Goal: Task Accomplishment & Management: Use online tool/utility

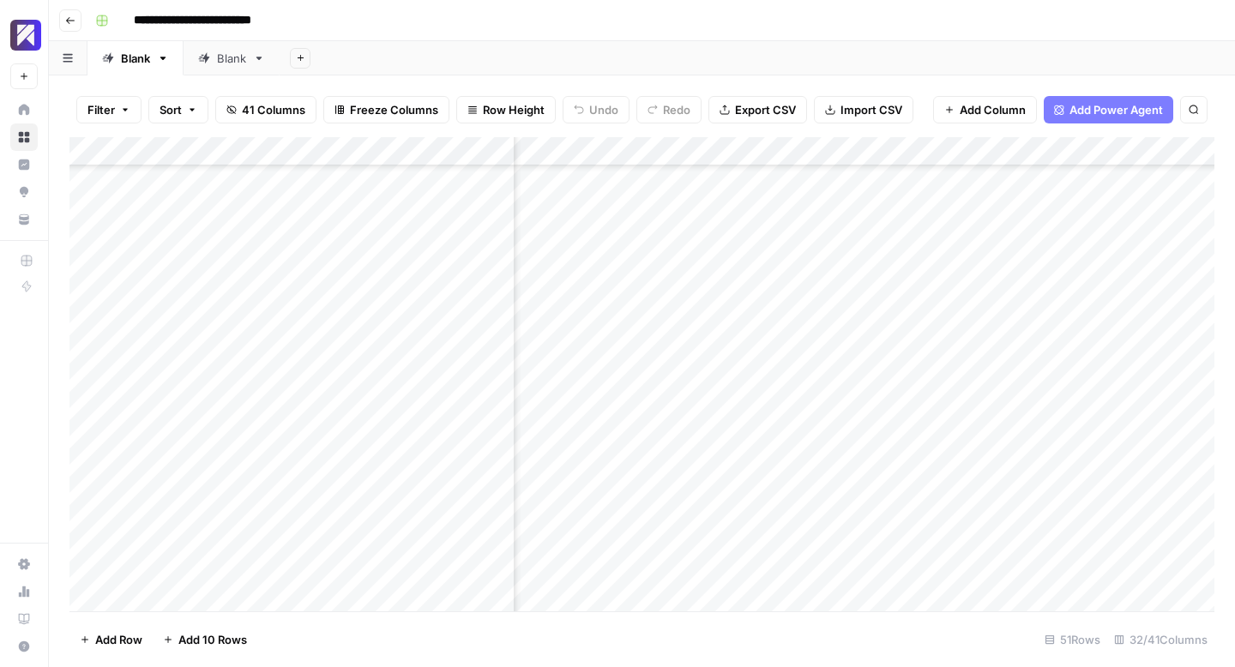
scroll to position [462, 4547]
click at [747, 356] on div "Add Column" at bounding box center [641, 374] width 1145 height 474
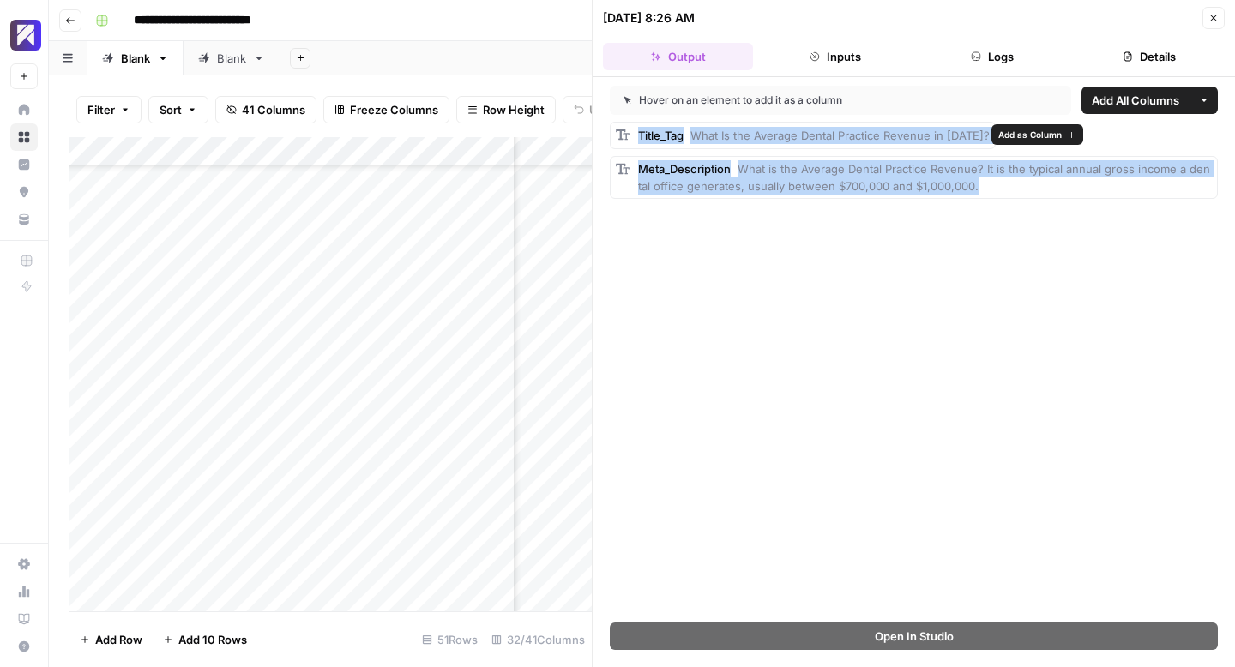
drag, startPoint x: 984, startPoint y: 188, endPoint x: 634, endPoint y: 137, distance: 353.5
click at [634, 137] on div "Title_Tag What Is the Average Dental Practice Revenue in [DATE]? Meta_Descripti…" at bounding box center [914, 160] width 608 height 77
copy div "Title_Tag What Is the Average Dental Practice Revenue in [DATE]? Meta_Descripti…"
click at [1216, 15] on icon "button" at bounding box center [1213, 18] width 10 height 10
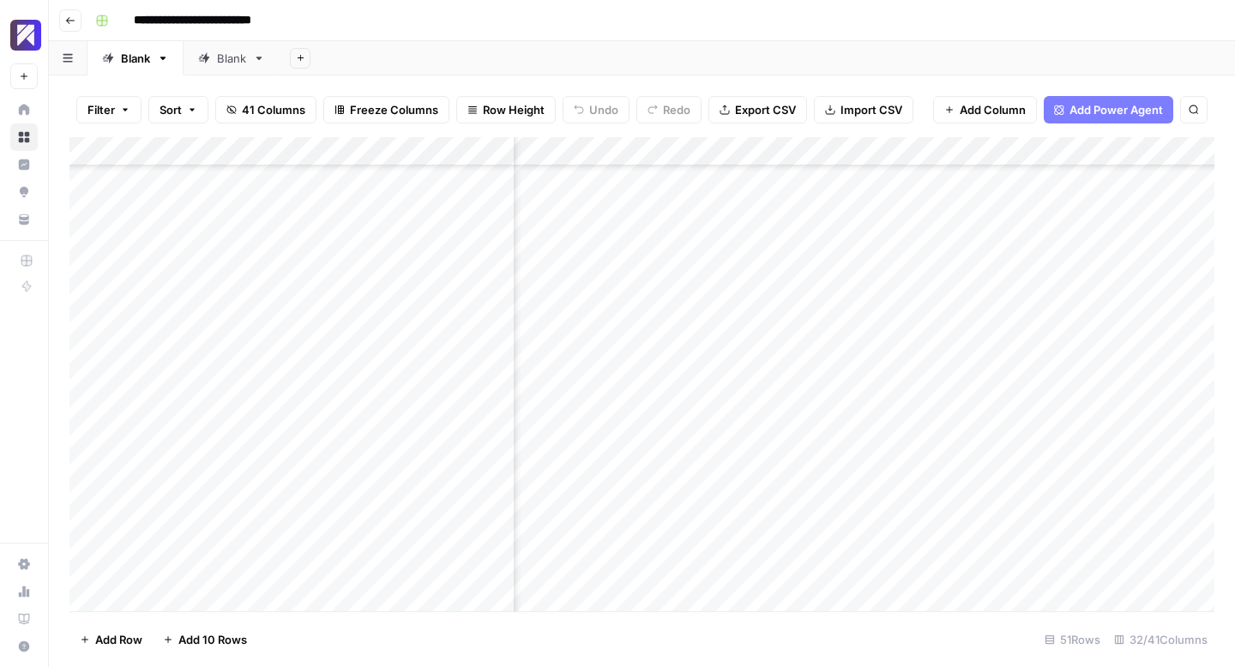
scroll to position [462, 4377]
click at [727, 358] on div "Add Column" at bounding box center [641, 374] width 1145 height 474
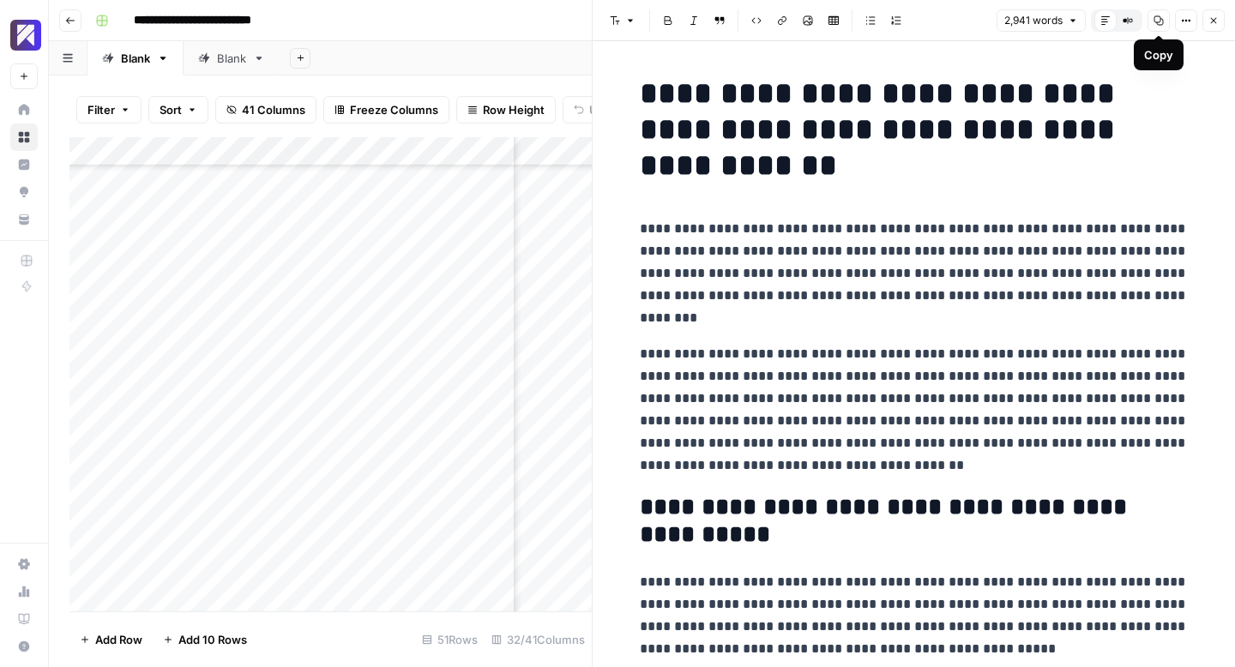
click at [1164, 14] on button "Copy" at bounding box center [1158, 20] width 22 height 22
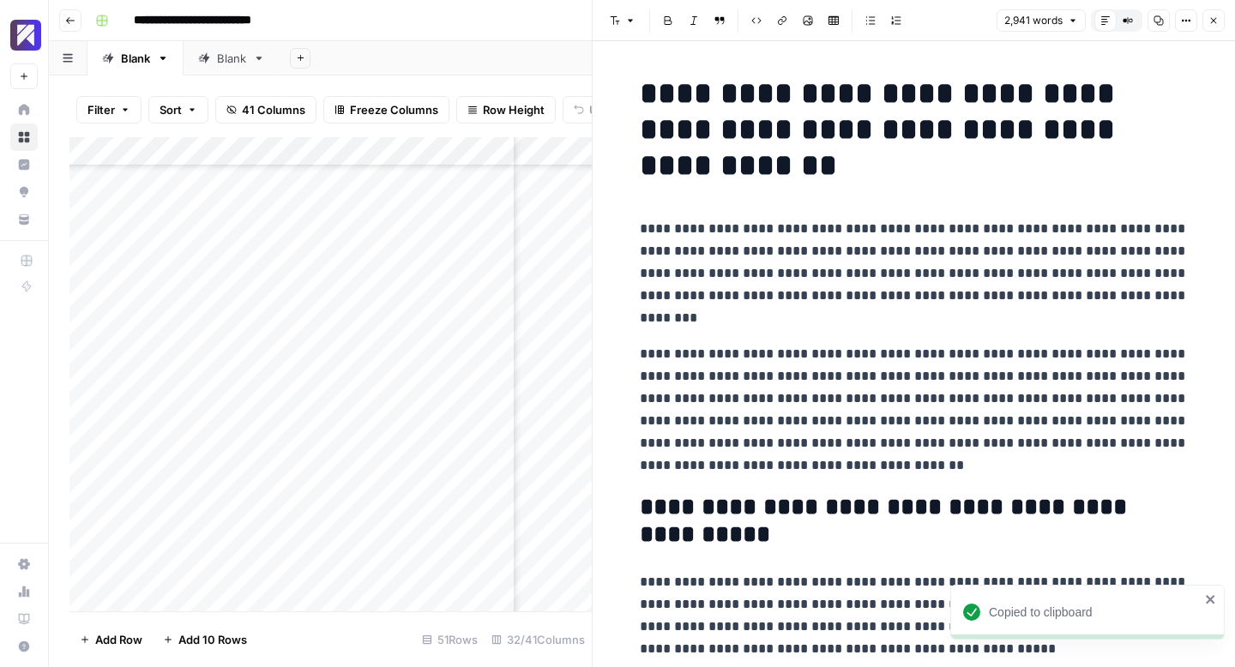
click at [1212, 21] on icon "button" at bounding box center [1214, 21] width 6 height 6
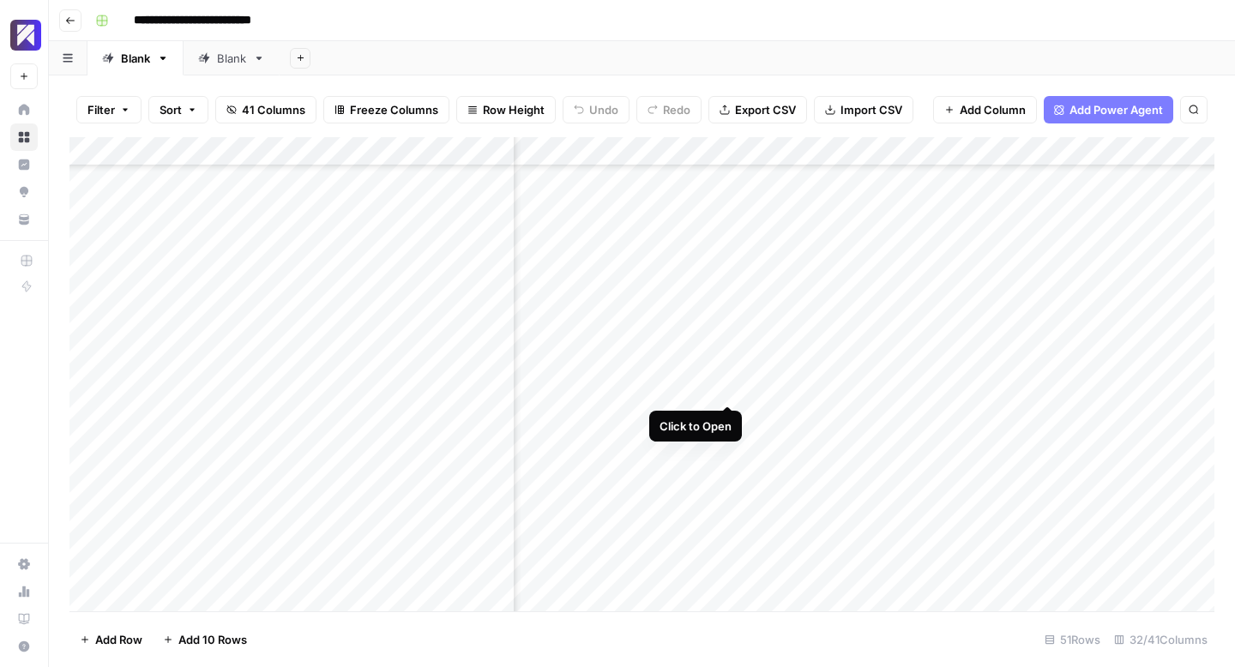
click at [726, 385] on div "Add Column" at bounding box center [641, 374] width 1145 height 474
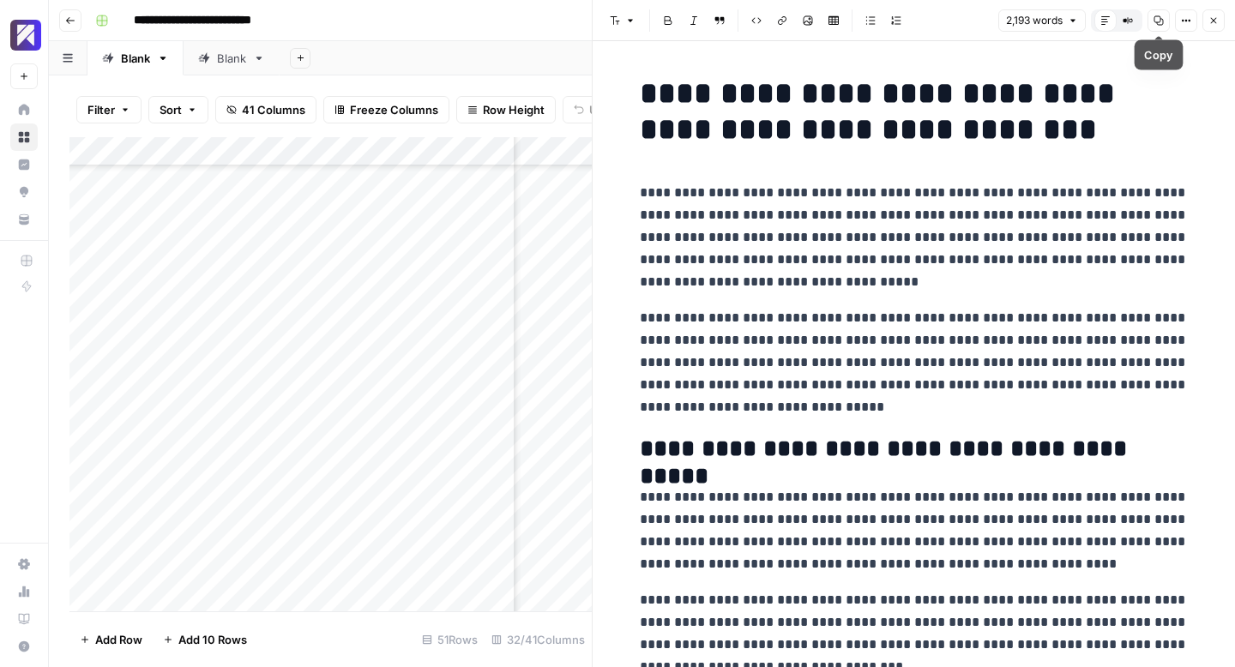
click at [1158, 21] on icon "button" at bounding box center [1158, 20] width 9 height 9
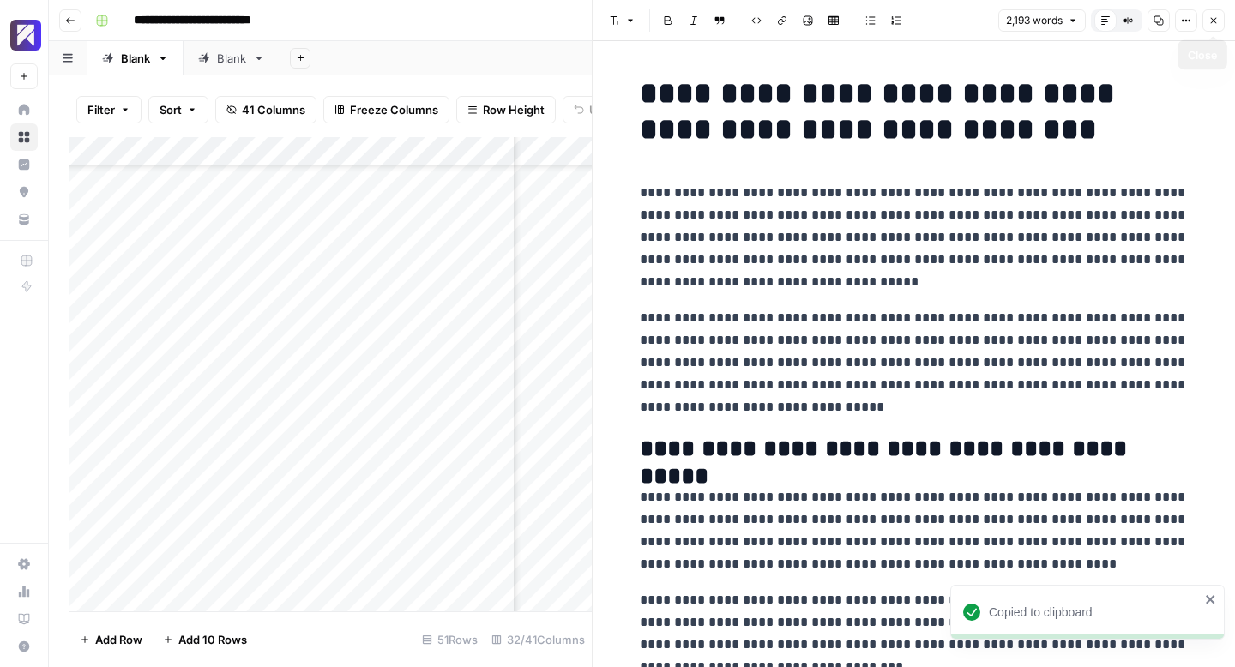
click at [1212, 22] on icon "button" at bounding box center [1213, 20] width 10 height 10
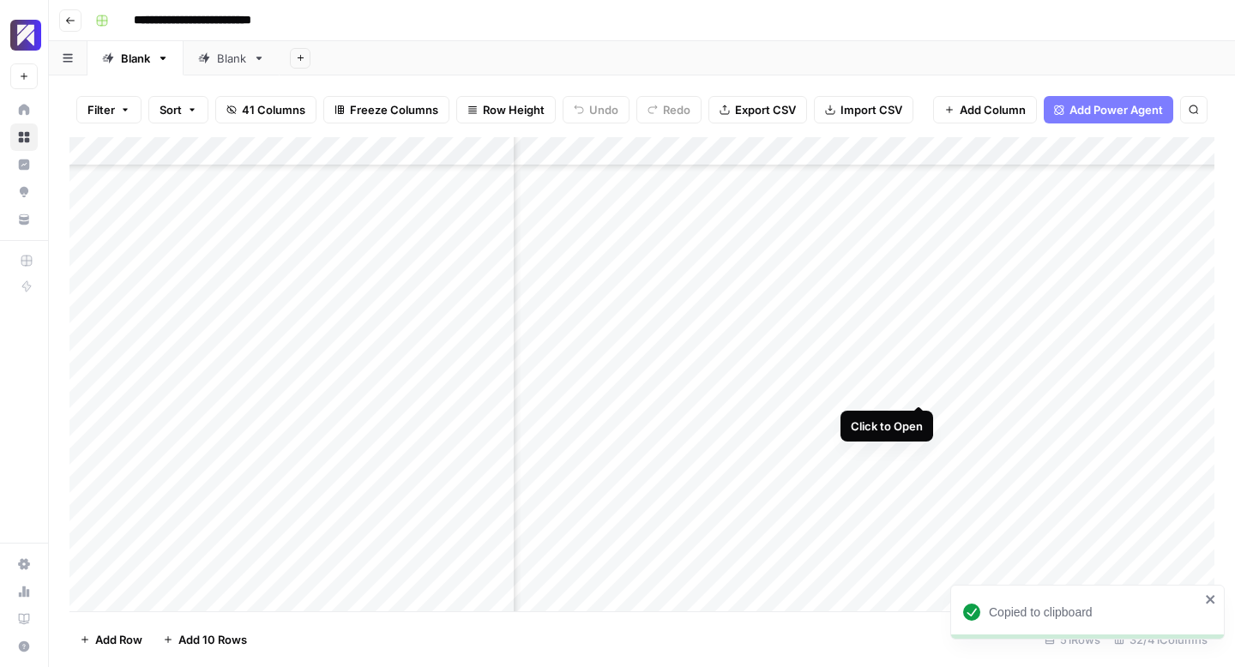
click at [918, 388] on div "Add Column" at bounding box center [641, 374] width 1145 height 474
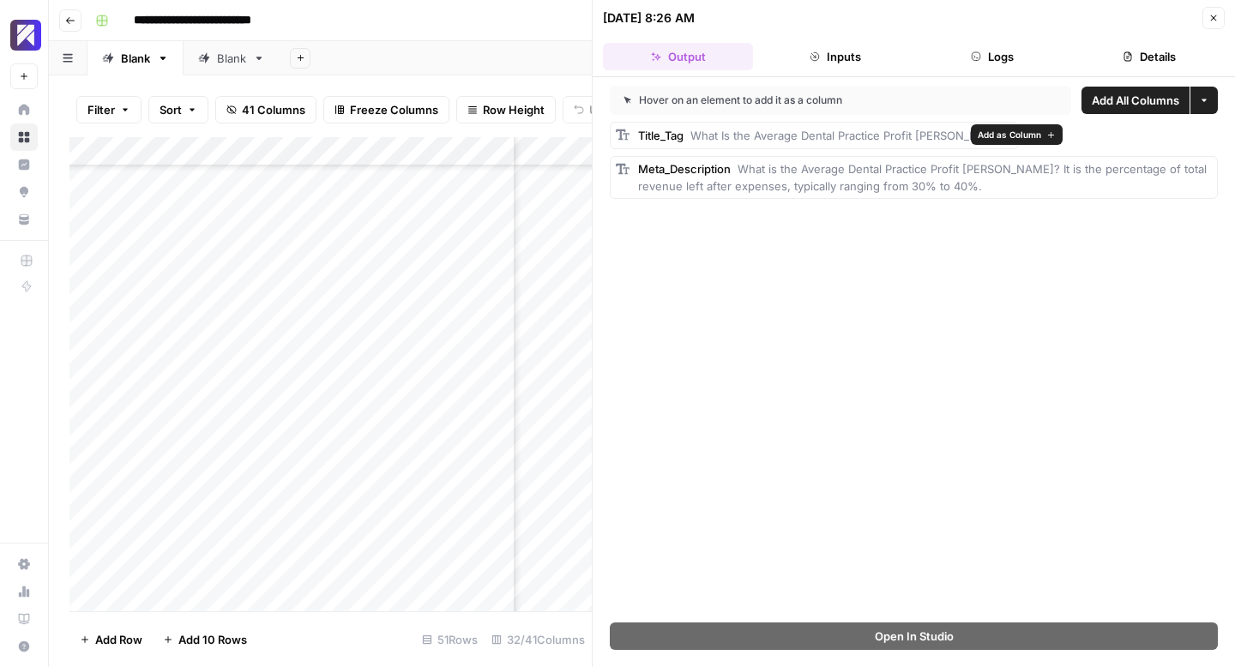
drag, startPoint x: 937, startPoint y: 188, endPoint x: 632, endPoint y: 135, distance: 309.7
click at [632, 135] on div "Title_Tag What Is the Average Dental Practice Profit [PERSON_NAME]? Meta_Descri…" at bounding box center [914, 160] width 608 height 77
copy div "Title_Tag What Is the Average Dental Practice Profit [PERSON_NAME]? Meta_Descri…"
click at [1213, 21] on icon "button" at bounding box center [1213, 18] width 10 height 10
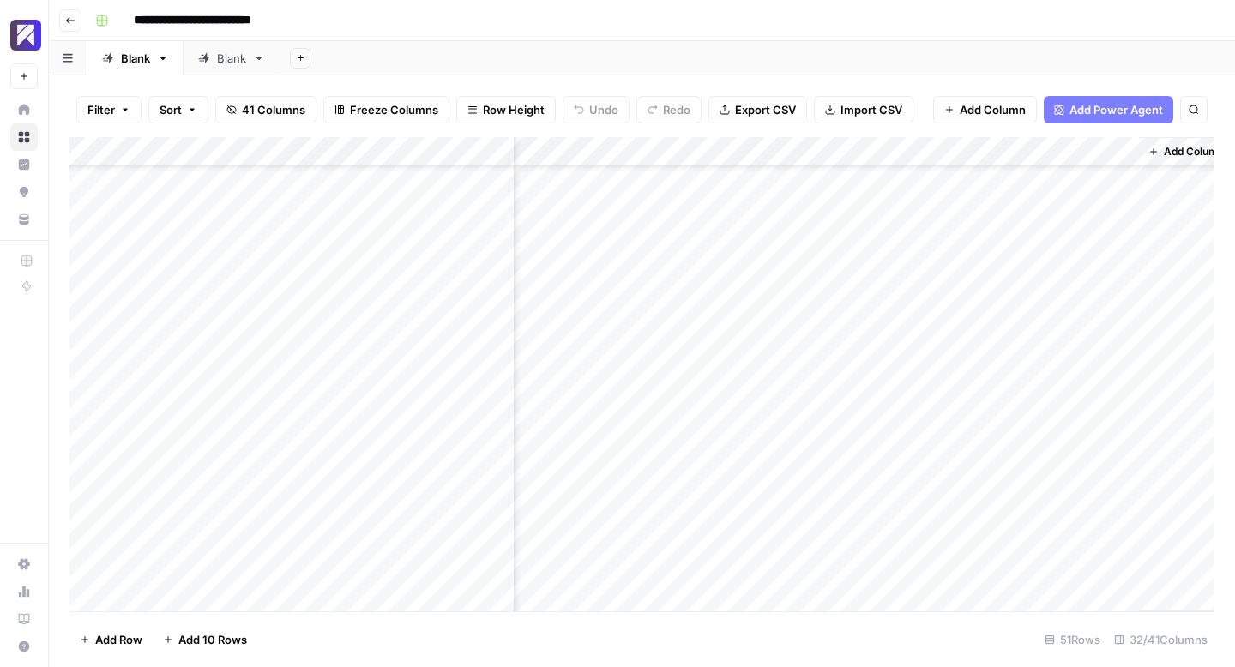
scroll to position [462, 5020]
click at [912, 270] on div "Add Column" at bounding box center [641, 374] width 1145 height 474
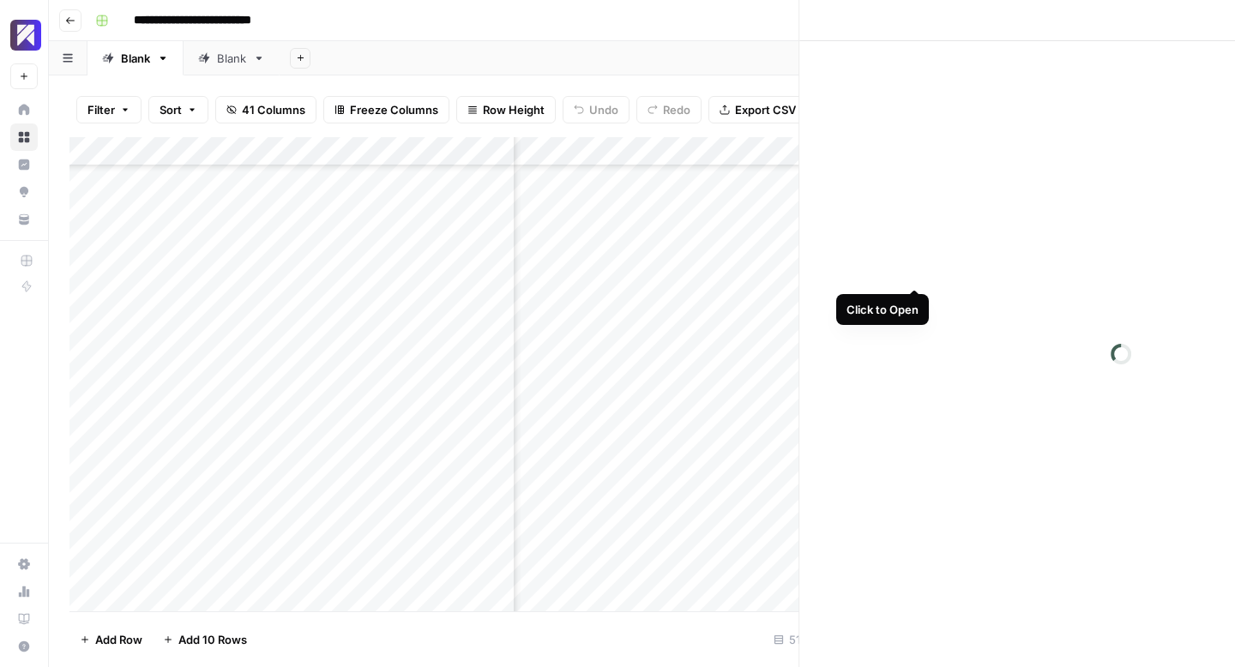
scroll to position [462, 5004]
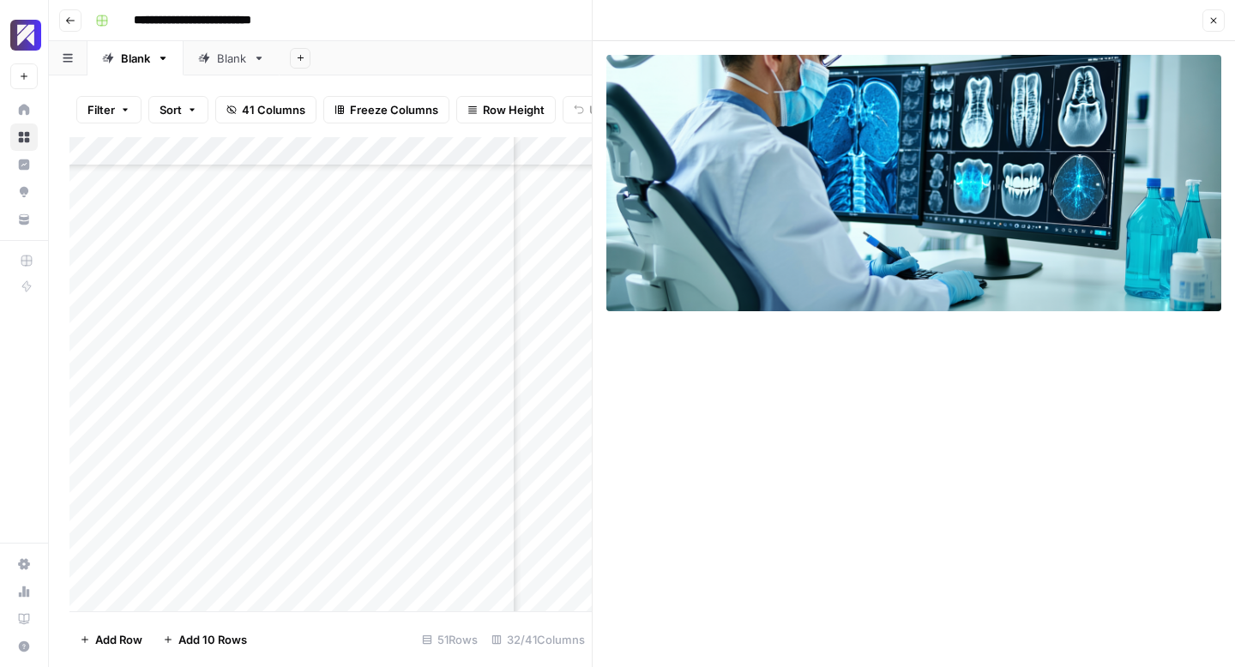
click at [1212, 19] on icon "button" at bounding box center [1214, 21] width 6 height 6
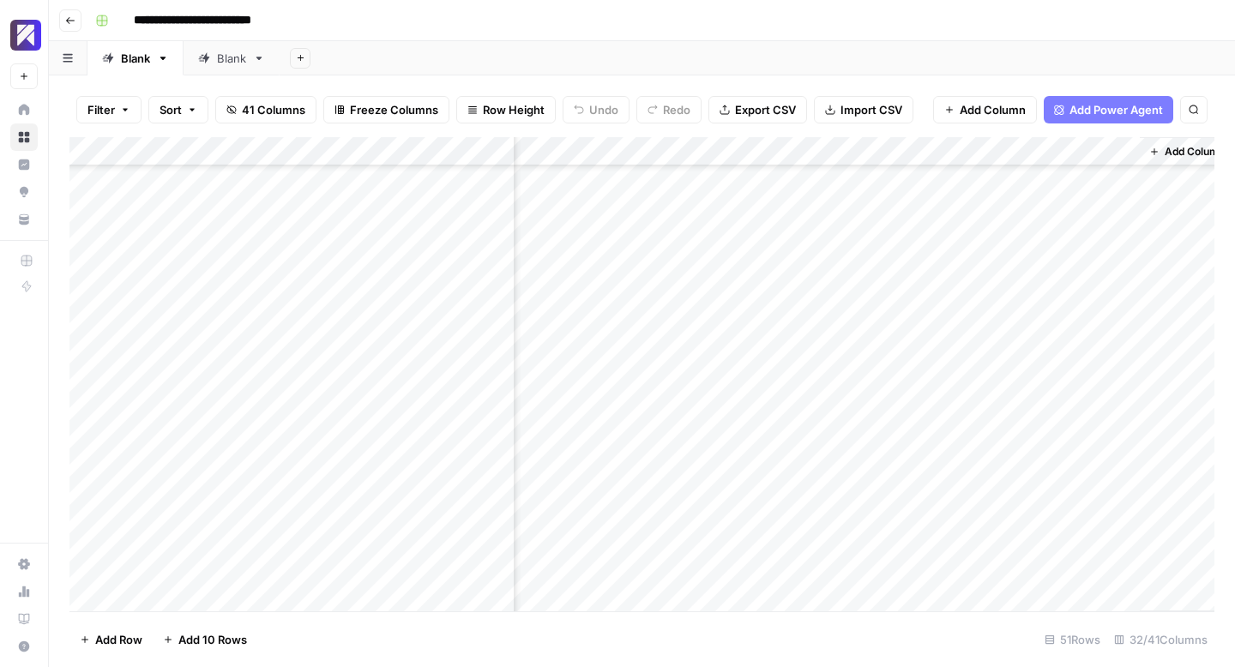
scroll to position [464, 5002]
click at [932, 352] on div "Add Column" at bounding box center [641, 374] width 1145 height 474
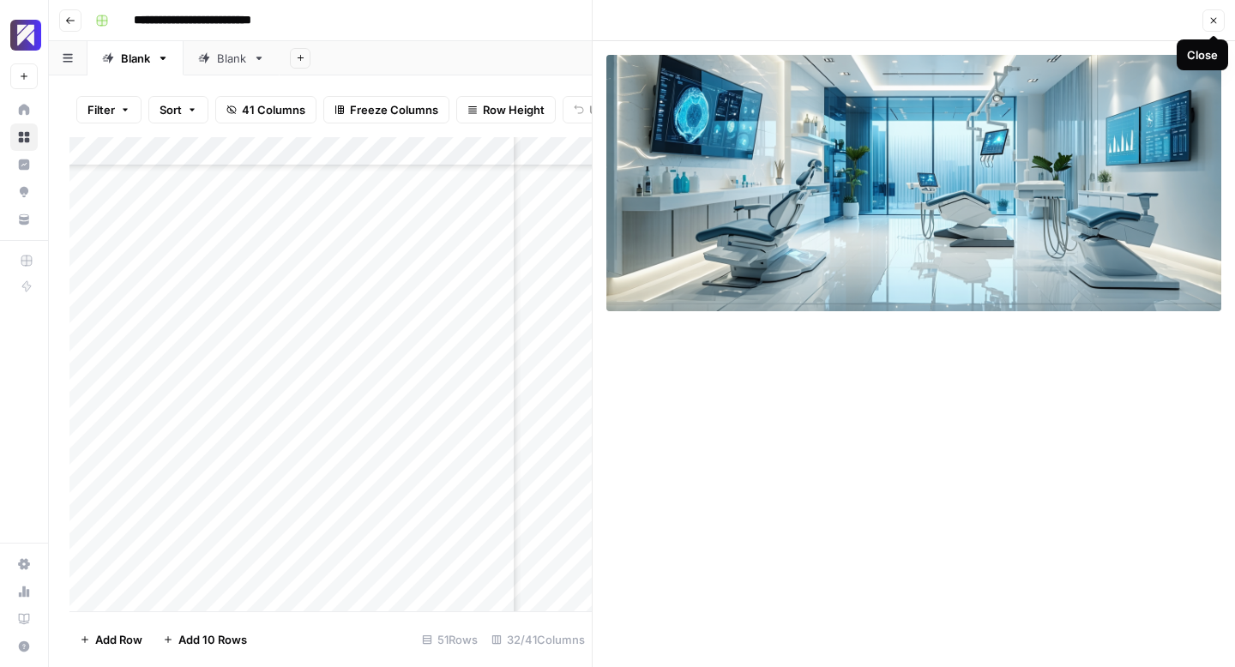
click at [1211, 22] on icon "button" at bounding box center [1214, 21] width 6 height 6
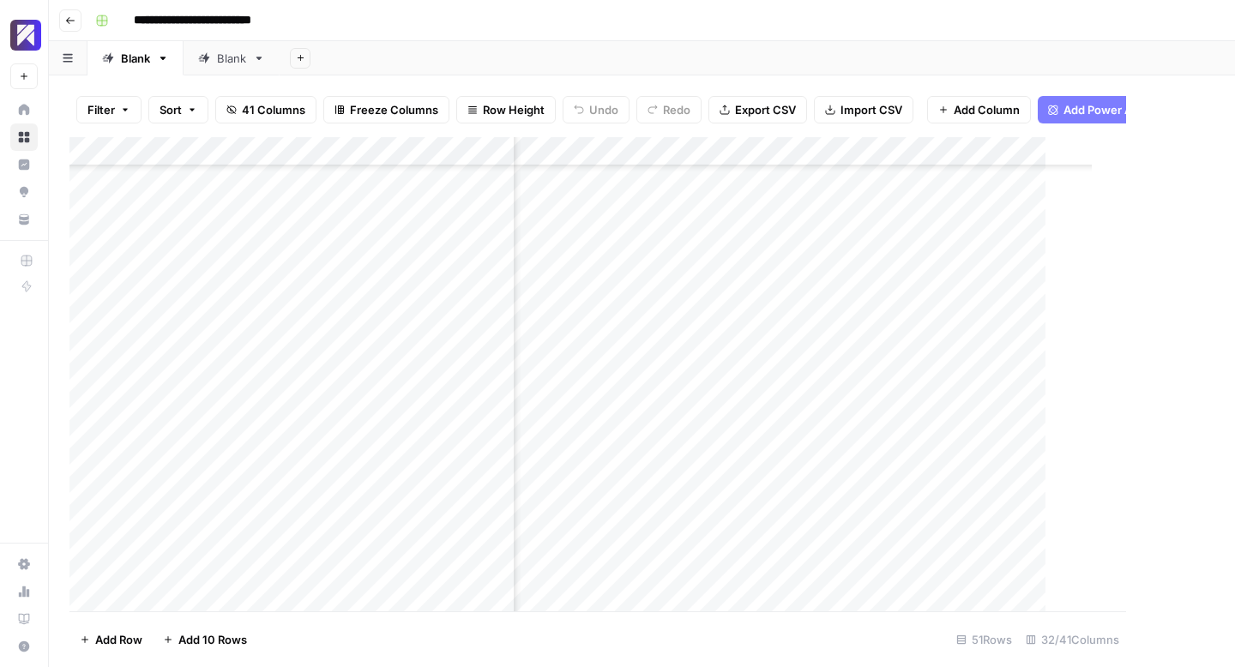
scroll to position [464, 4999]
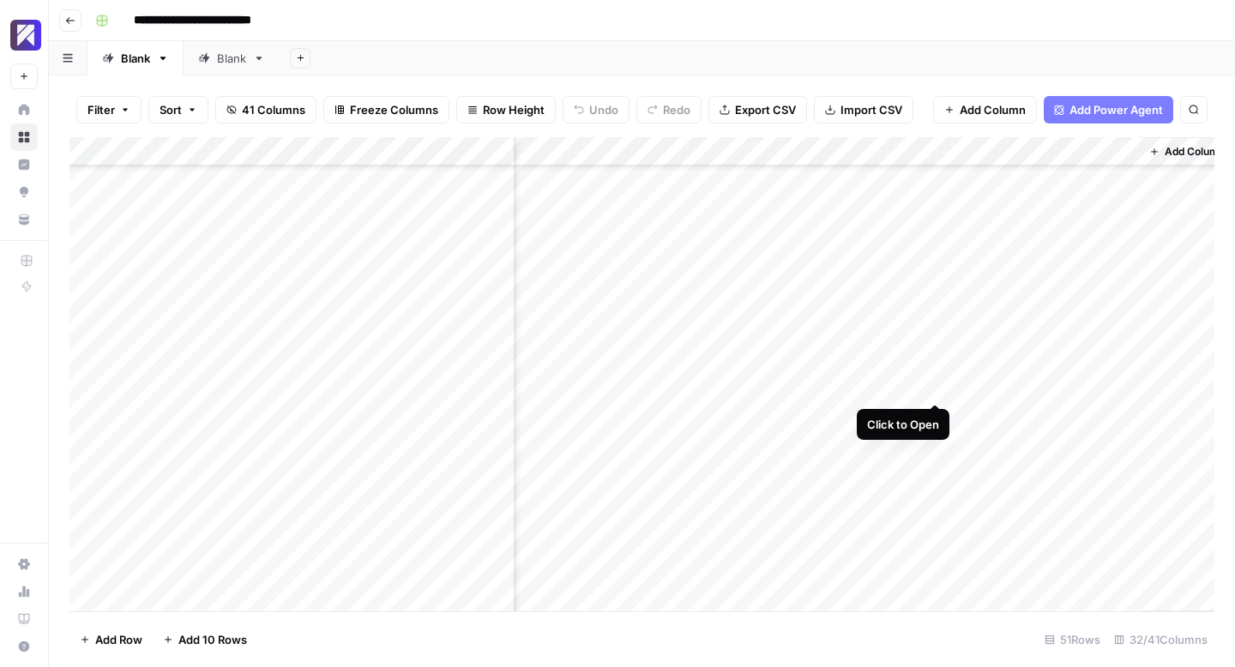
click at [931, 385] on div "Add Column" at bounding box center [641, 374] width 1145 height 474
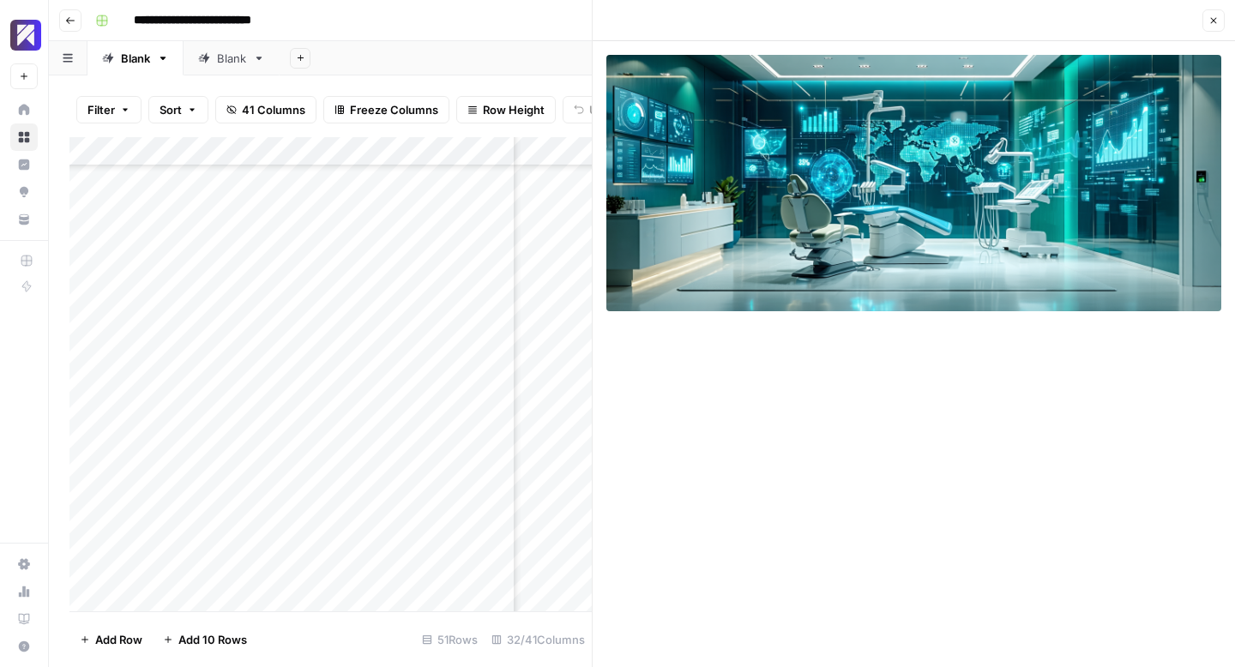
click at [1217, 24] on icon "button" at bounding box center [1213, 20] width 10 height 10
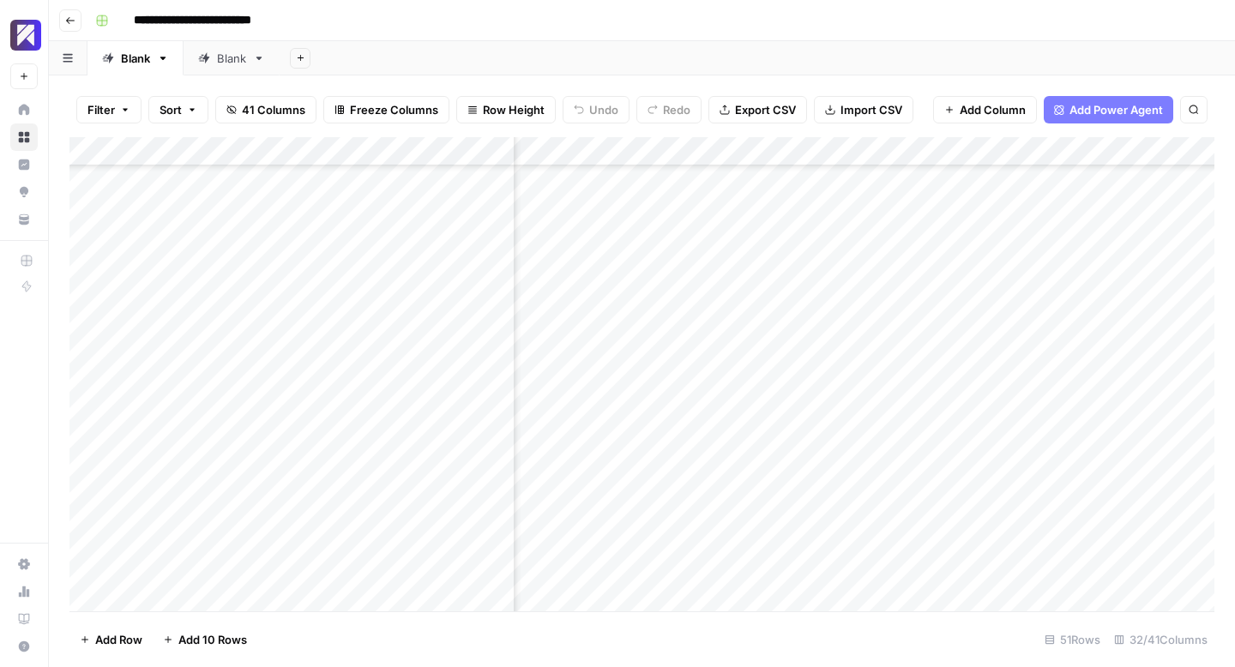
scroll to position [464, 4421]
click at [682, 412] on div "Add Column" at bounding box center [641, 374] width 1145 height 474
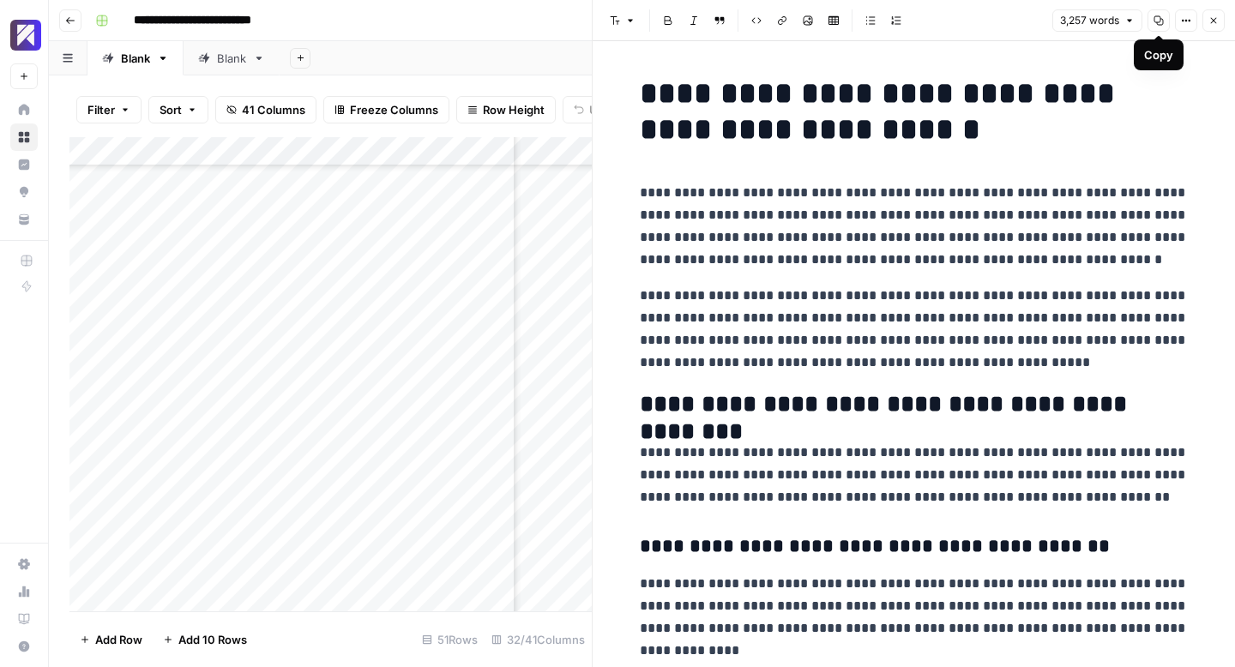
click at [1158, 20] on icon "button" at bounding box center [1158, 20] width 10 height 10
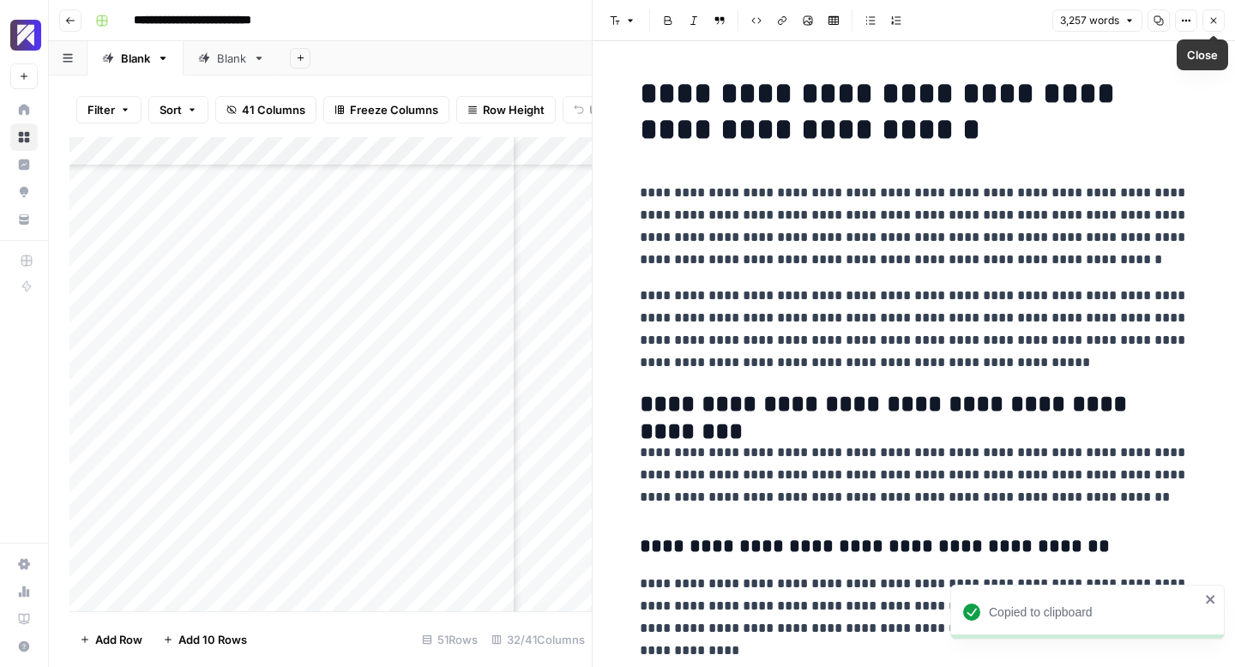
click at [1211, 21] on icon "button" at bounding box center [1213, 20] width 10 height 10
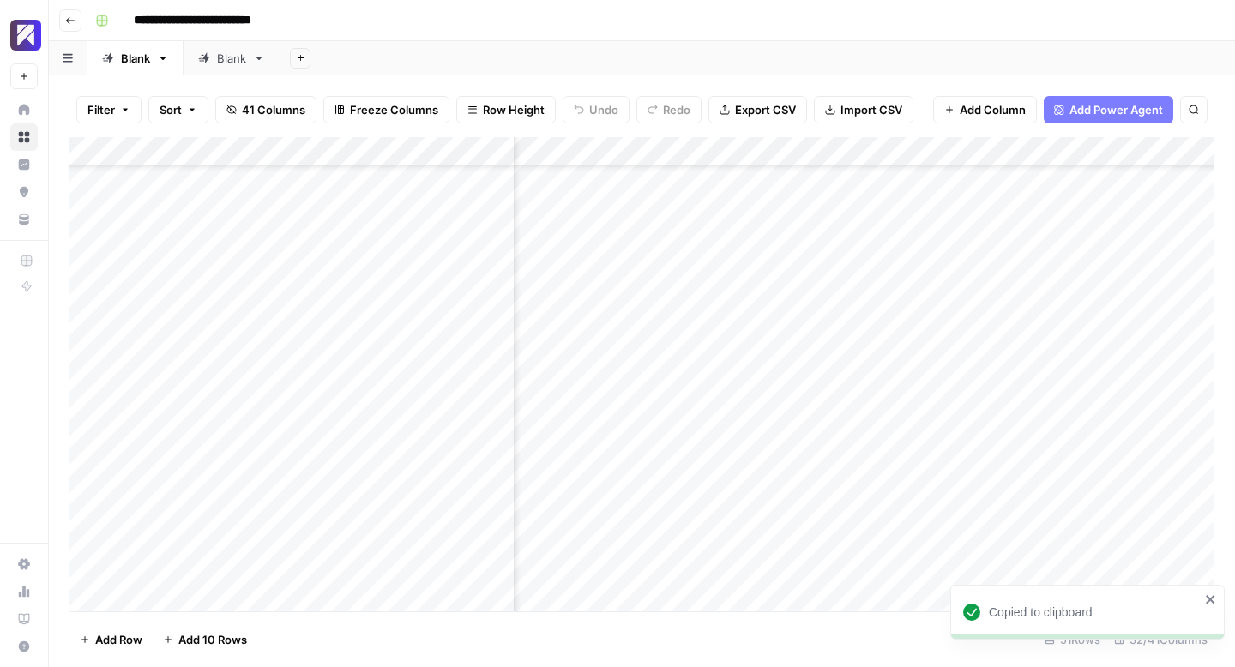
scroll to position [464, 4498]
click at [798, 413] on div "Add Column" at bounding box center [641, 374] width 1145 height 474
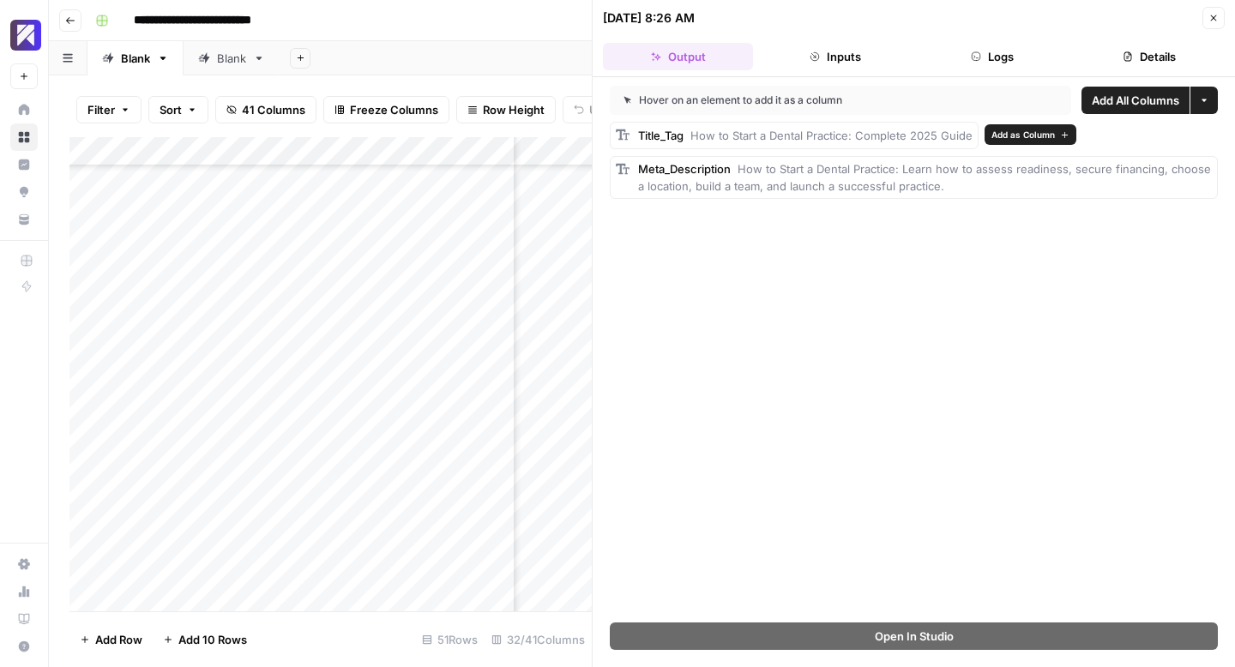
drag, startPoint x: 954, startPoint y: 186, endPoint x: 638, endPoint y: 135, distance: 320.6
click at [638, 135] on div "Title_Tag How to Start a Dental Practice: Complete 2025 Guide Meta_Description …" at bounding box center [914, 160] width 608 height 77
copy div "Title_Tag How to Start a Dental Practice: Complete 2025 Guide Meta_Description …"
click at [1208, 17] on icon "button" at bounding box center [1213, 18] width 10 height 10
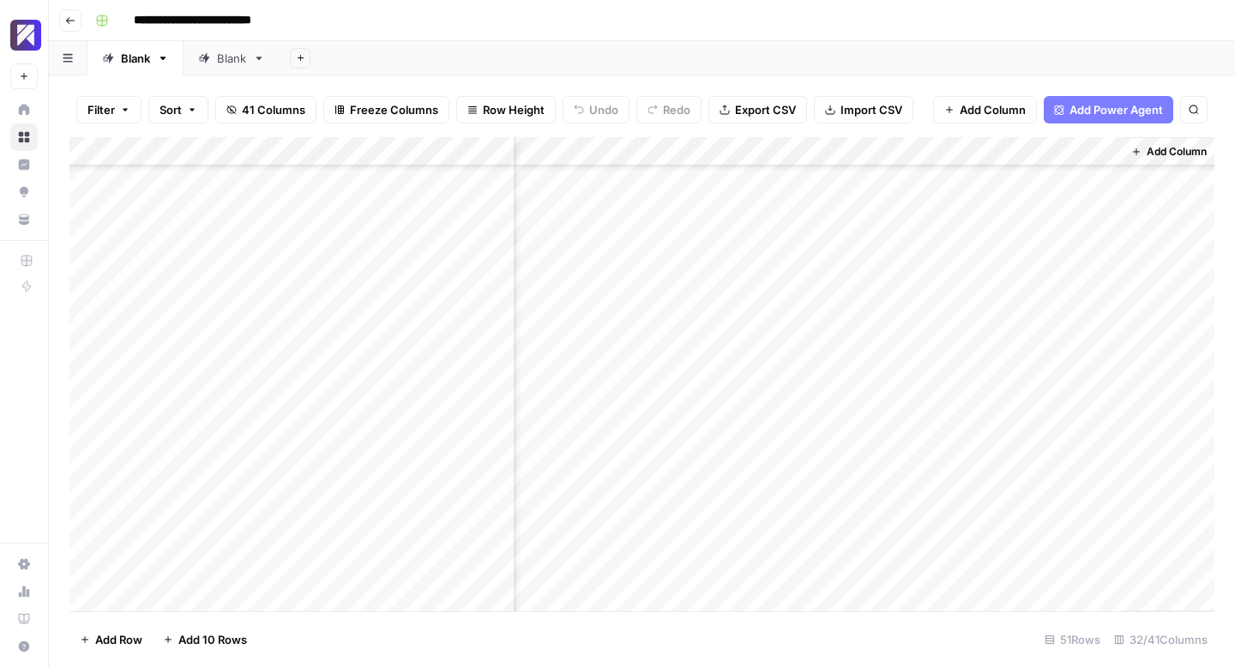
scroll to position [464, 5020]
click at [915, 411] on div "Add Column" at bounding box center [641, 374] width 1145 height 474
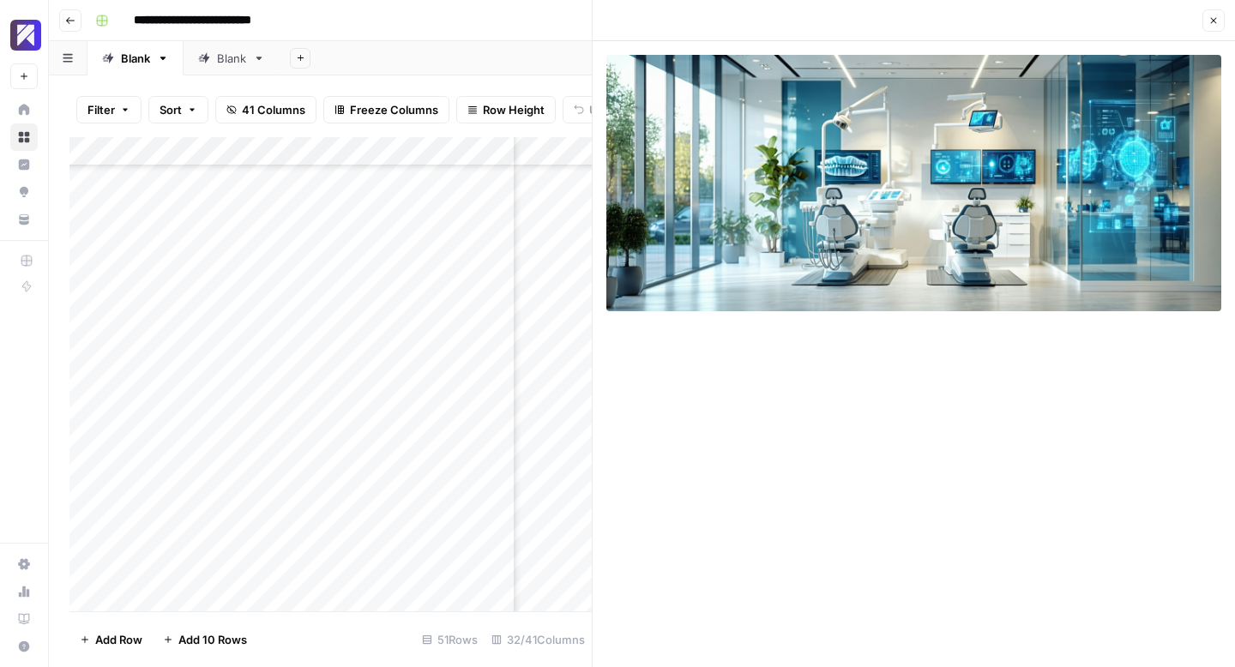
click at [1210, 21] on icon "button" at bounding box center [1213, 20] width 10 height 10
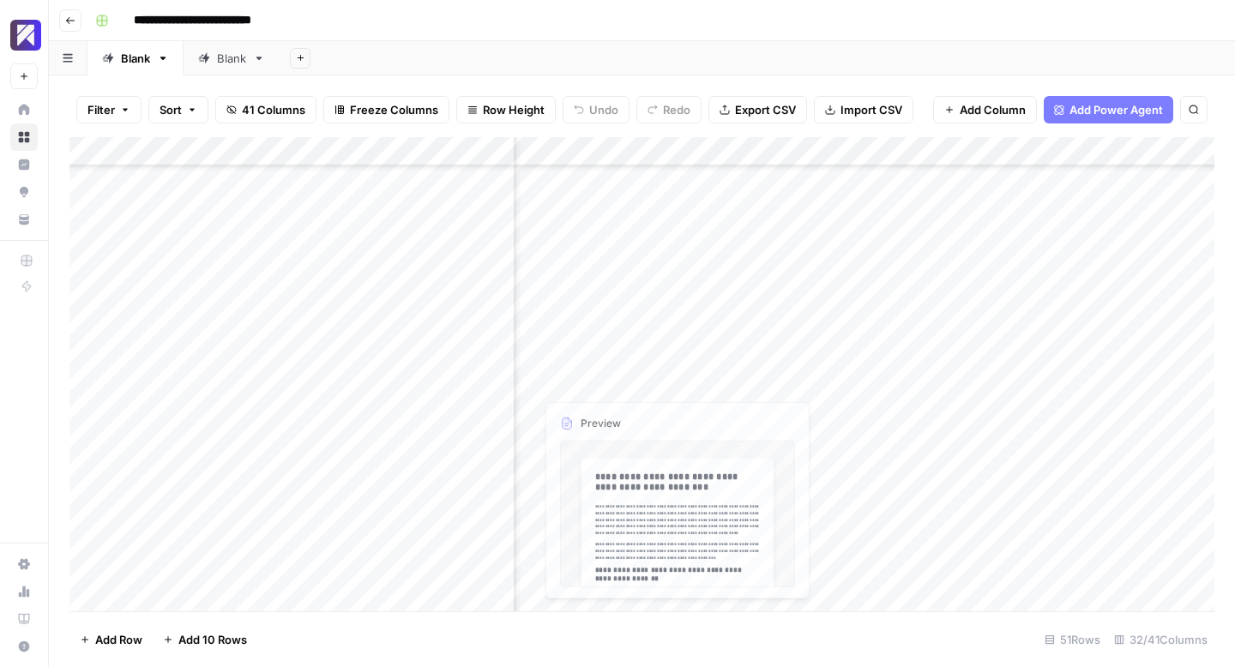
scroll to position [526, 4415]
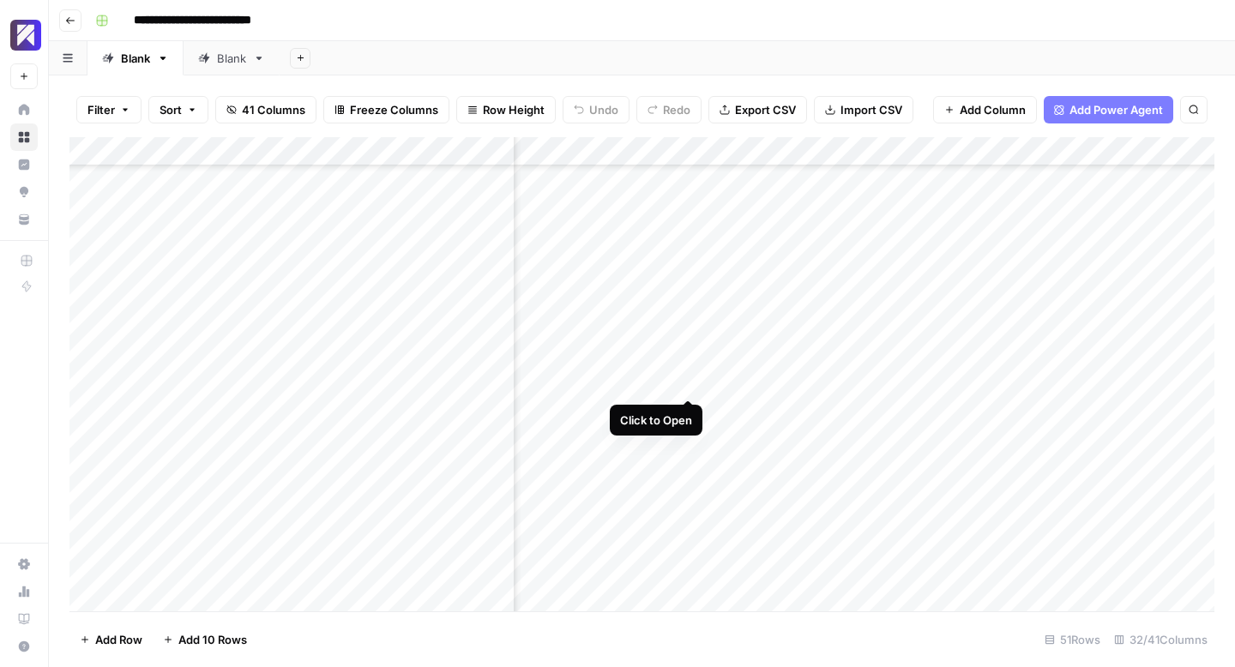
click at [688, 382] on div "Add Column" at bounding box center [641, 374] width 1145 height 474
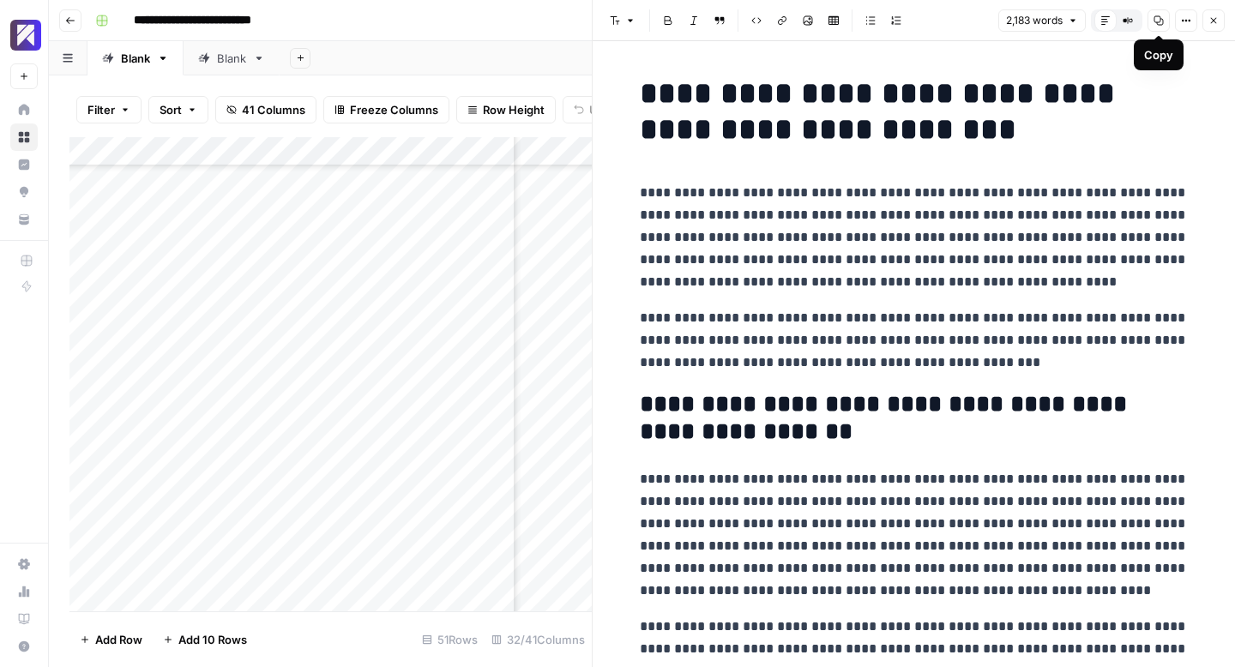
click at [1159, 18] on icon "button" at bounding box center [1158, 20] width 10 height 10
click at [1212, 20] on icon "button" at bounding box center [1214, 21] width 6 height 6
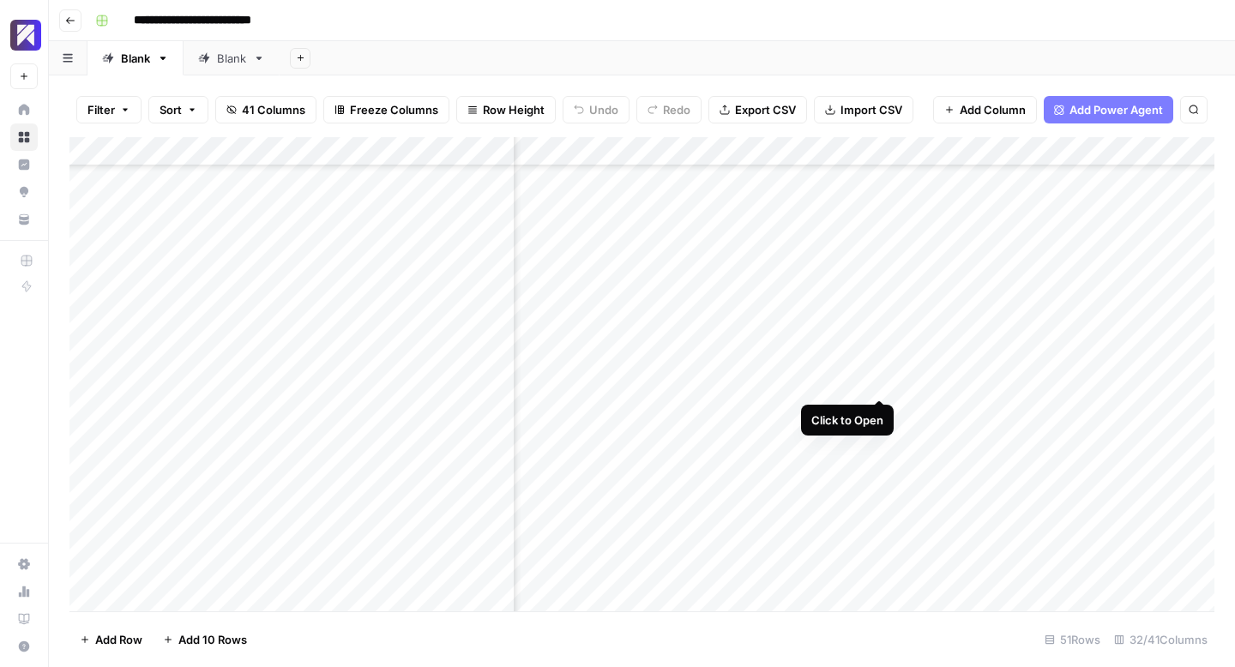
click at [882, 380] on div "Add Column" at bounding box center [641, 374] width 1145 height 474
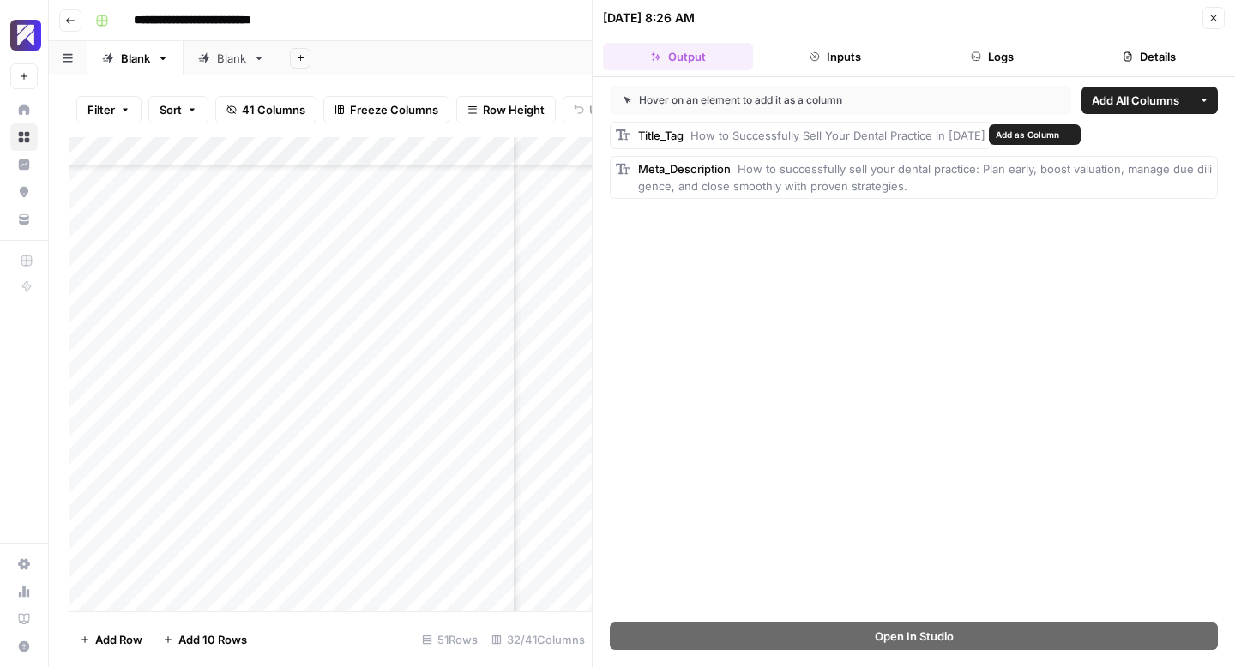
drag, startPoint x: 916, startPoint y: 188, endPoint x: 636, endPoint y: 137, distance: 284.1
click at [636, 137] on div "Title_Tag How to Successfully Sell Your Dental Practice in [DATE] Meta_Descript…" at bounding box center [914, 160] width 608 height 77
copy div "Title_Tag How to Successfully Sell Your Dental Practice in [DATE] Meta_Descript…"
click at [1213, 18] on icon "button" at bounding box center [1214, 18] width 6 height 6
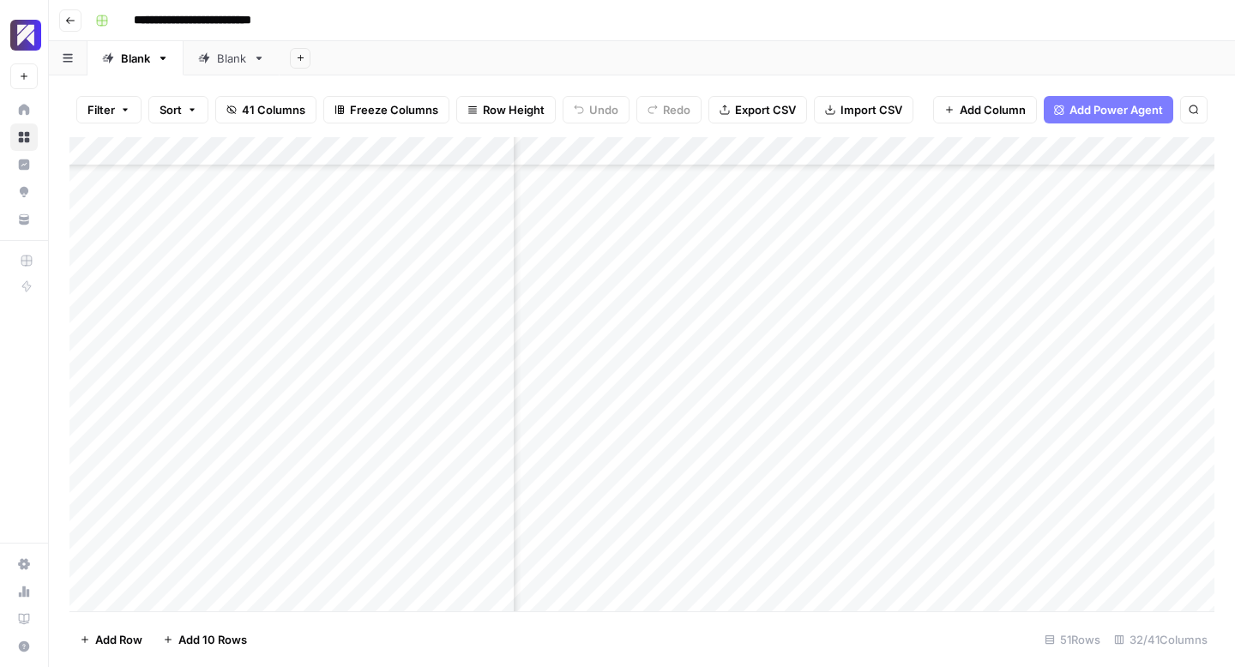
scroll to position [526, 4888]
click at [1042, 379] on div "Add Column" at bounding box center [641, 374] width 1145 height 474
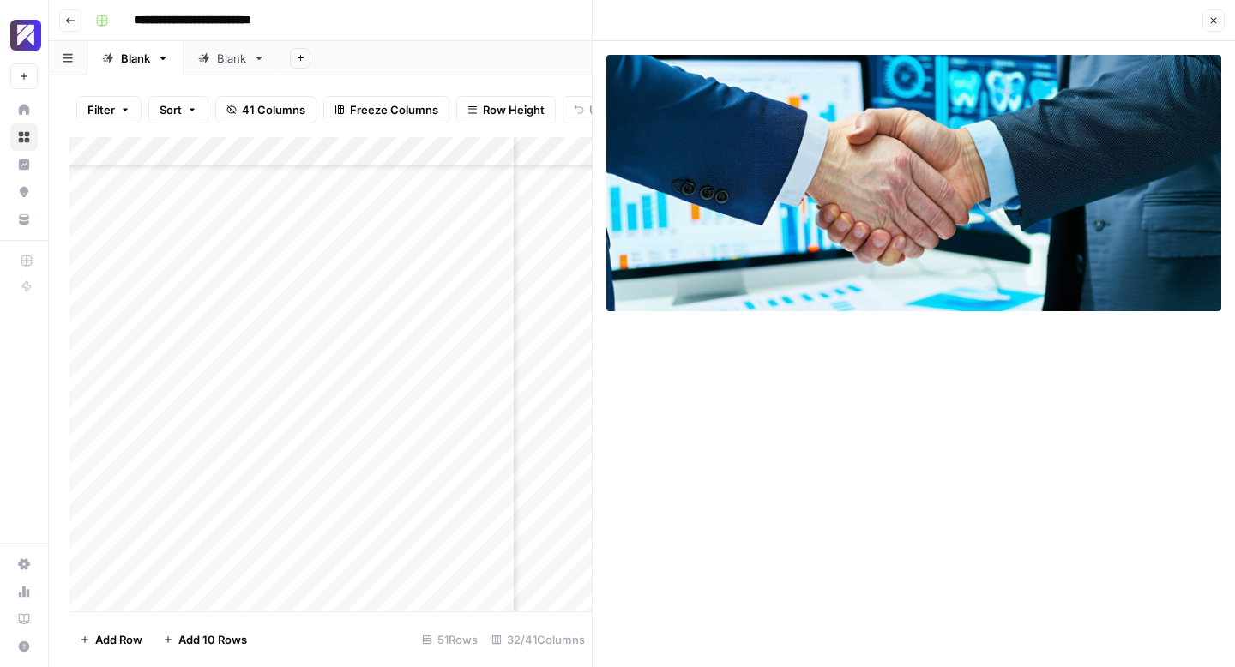
click at [1212, 19] on icon "button" at bounding box center [1214, 21] width 6 height 6
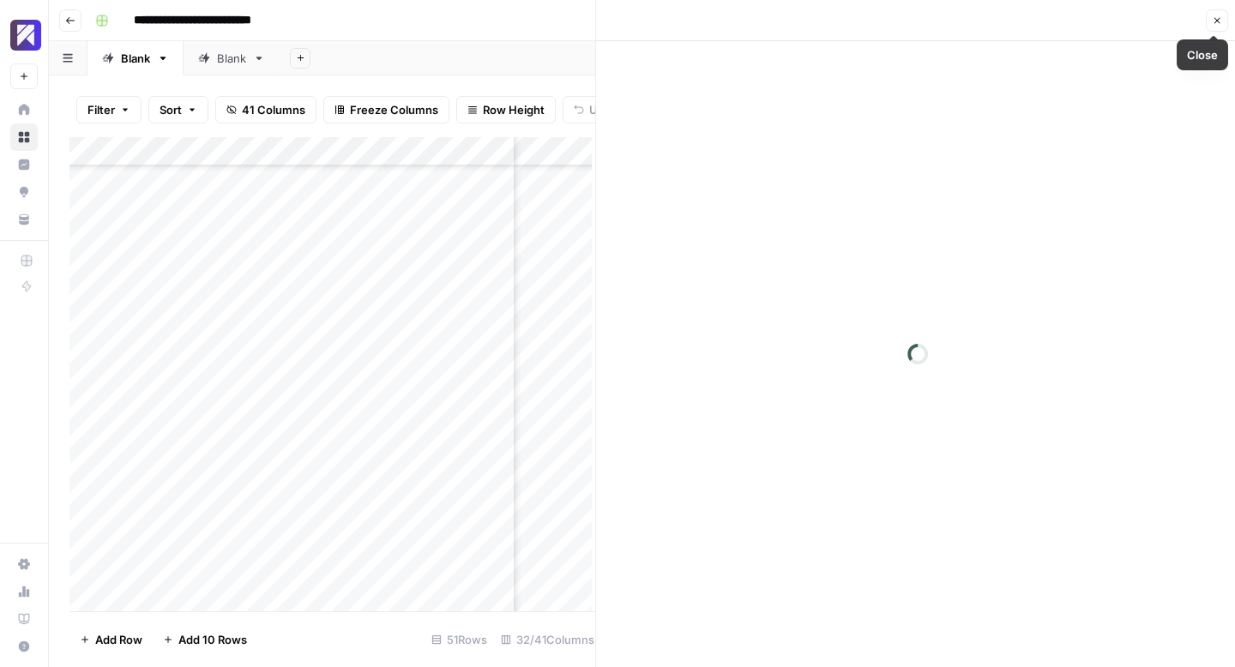
click at [1212, 19] on div "Close" at bounding box center [917, 20] width 622 height 22
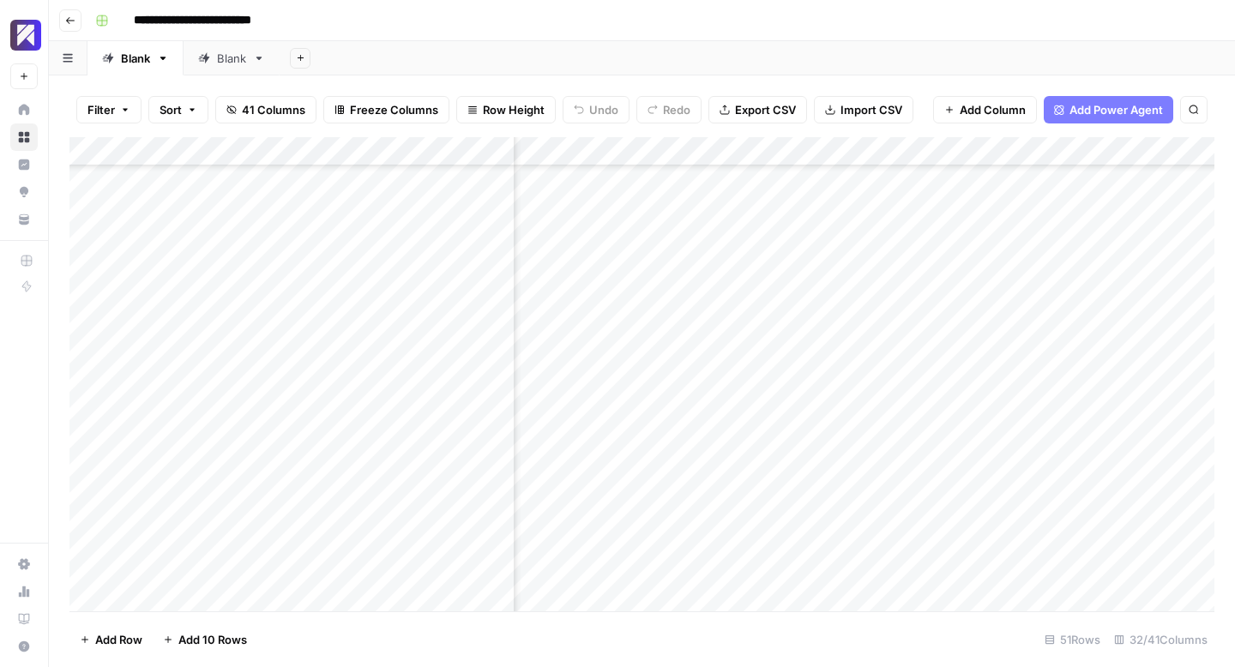
scroll to position [526, 4374]
click at [730, 469] on div "Add Column" at bounding box center [641, 374] width 1145 height 474
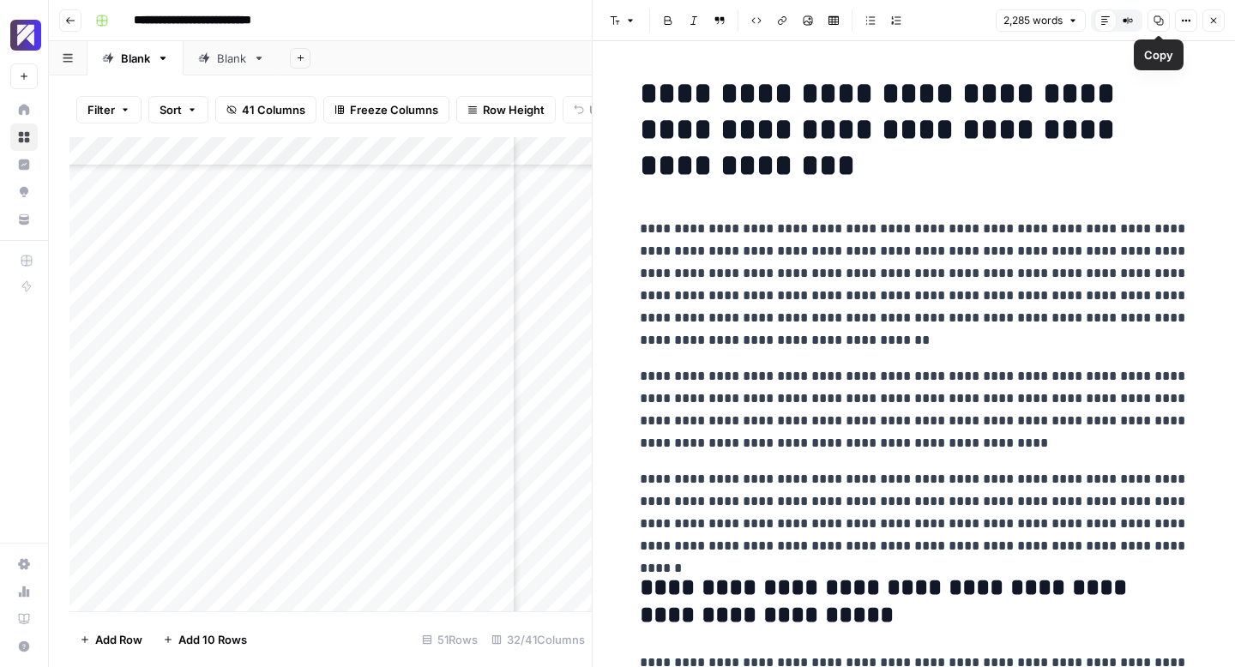
click at [1159, 20] on icon "button" at bounding box center [1158, 20] width 10 height 10
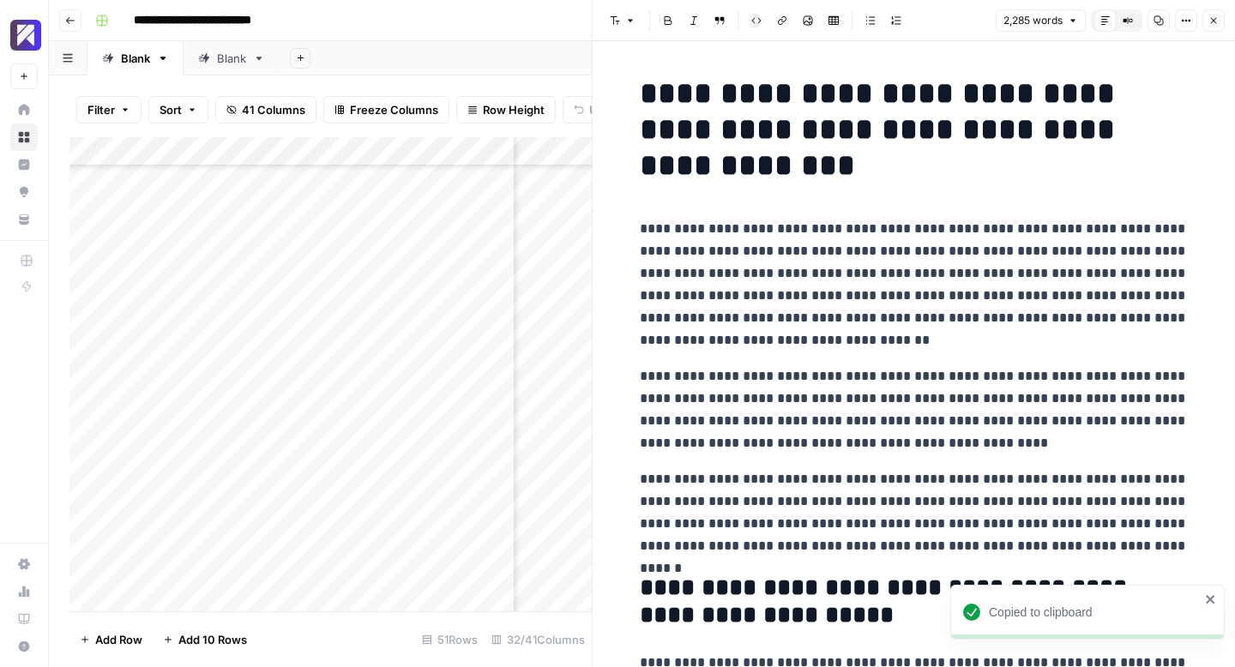
click at [1212, 24] on icon "button" at bounding box center [1213, 20] width 10 height 10
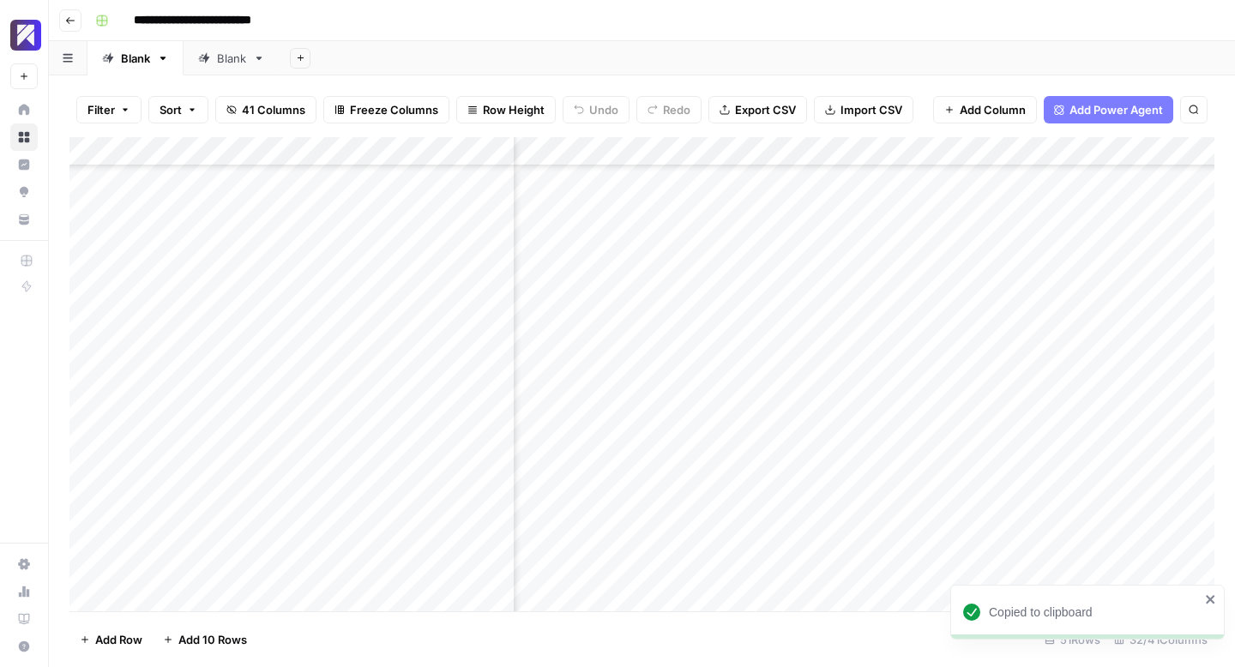
scroll to position [666, 4373]
click at [921, 328] on div "Add Column" at bounding box center [641, 374] width 1145 height 474
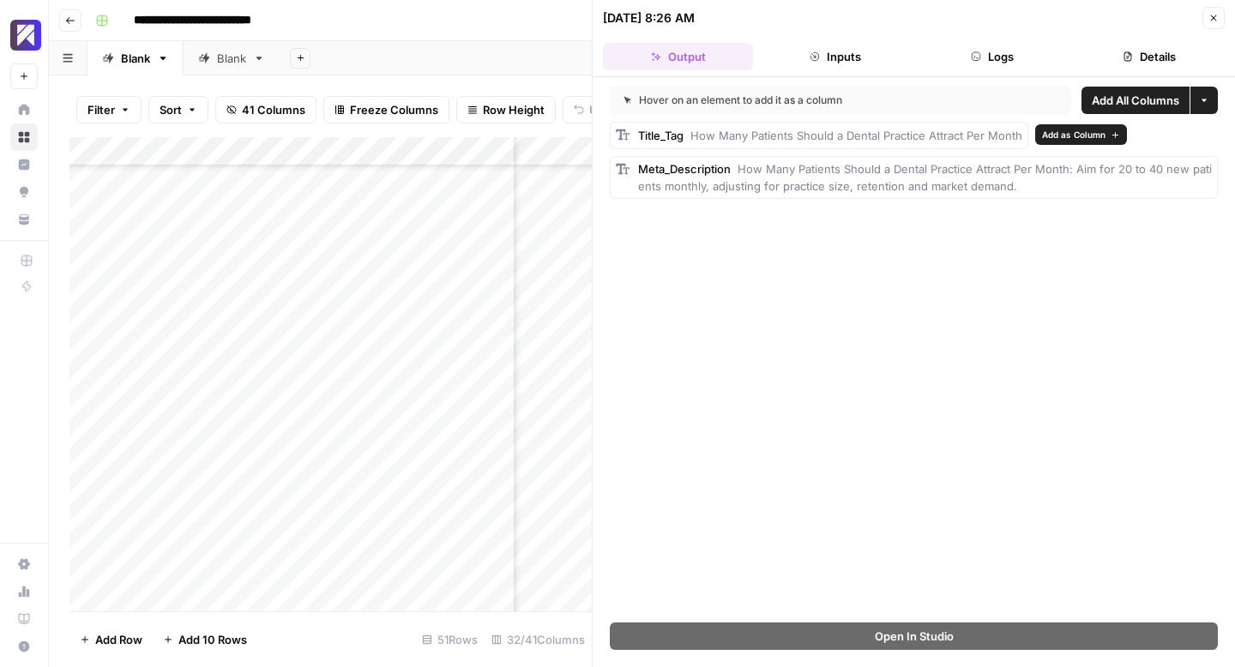
drag, startPoint x: 939, startPoint y: 177, endPoint x: 636, endPoint y: 135, distance: 305.5
click at [636, 135] on div "Title_Tag How Many Patients Should a Dental Practice Attract Per Month Meta_Des…" at bounding box center [914, 160] width 608 height 77
copy div "Title_Tag How Many Patients Should a Dental Practice Attract Per Month Meta_Des…"
click at [1212, 19] on icon "button" at bounding box center [1213, 18] width 10 height 10
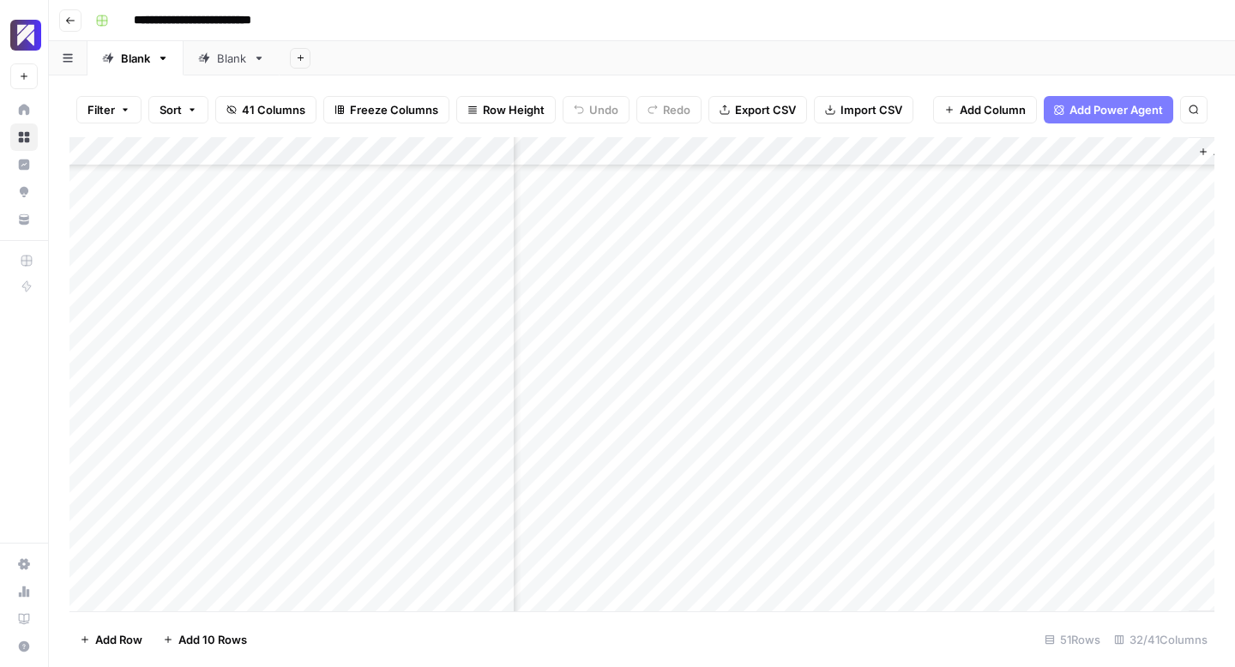
scroll to position [666, 4952]
click at [980, 328] on div "Add Column" at bounding box center [641, 374] width 1145 height 474
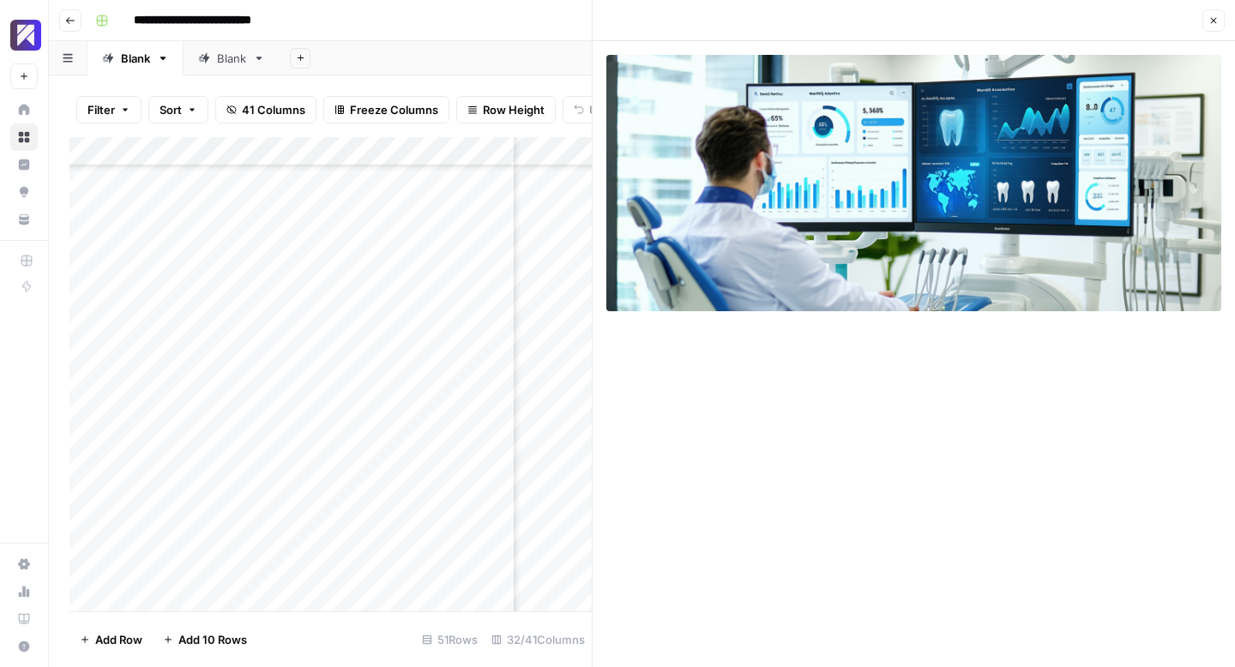
click at [1215, 22] on icon "button" at bounding box center [1214, 21] width 6 height 6
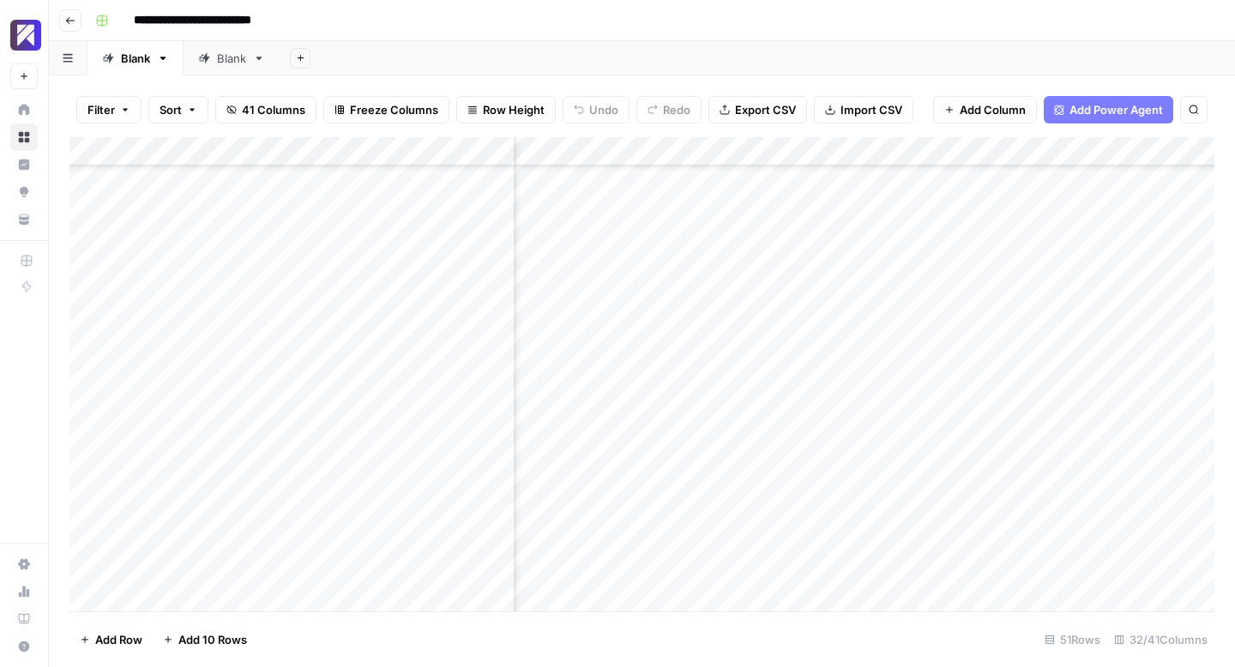
scroll to position [695, 4416]
click at [690, 358] on div "Add Column" at bounding box center [641, 374] width 1145 height 474
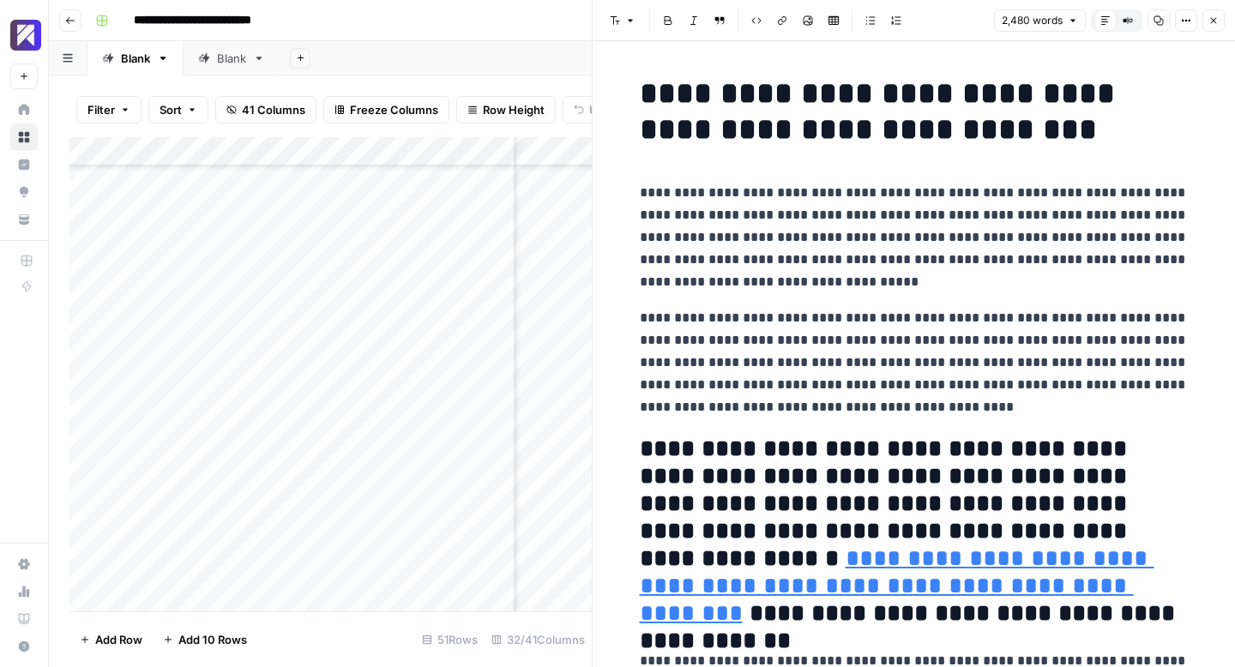
click at [1157, 19] on icon "button" at bounding box center [1158, 20] width 10 height 10
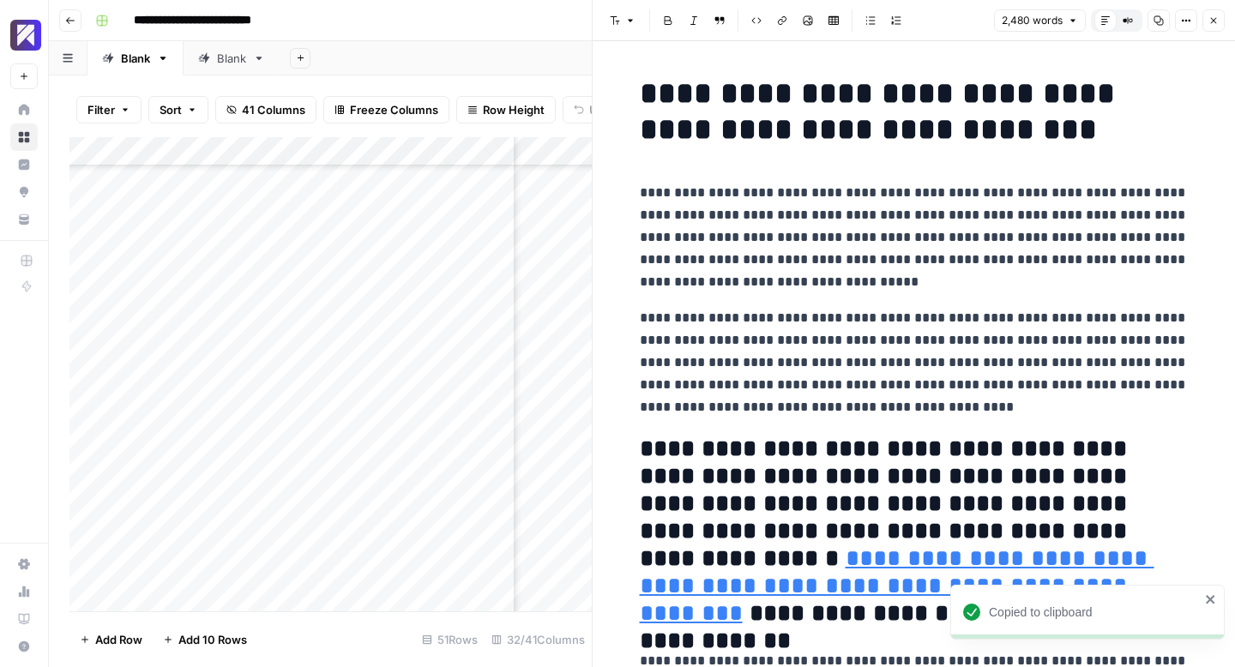
click at [1212, 21] on icon "button" at bounding box center [1214, 21] width 6 height 6
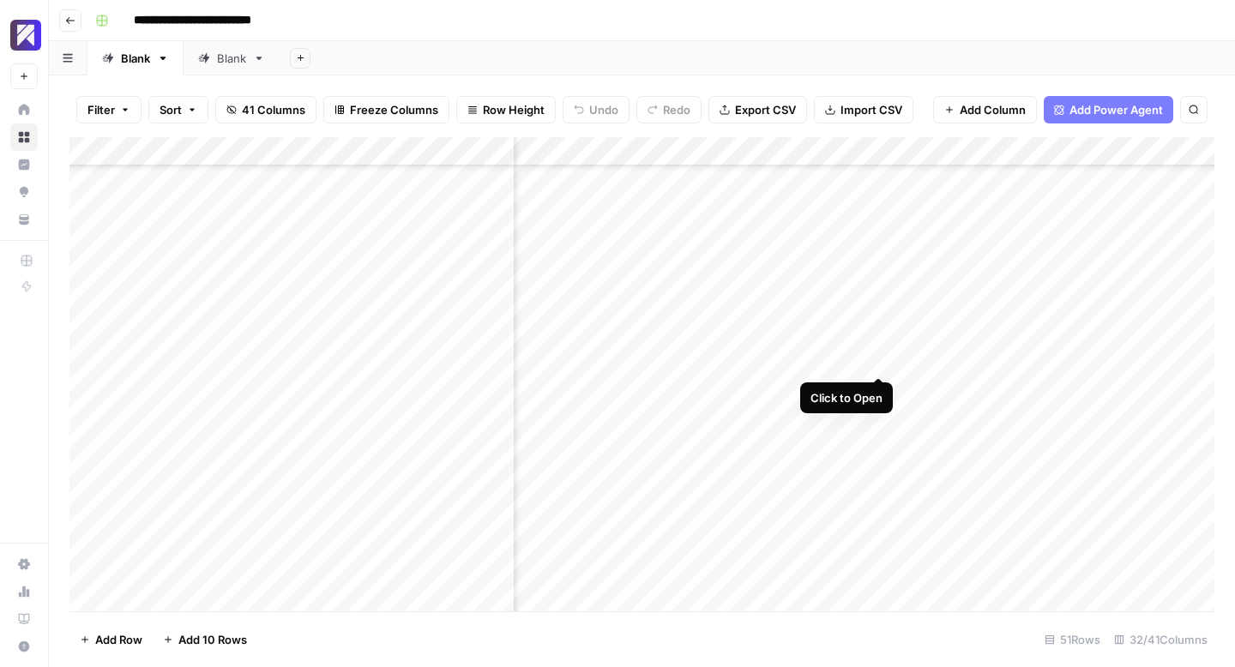
click at [882, 357] on div "Add Column" at bounding box center [641, 374] width 1145 height 474
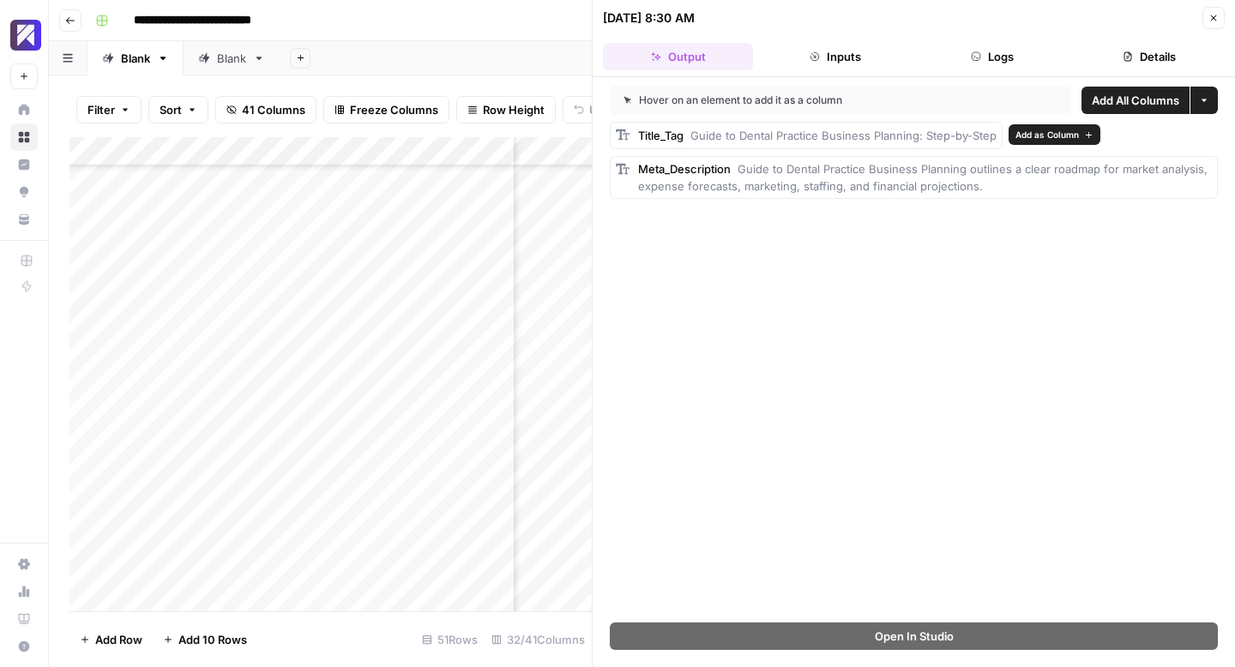
drag, startPoint x: 980, startPoint y: 186, endPoint x: 629, endPoint y: 124, distance: 356.9
click at [629, 124] on div "Title_Tag Guide to Dental Practice Business Planning: Step-by-Step Meta_Descrip…" at bounding box center [914, 160] width 608 height 77
copy div "Title_Tag Guide to Dental Practice Business Planning: Step-by-Step Meta_Descrip…"
click at [1217, 20] on icon "button" at bounding box center [1213, 18] width 10 height 10
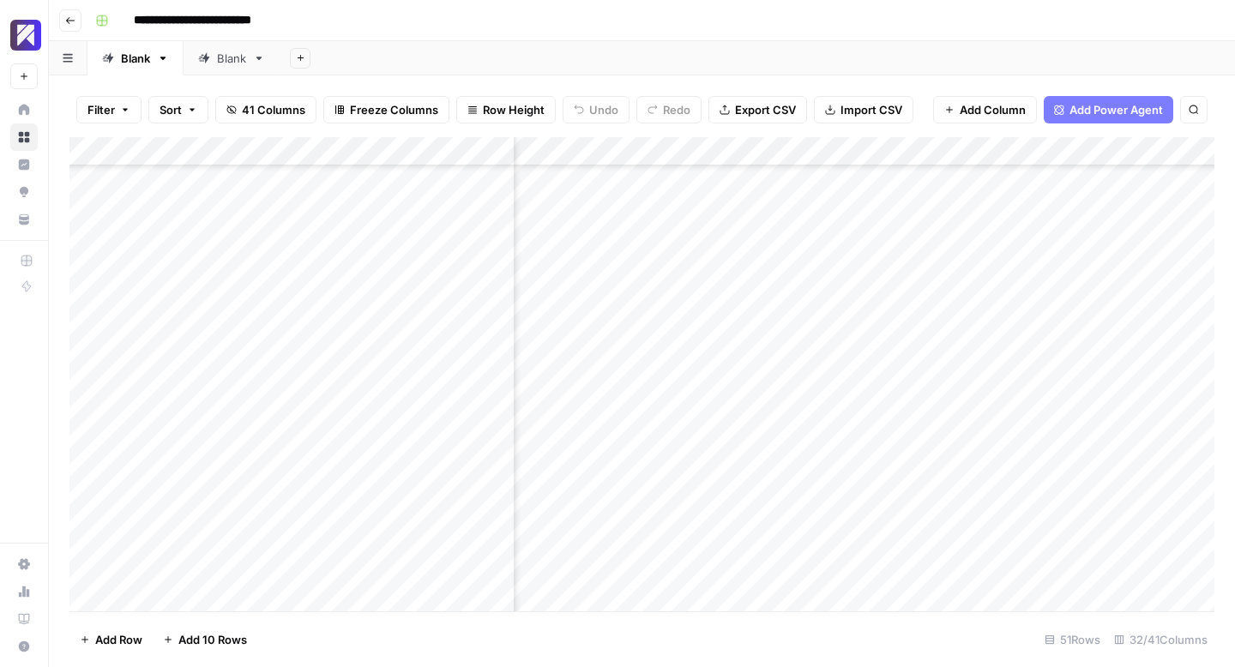
scroll to position [695, 4862]
click at [1072, 356] on div "Add Column" at bounding box center [641, 374] width 1145 height 474
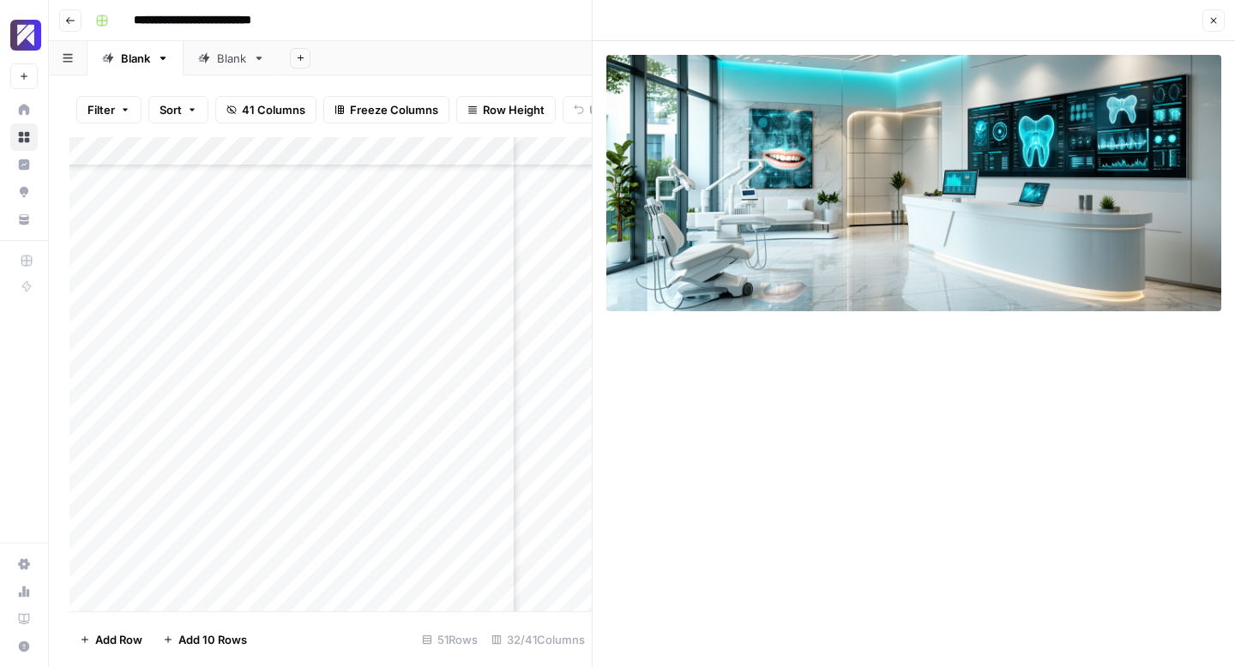
click at [1216, 25] on icon "button" at bounding box center [1213, 20] width 10 height 10
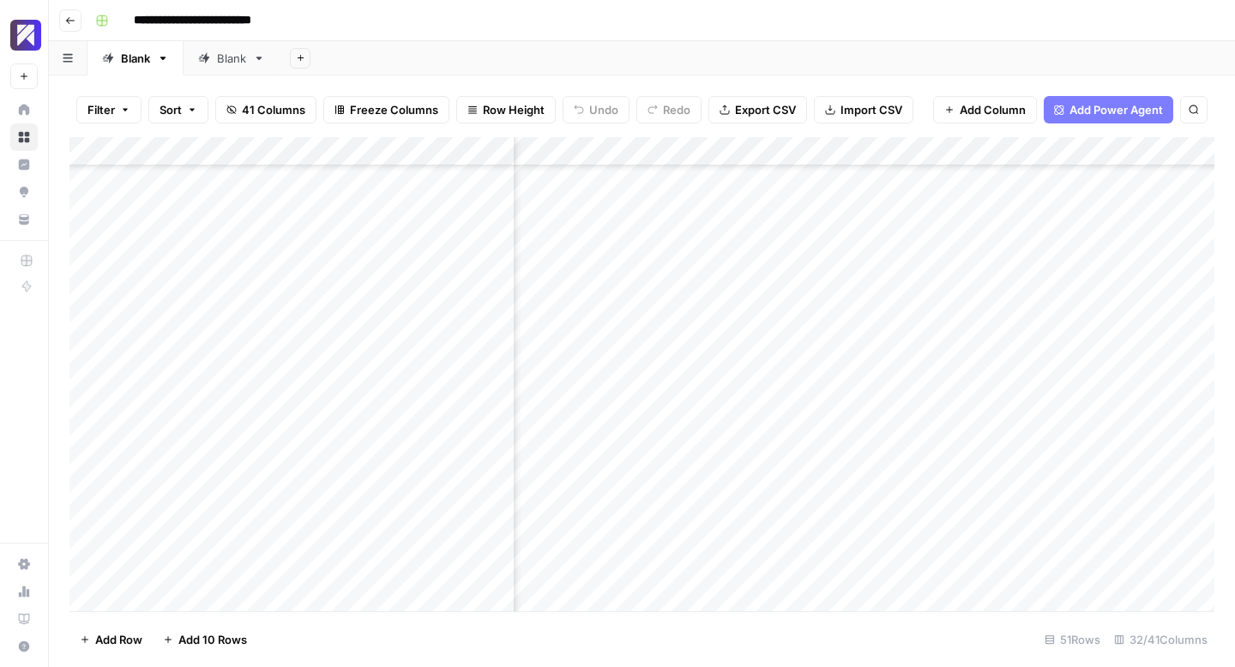
scroll to position [863, 4783]
click at [468, 395] on div "Add Column" at bounding box center [641, 374] width 1145 height 474
click at [723, 399] on div "Add Column" at bounding box center [641, 374] width 1145 height 474
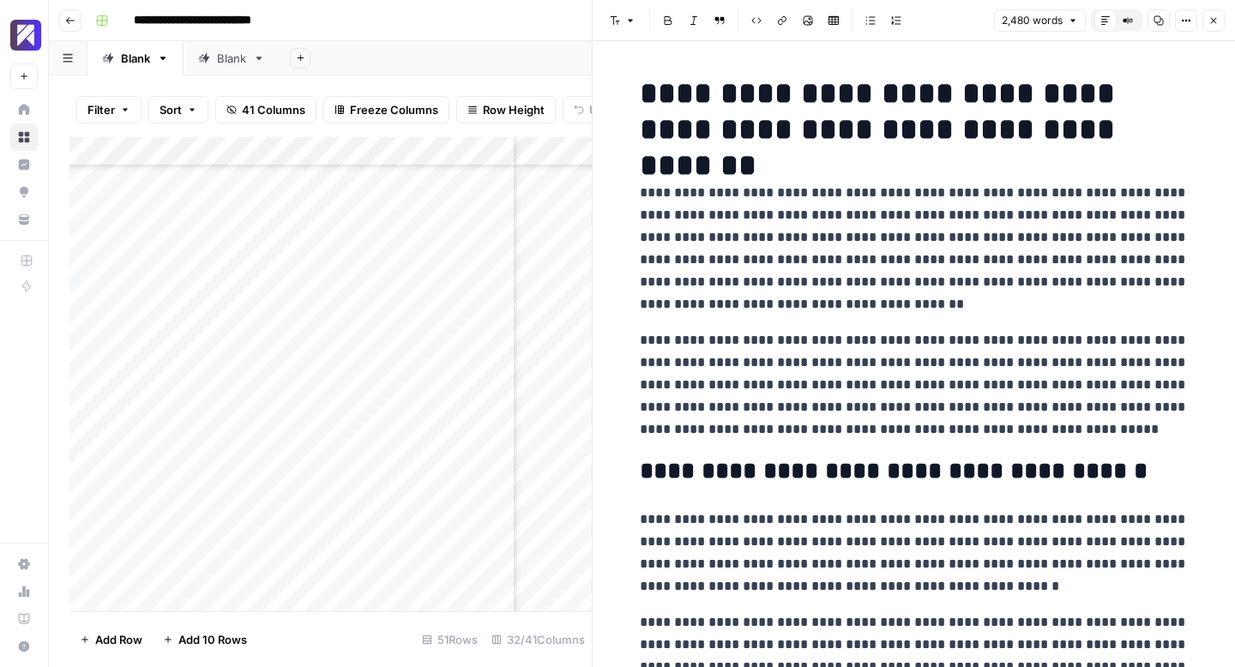
click at [1155, 21] on icon "button" at bounding box center [1158, 20] width 10 height 10
click at [1216, 20] on icon "button" at bounding box center [1213, 20] width 10 height 10
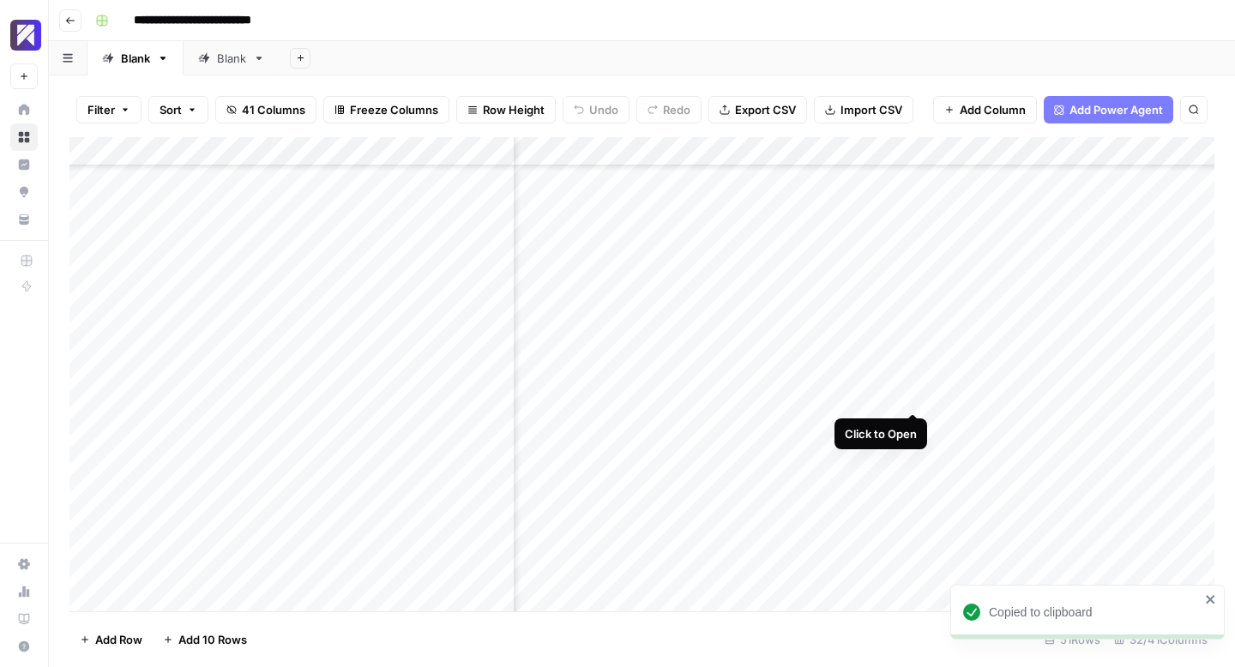
click at [916, 396] on div "Add Column" at bounding box center [641, 374] width 1145 height 474
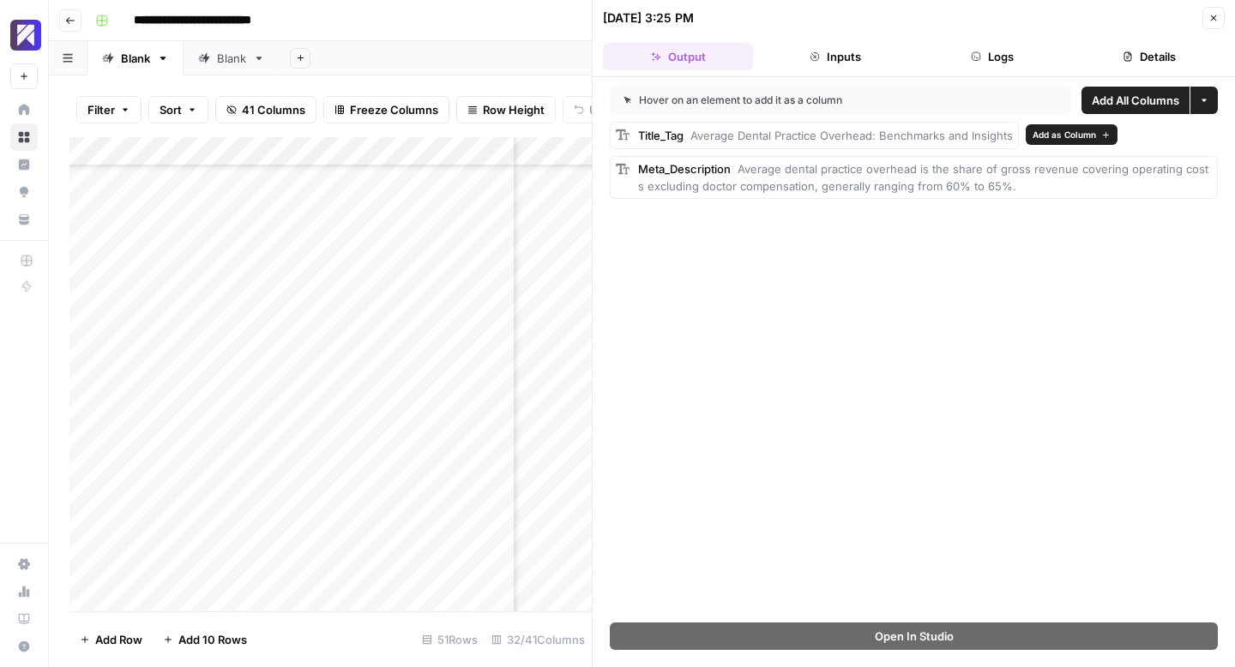
drag, startPoint x: 1014, startPoint y: 185, endPoint x: 636, endPoint y: 135, distance: 381.4
click at [636, 135] on div "Title_Tag Average Dental Practice Overhead: Benchmarks and Insights Meta_Descri…" at bounding box center [914, 160] width 608 height 77
copy div "Title_Tag Average Dental Practice Overhead: Benchmarks and Insights Meta_Descri…"
click at [1214, 17] on icon "button" at bounding box center [1213, 18] width 10 height 10
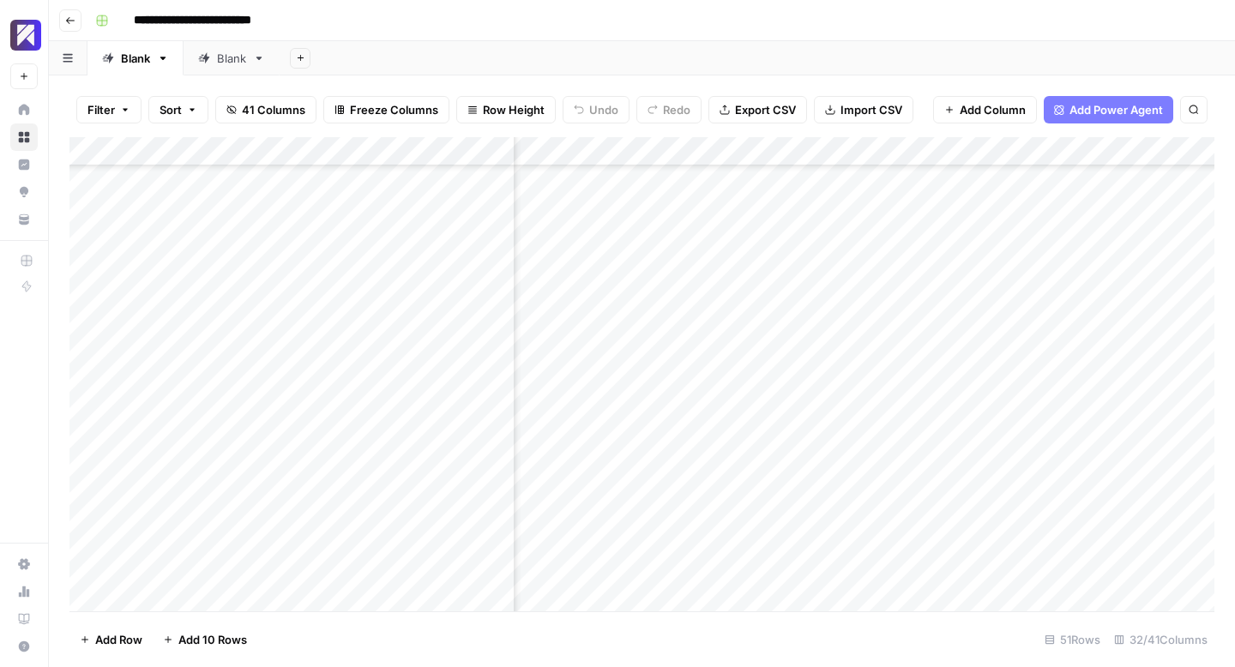
scroll to position [863, 4903]
click at [1029, 396] on div "Add Column" at bounding box center [641, 374] width 1145 height 474
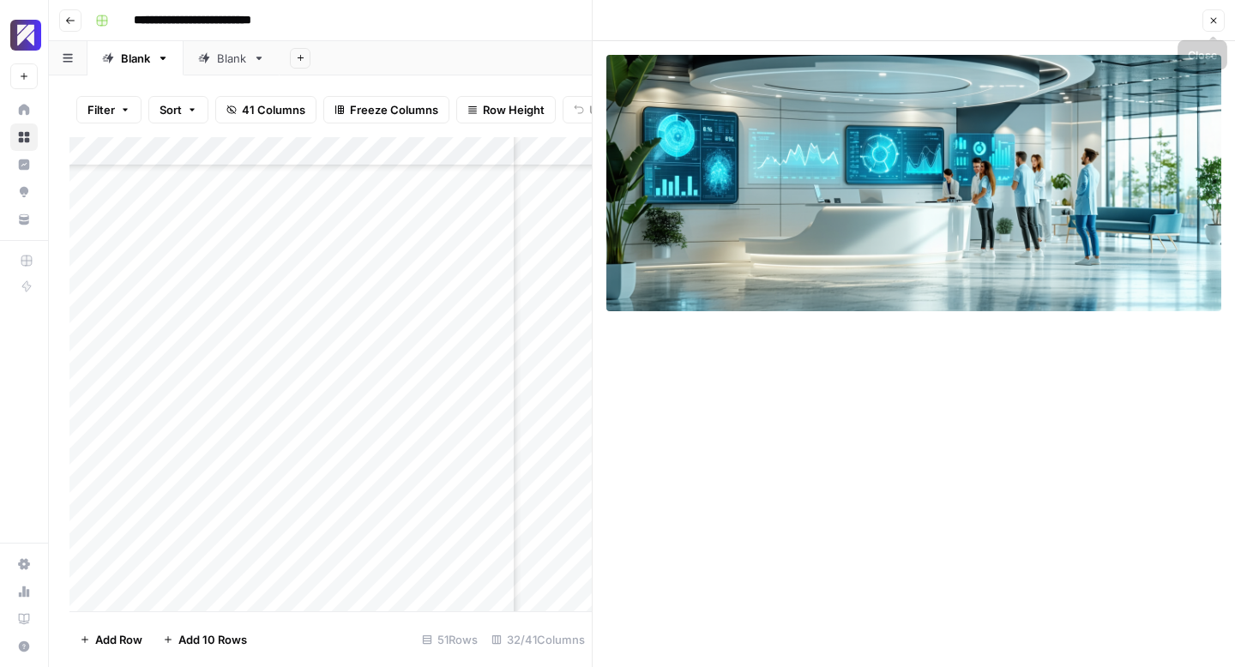
click at [1211, 20] on icon "button" at bounding box center [1213, 20] width 10 height 10
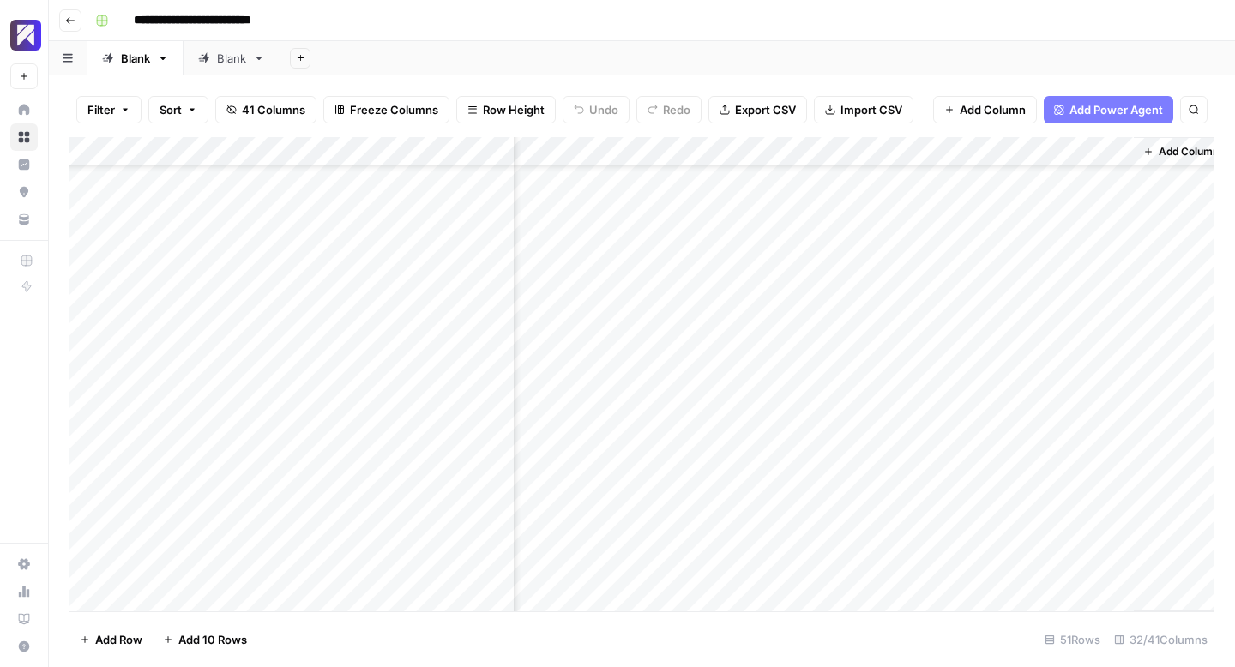
scroll to position [863, 5020]
click at [911, 395] on div "Add Column" at bounding box center [641, 374] width 1145 height 474
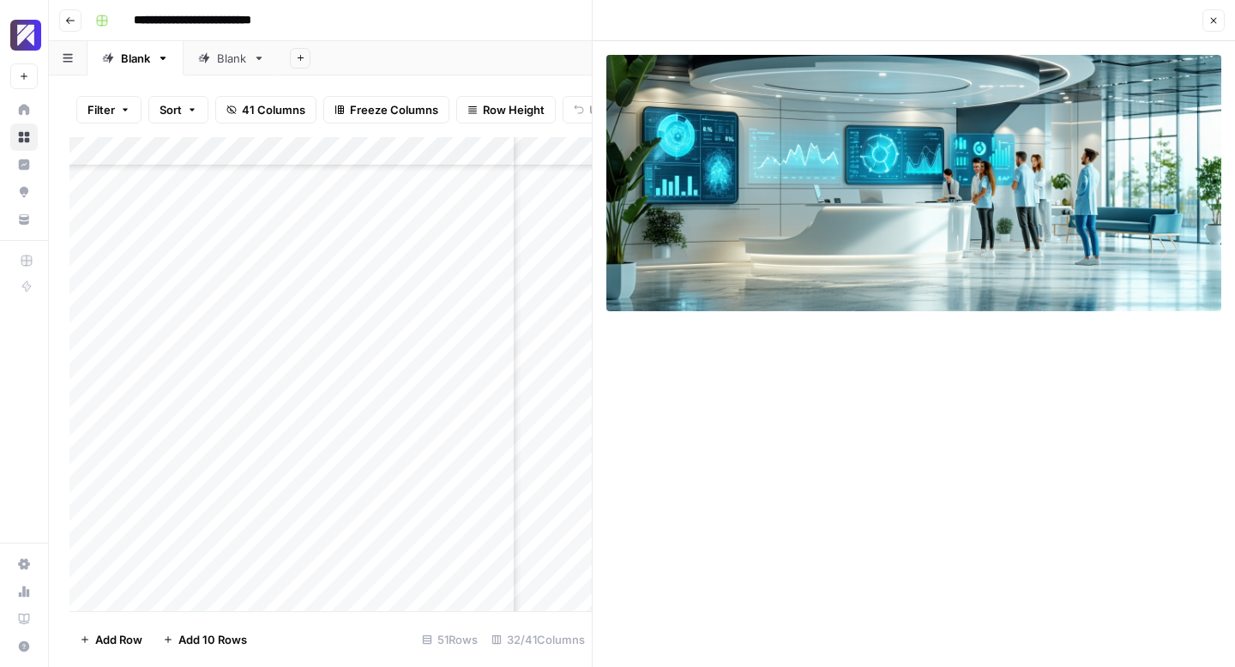
click at [1214, 19] on icon "button" at bounding box center [1214, 21] width 6 height 6
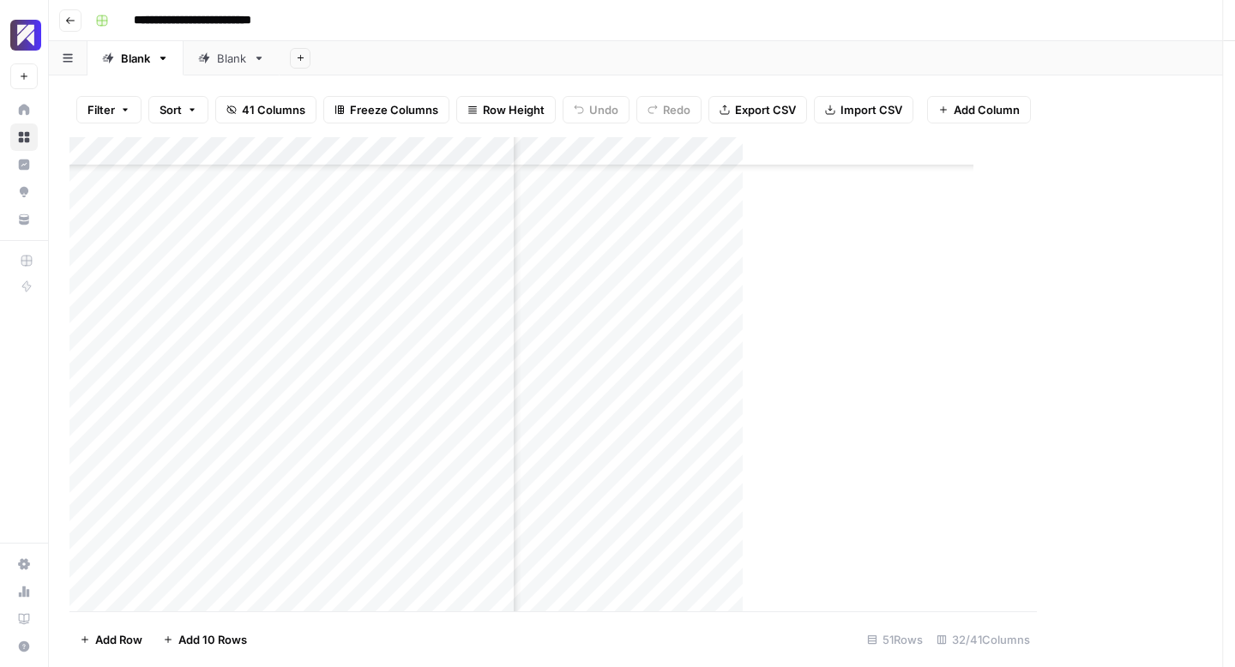
scroll to position [863, 4999]
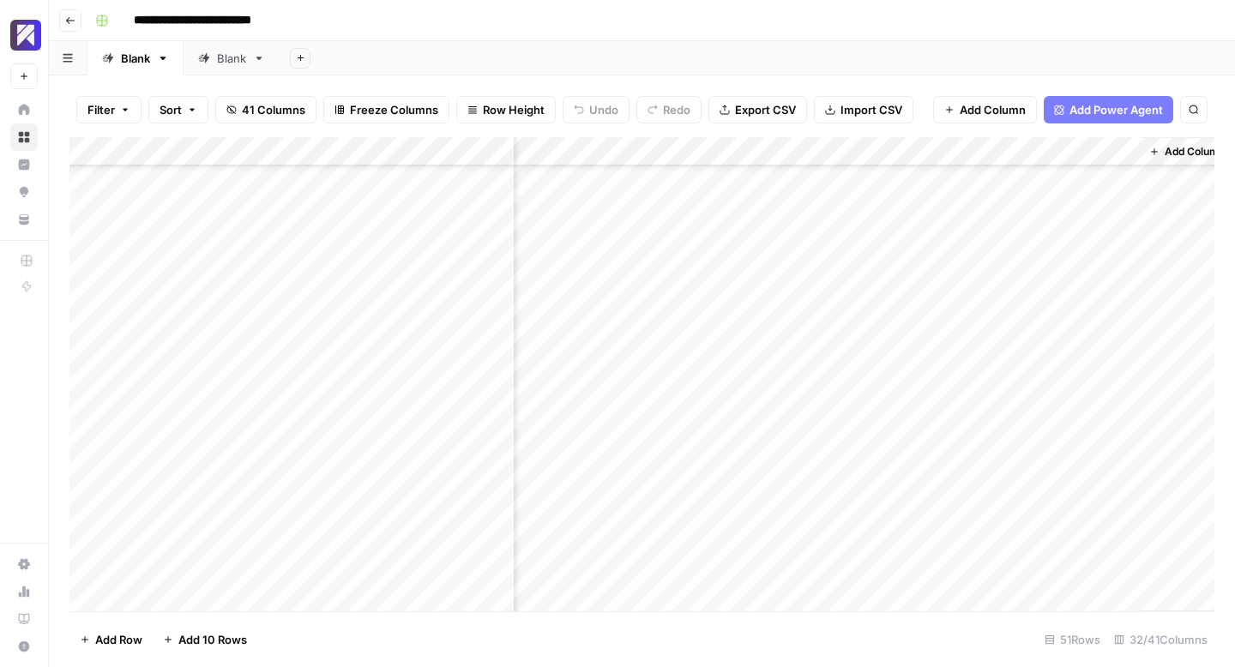
click at [494, 425] on div "Add Column" at bounding box center [641, 374] width 1145 height 474
click at [699, 420] on div "Add Column" at bounding box center [641, 374] width 1145 height 474
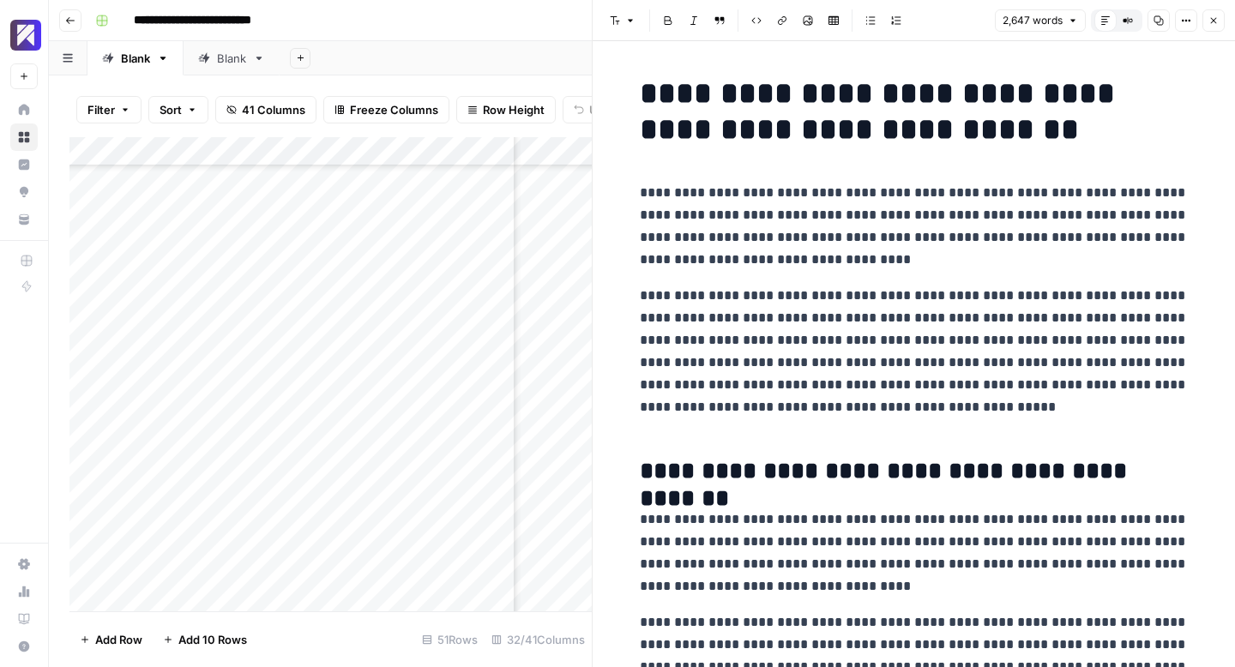
drag, startPoint x: 1156, startPoint y: 21, endPoint x: 1080, endPoint y: 26, distance: 75.6
click at [1156, 21] on icon "button" at bounding box center [1158, 20] width 9 height 9
click at [1208, 19] on icon "button" at bounding box center [1213, 20] width 10 height 10
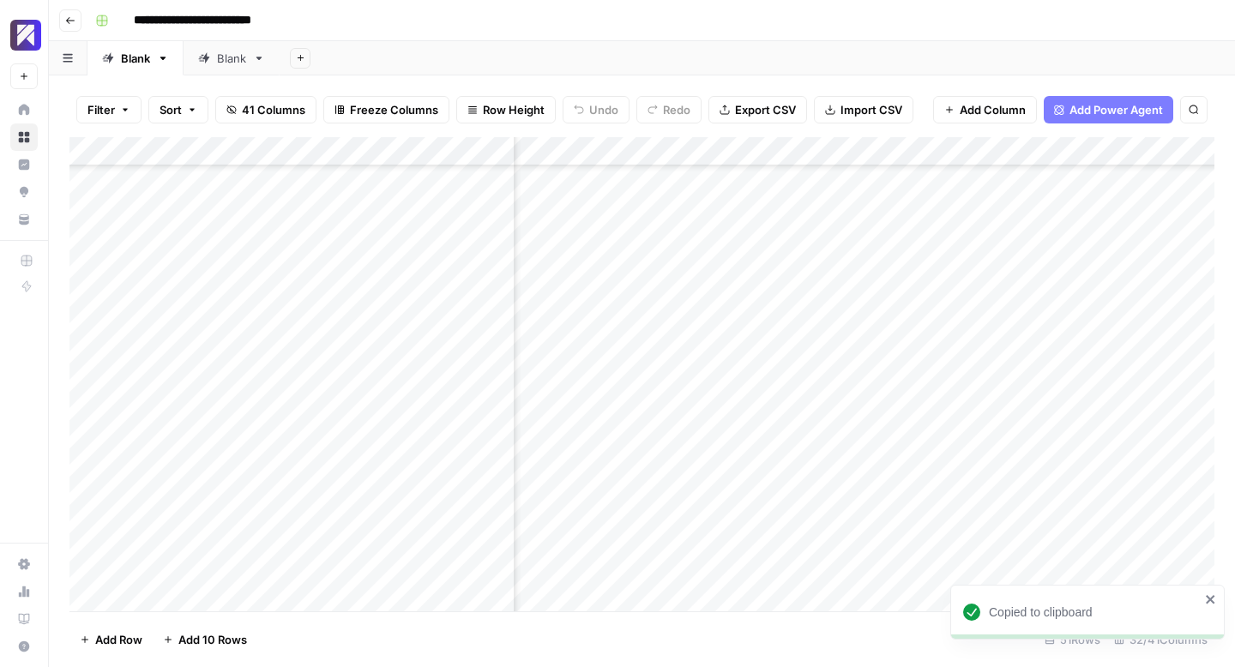
scroll to position [863, 4497]
click at [800, 422] on div "Add Column" at bounding box center [641, 374] width 1145 height 474
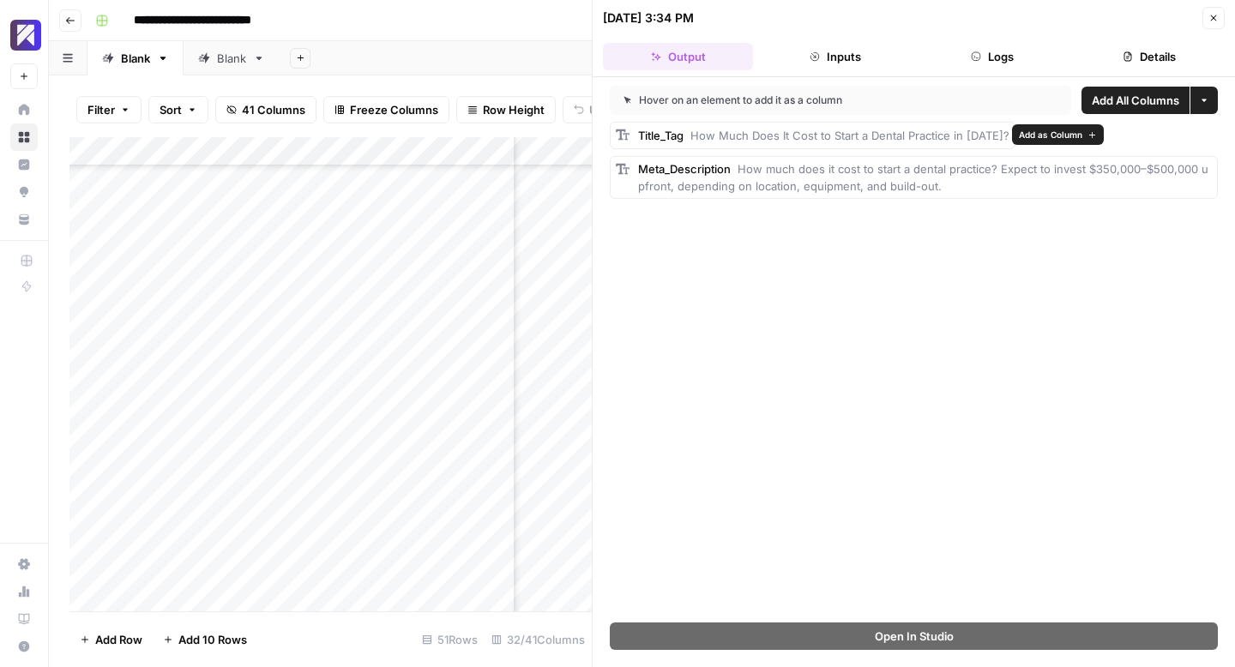
drag, startPoint x: 950, startPoint y: 184, endPoint x: 634, endPoint y: 135, distance: 320.3
click at [635, 135] on div "Title_Tag How Much Does It Cost to Start a Dental Practice in [DATE]? Meta_Desc…" at bounding box center [914, 160] width 608 height 77
copy div "Title_Tag How Much Does It Cost to Start a Dental Practice in [DATE]? Meta_Desc…"
click at [1210, 16] on icon "button" at bounding box center [1213, 18] width 10 height 10
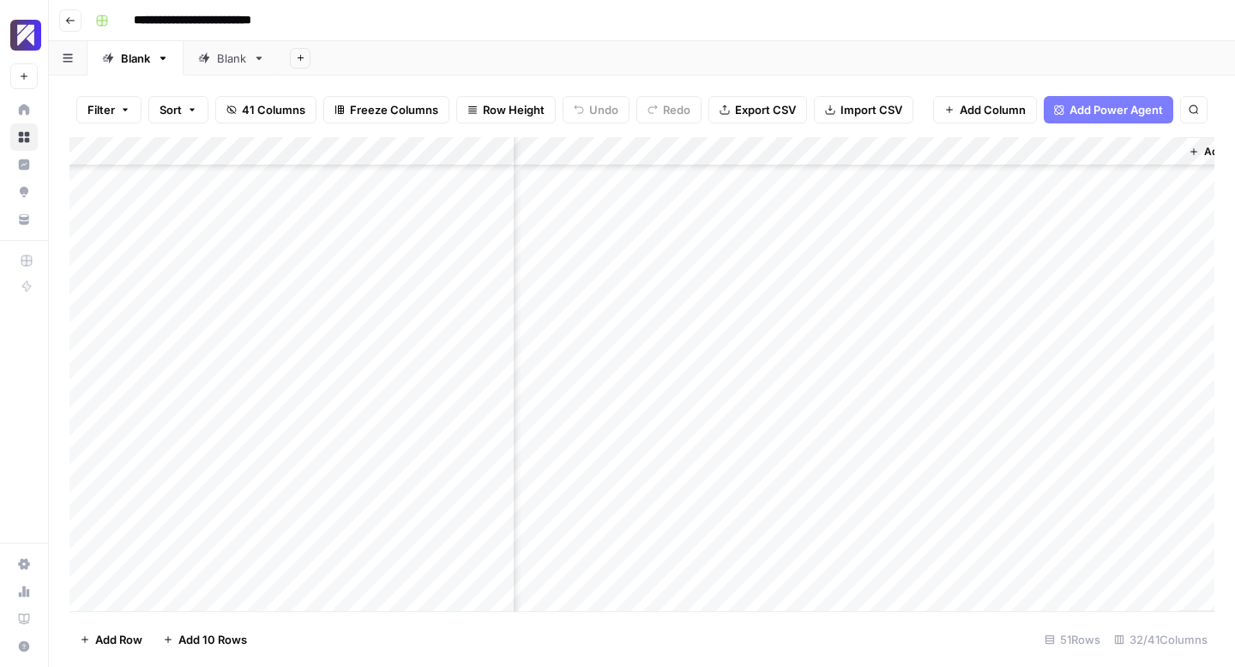
scroll to position [863, 4960]
click at [973, 422] on div "Add Column" at bounding box center [641, 374] width 1145 height 474
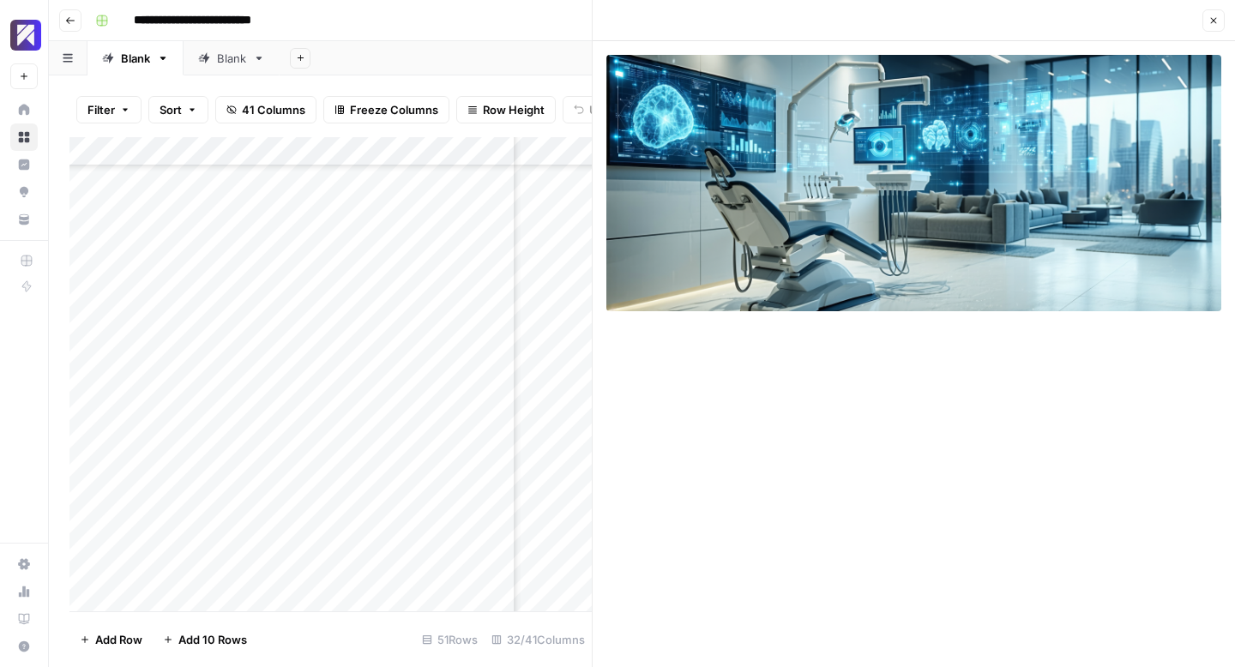
click at [1214, 25] on icon "button" at bounding box center [1213, 20] width 10 height 10
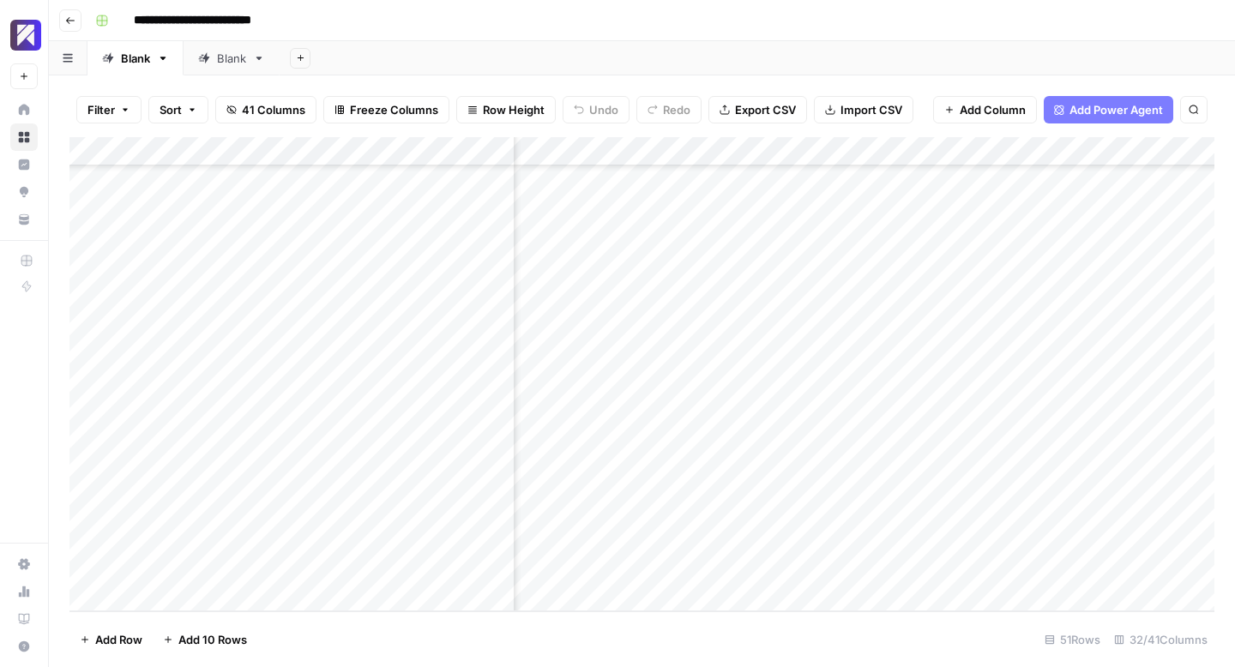
scroll to position [1069, 4439]
click at [660, 302] on div "Add Column" at bounding box center [641, 374] width 1145 height 474
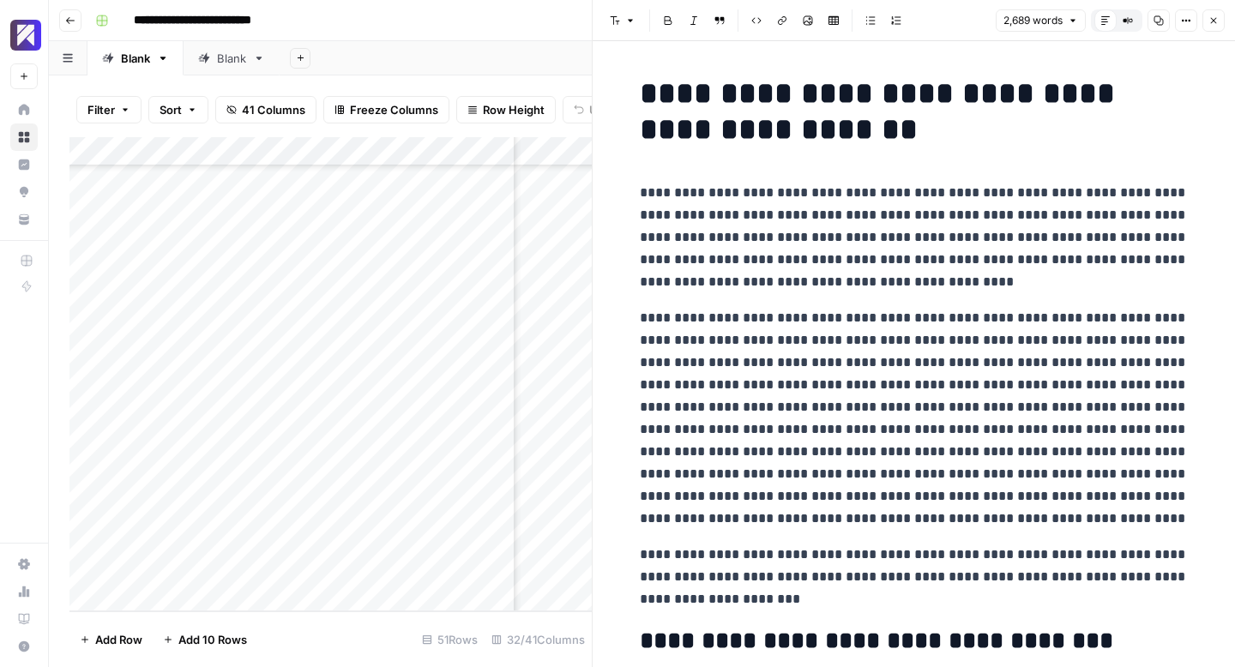
click at [1158, 21] on icon "button" at bounding box center [1158, 20] width 10 height 10
click at [1206, 24] on button "Close" at bounding box center [1213, 20] width 22 height 22
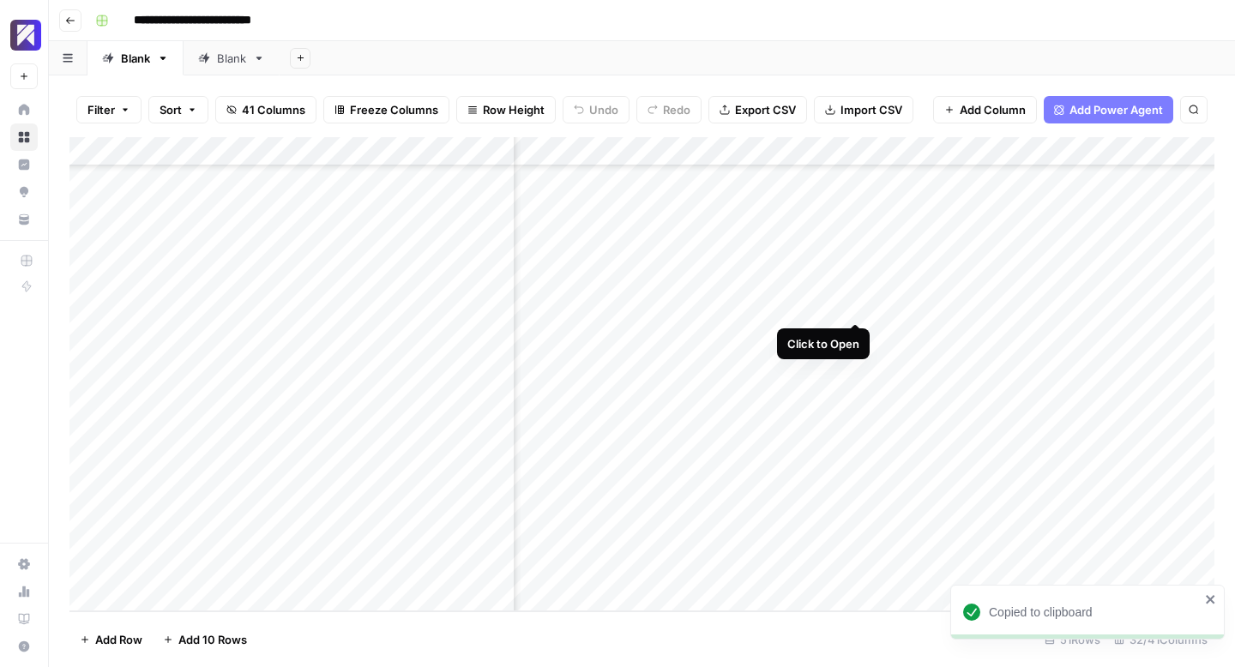
click at [857, 304] on div "Add Column" at bounding box center [641, 374] width 1145 height 474
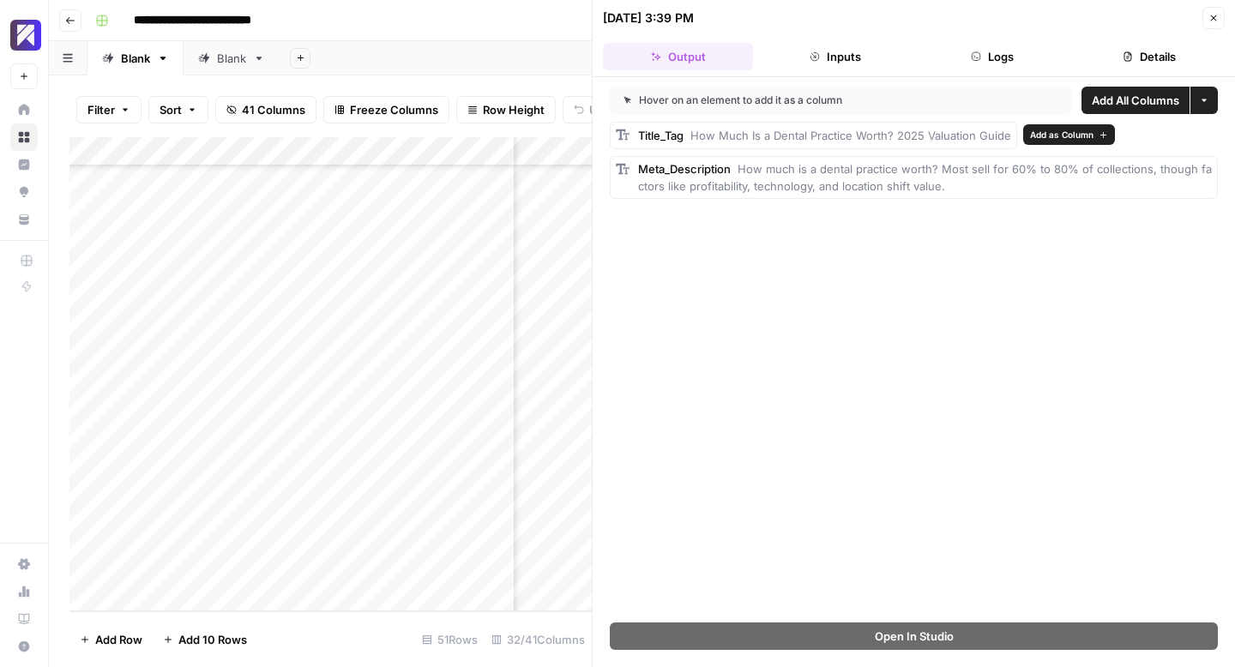
drag, startPoint x: 937, startPoint y: 181, endPoint x: 635, endPoint y: 138, distance: 305.7
click at [635, 138] on div "Title_Tag How Much Is a Dental Practice Worth? 2025 Valuation Guide Meta_Descri…" at bounding box center [914, 160] width 608 height 77
copy div "Title_Tag How Much Is a Dental Practice Worth? 2025 Valuation Guide Meta_Descri…"
drag, startPoint x: 1208, startPoint y: 16, endPoint x: 1080, endPoint y: 84, distance: 145.4
click at [1208, 16] on icon "button" at bounding box center [1213, 18] width 10 height 10
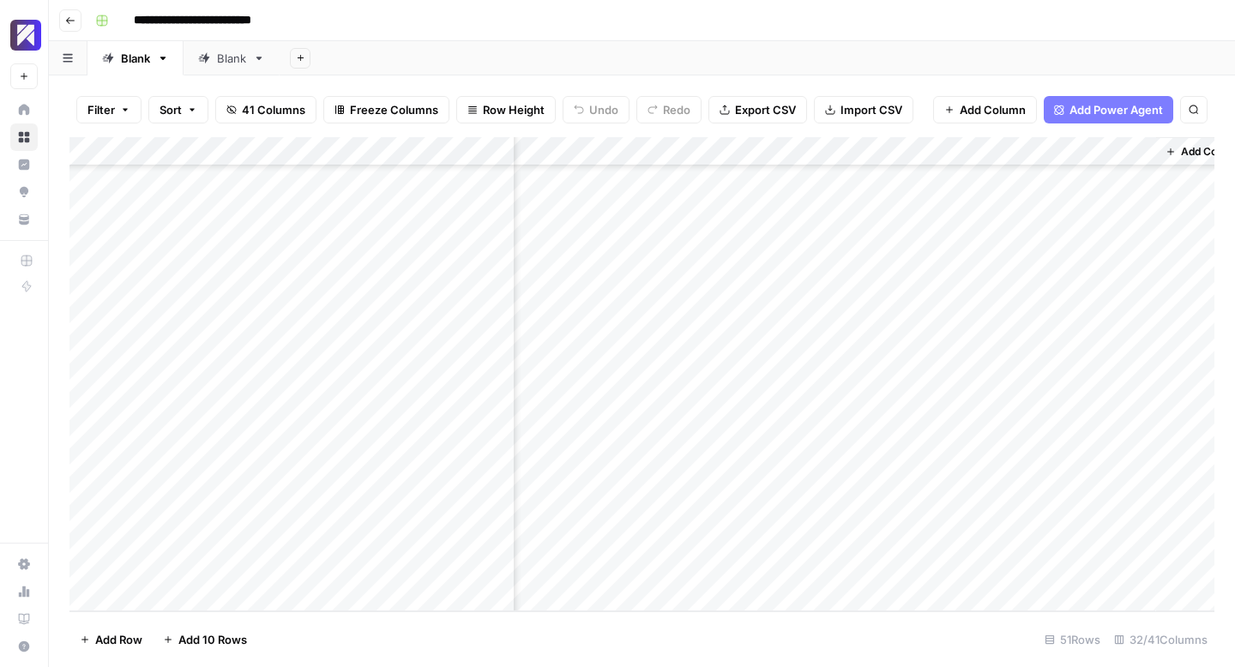
scroll to position [1069, 5020]
click at [917, 303] on div "Add Column" at bounding box center [641, 374] width 1145 height 474
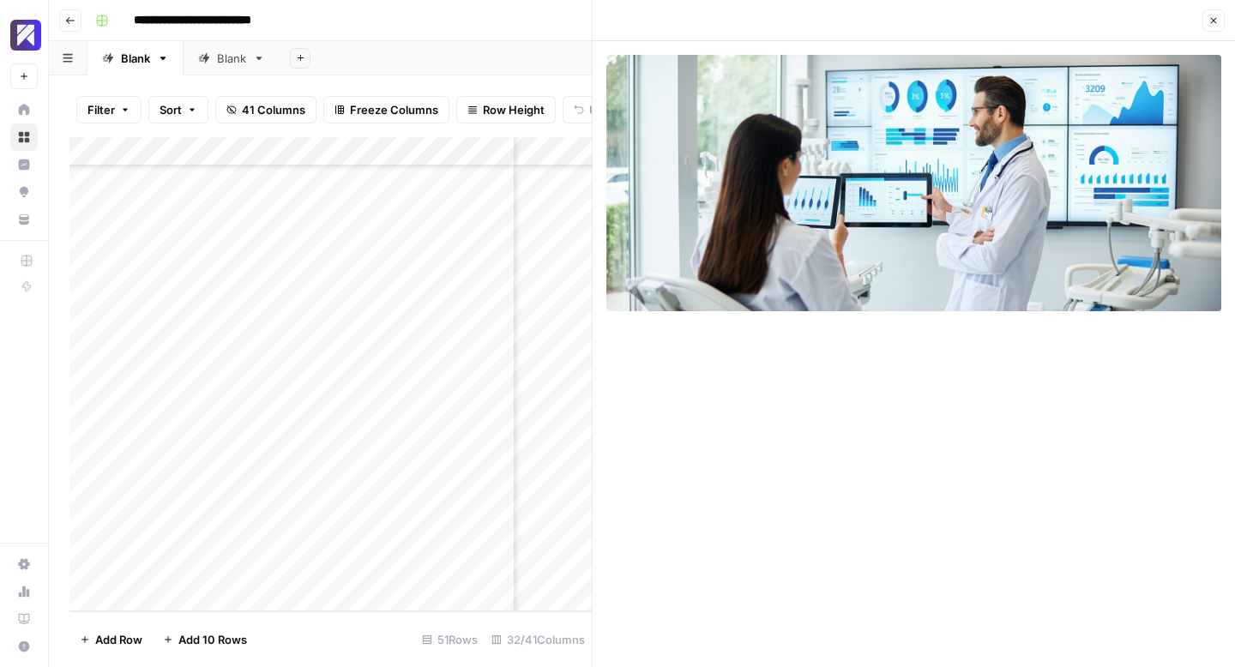
click at [1214, 22] on icon "button" at bounding box center [1214, 21] width 6 height 6
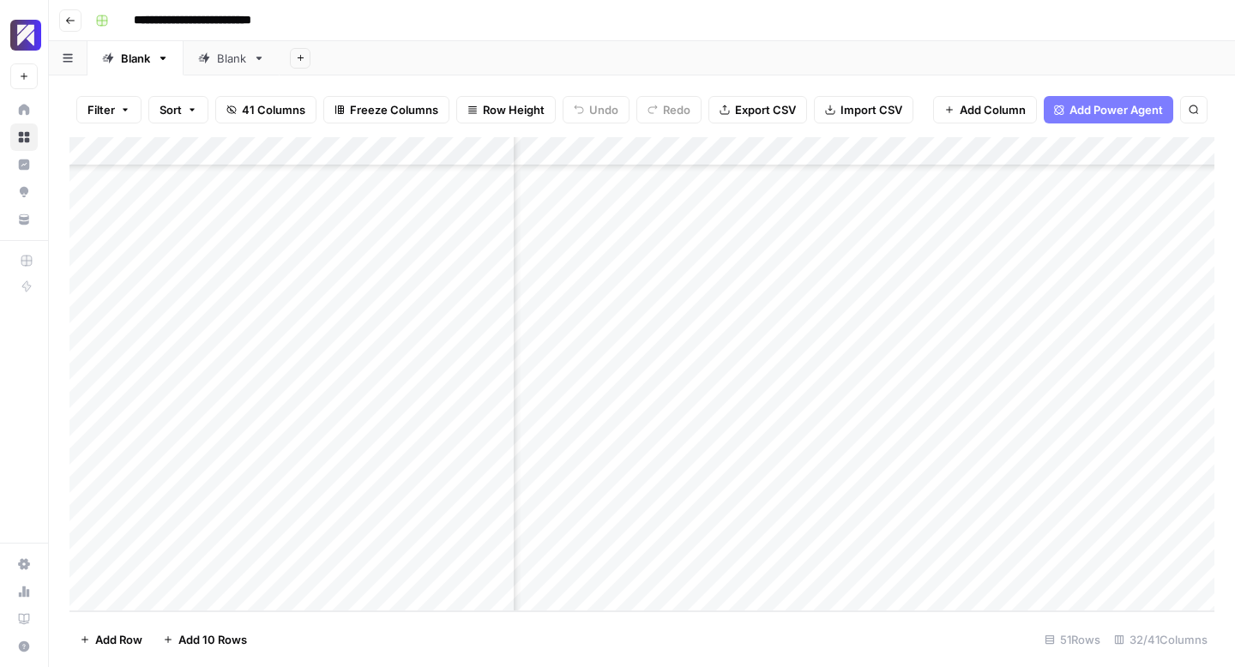
scroll to position [1069, 4415]
click at [684, 335] on div "Add Column" at bounding box center [641, 374] width 1145 height 474
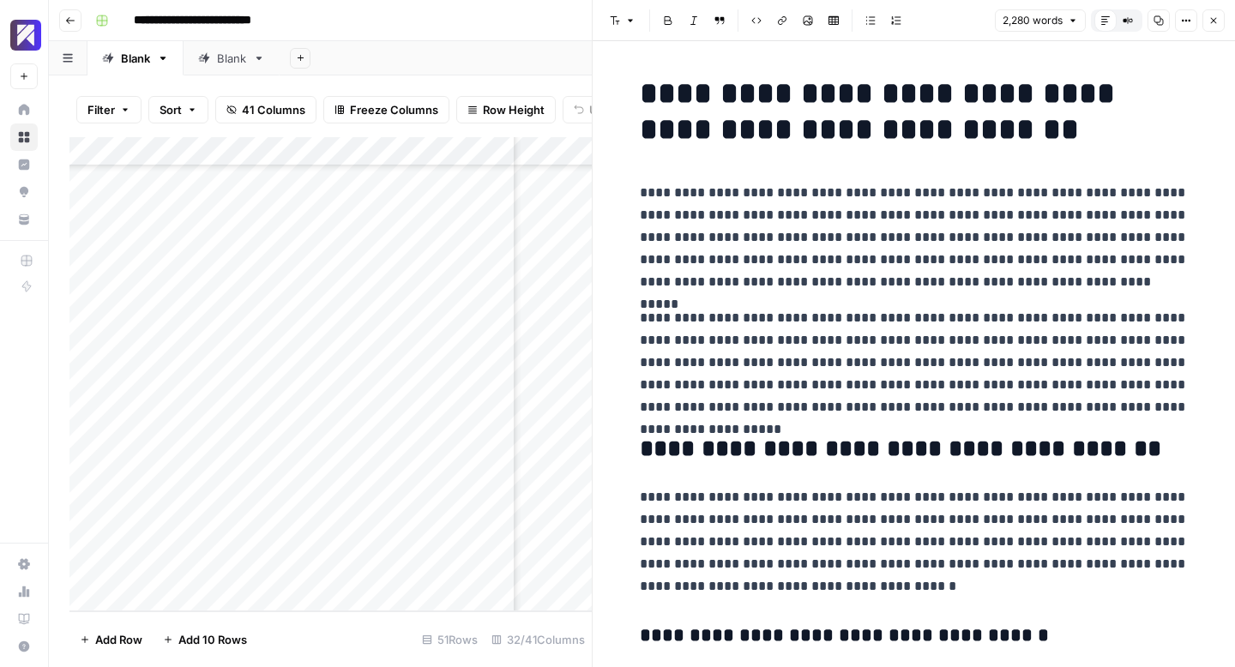
click at [1155, 24] on icon "button" at bounding box center [1158, 20] width 10 height 10
click at [1214, 17] on icon "button" at bounding box center [1213, 20] width 10 height 10
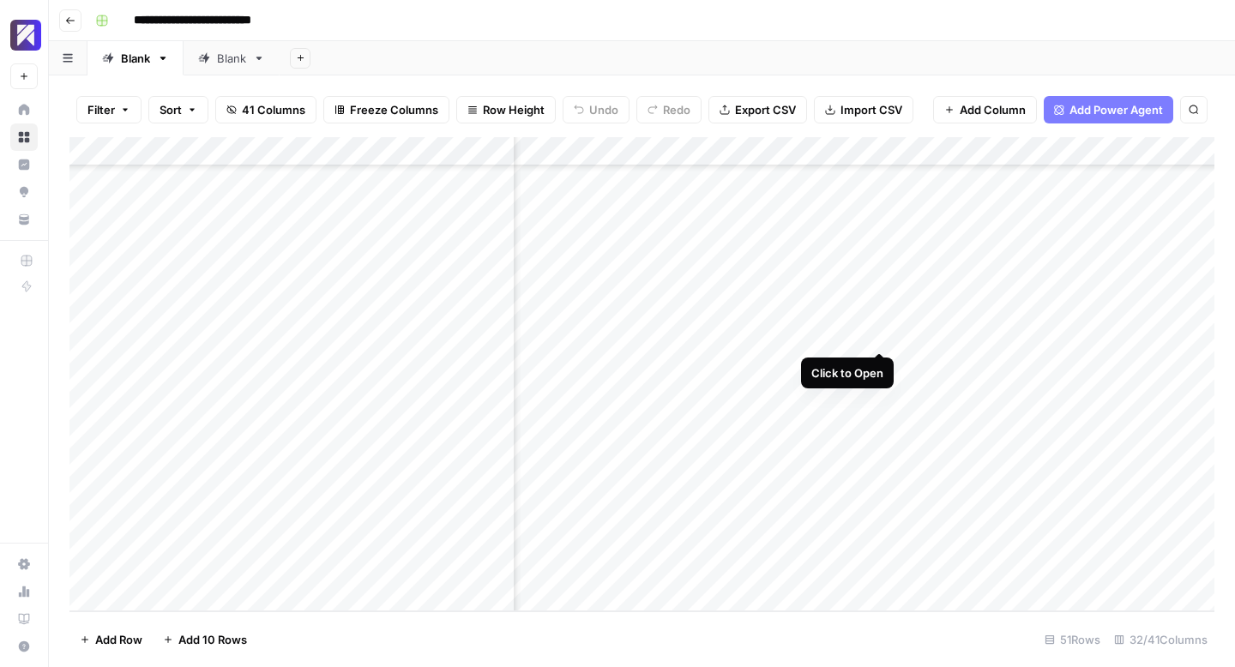
click at [878, 328] on div "Add Column" at bounding box center [641, 374] width 1145 height 474
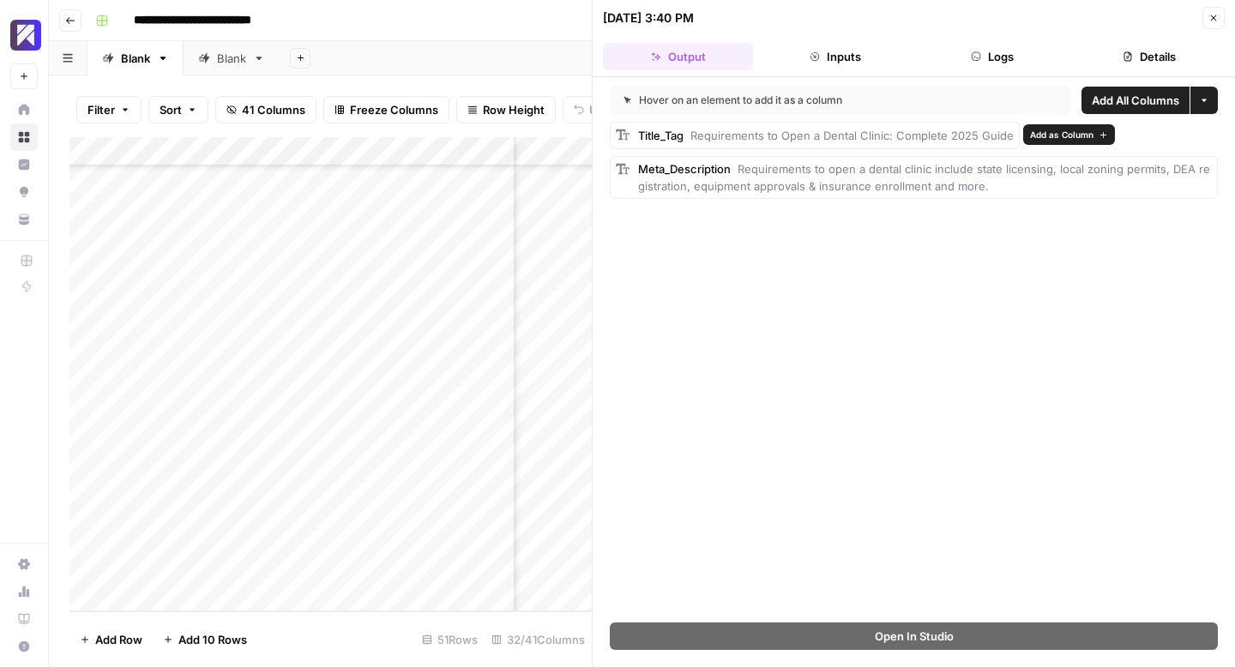
drag, startPoint x: 996, startPoint y: 185, endPoint x: 635, endPoint y: 137, distance: 364.2
click at [635, 137] on div "Title_Tag Requirements to Open a Dental Clinic: Complete 2025 Guide Meta_Descri…" at bounding box center [914, 160] width 608 height 77
copy div "Title_Tag Requirements to Open a Dental Clinic: Complete 2025 Guide Meta_Descri…"
click at [1216, 15] on icon "button" at bounding box center [1213, 18] width 10 height 10
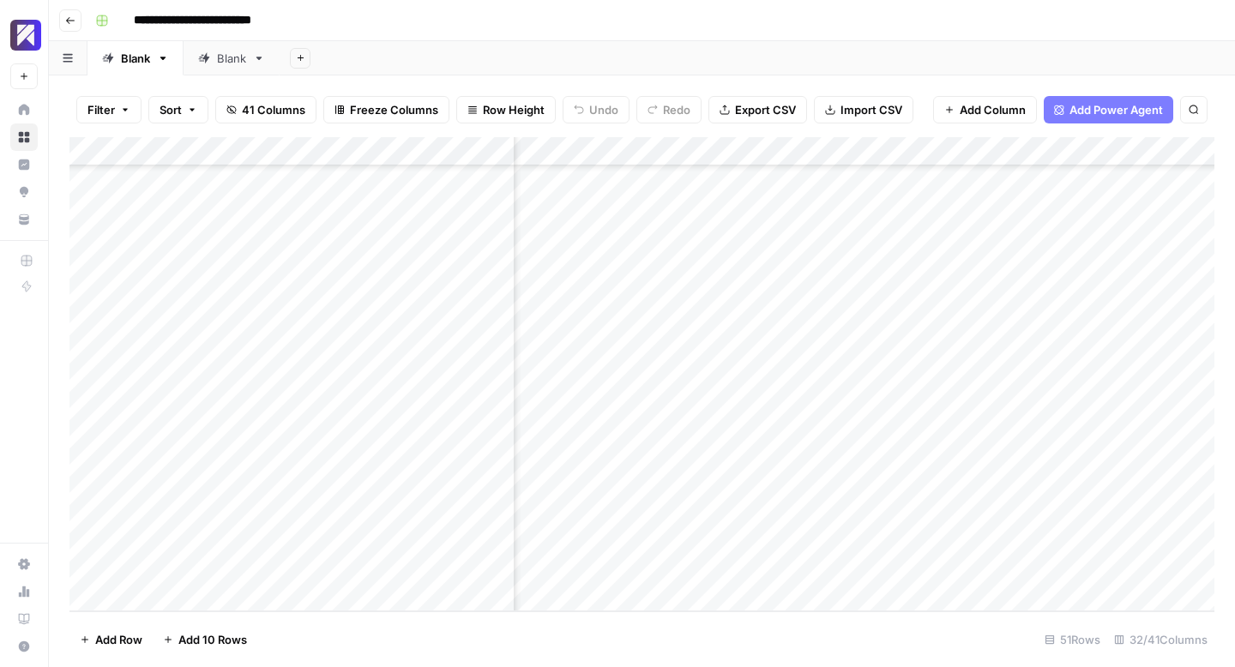
scroll to position [1069, 4802]
click at [1133, 334] on div "Add Column" at bounding box center [641, 374] width 1145 height 474
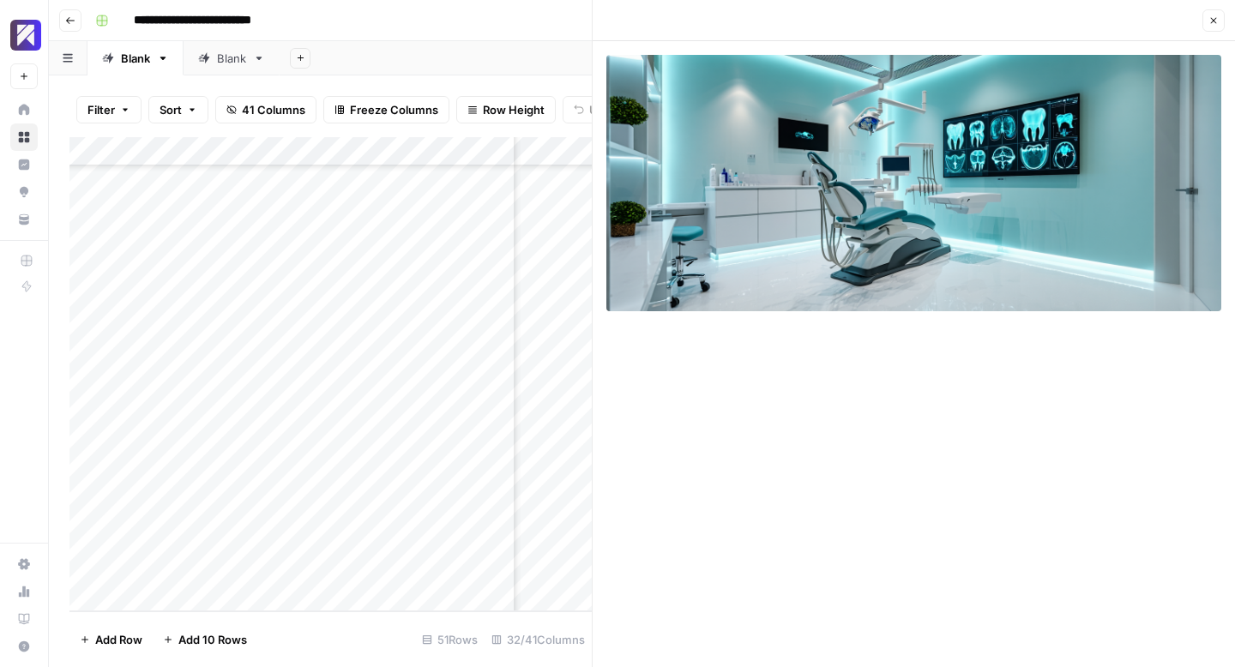
click at [1212, 19] on icon "button" at bounding box center [1214, 21] width 6 height 6
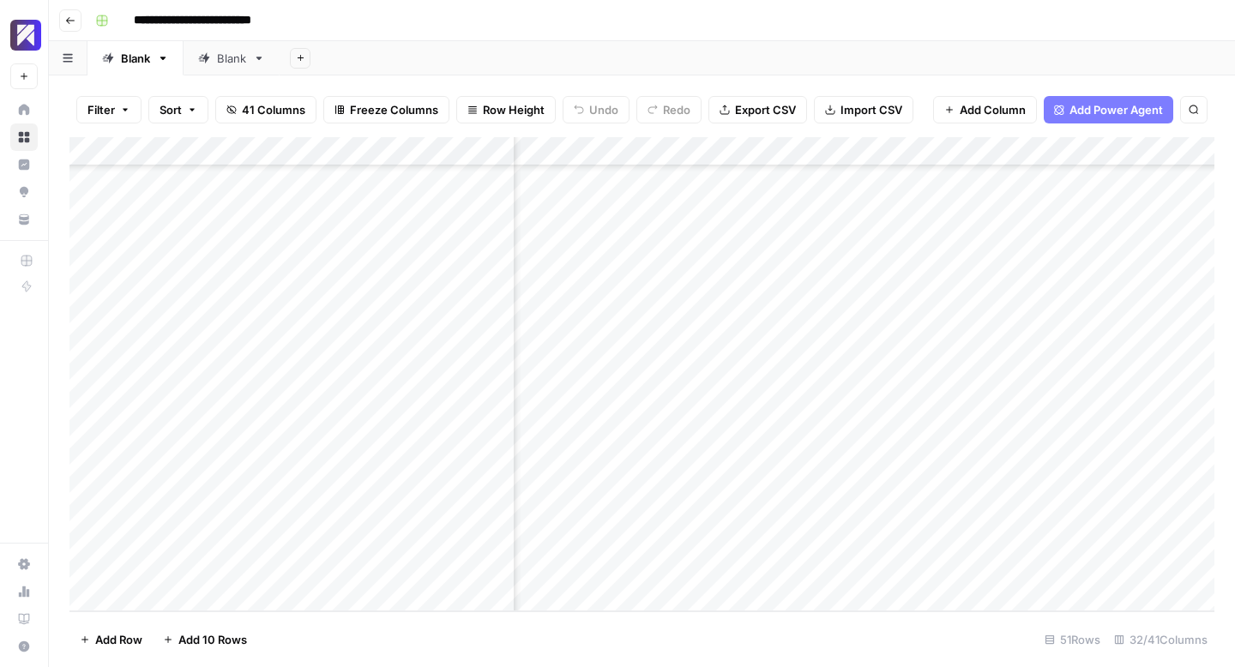
scroll to position [1069, 4364]
click at [740, 390] on div "Add Column" at bounding box center [641, 374] width 1145 height 474
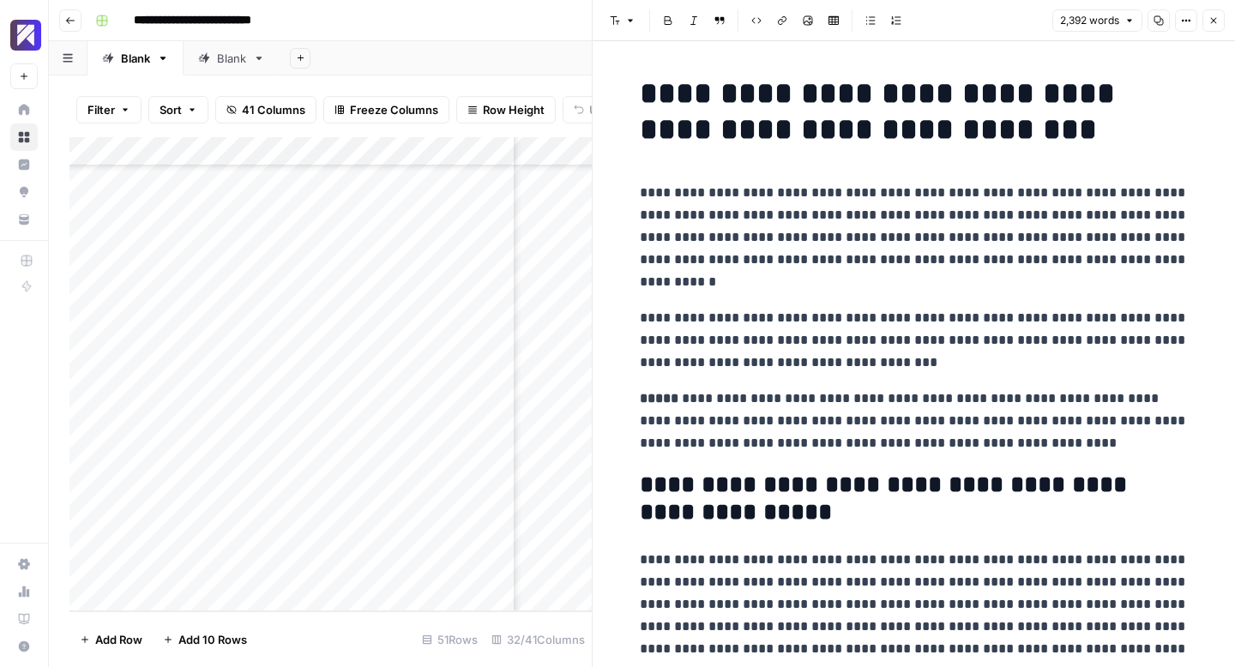
click at [1157, 22] on icon "button" at bounding box center [1158, 20] width 9 height 9
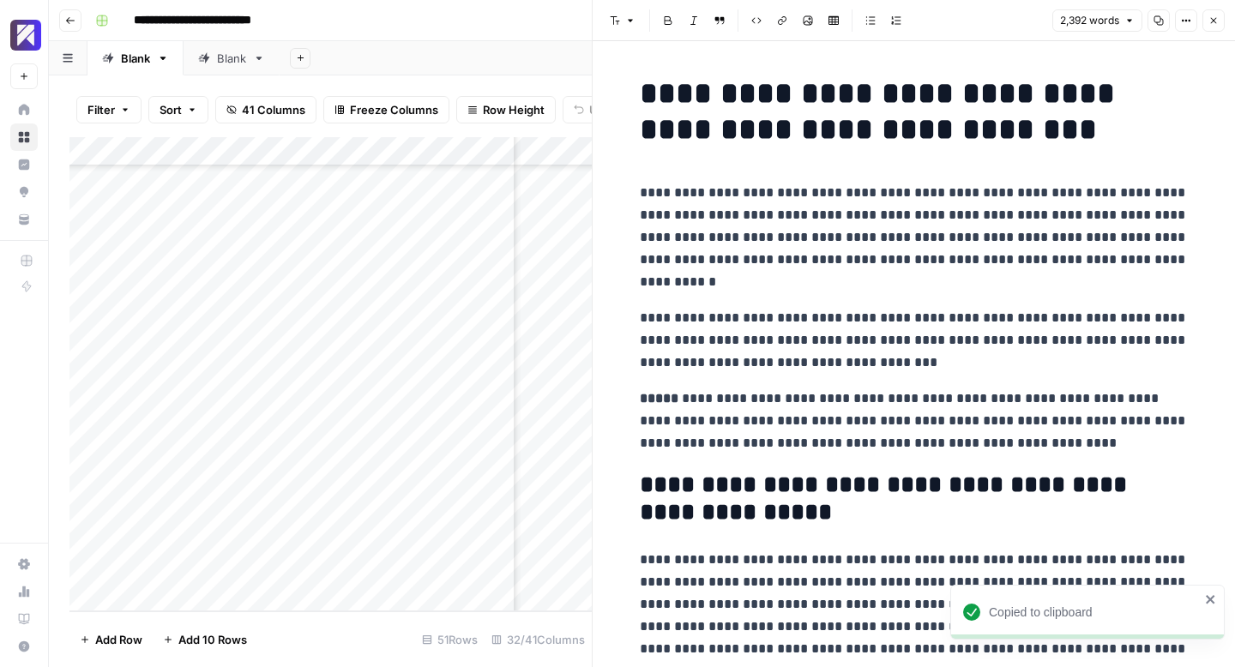
drag, startPoint x: 1155, startPoint y: 19, endPoint x: 1146, endPoint y: 24, distance: 10.0
click at [1155, 19] on icon "button" at bounding box center [1158, 20] width 10 height 10
click at [1218, 15] on button "Close" at bounding box center [1213, 20] width 22 height 22
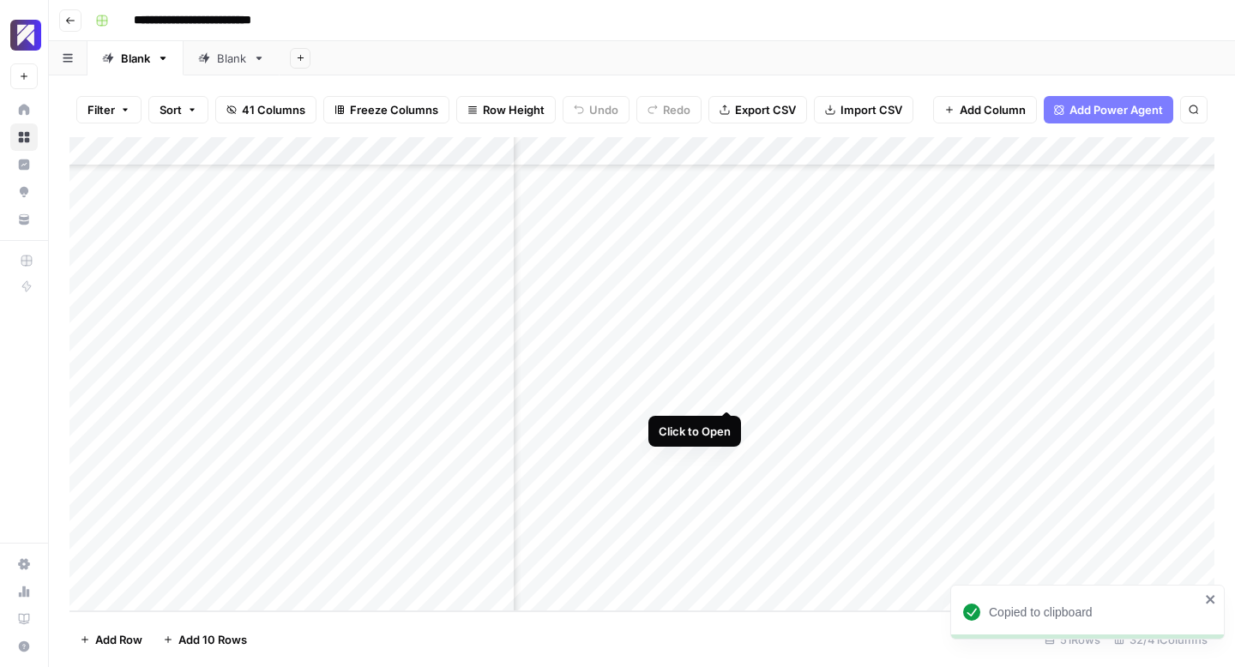
click at [722, 394] on div "Add Column" at bounding box center [641, 374] width 1145 height 474
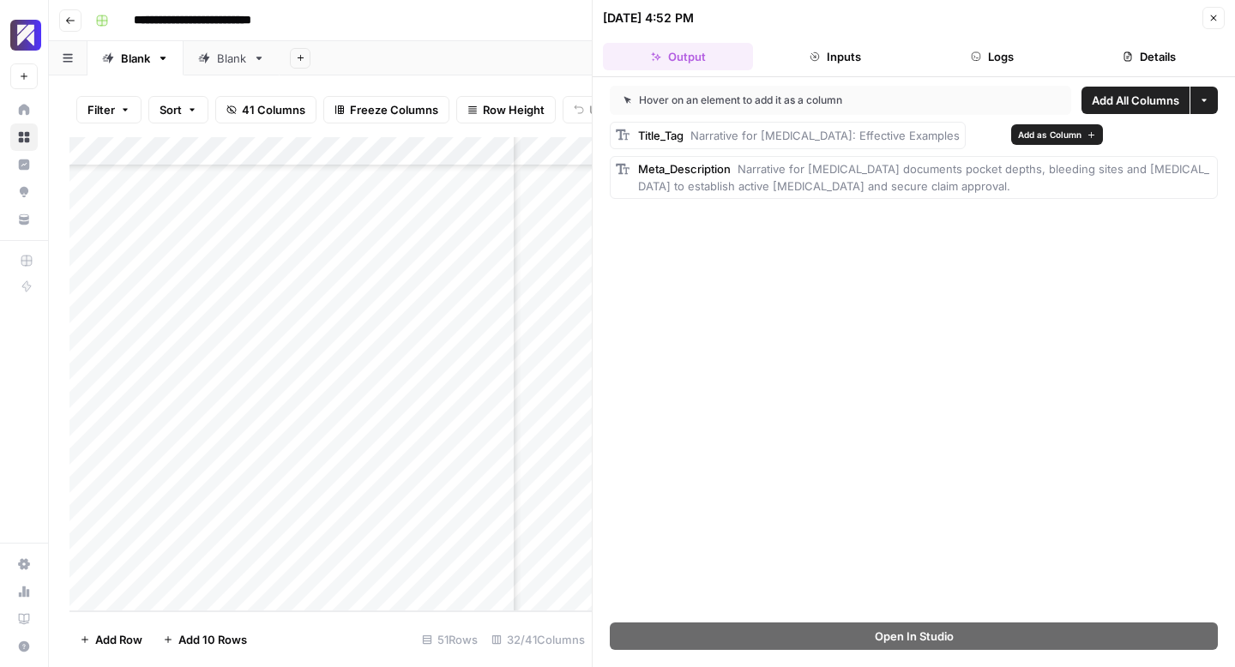
drag, startPoint x: 1025, startPoint y: 184, endPoint x: 631, endPoint y: 135, distance: 396.6
click at [633, 135] on div "Title_Tag Narrative for [MEDICAL_DATA]: Effective Examples Meta_Description Nar…" at bounding box center [914, 160] width 608 height 77
click at [1215, 20] on icon "button" at bounding box center [1214, 18] width 6 height 6
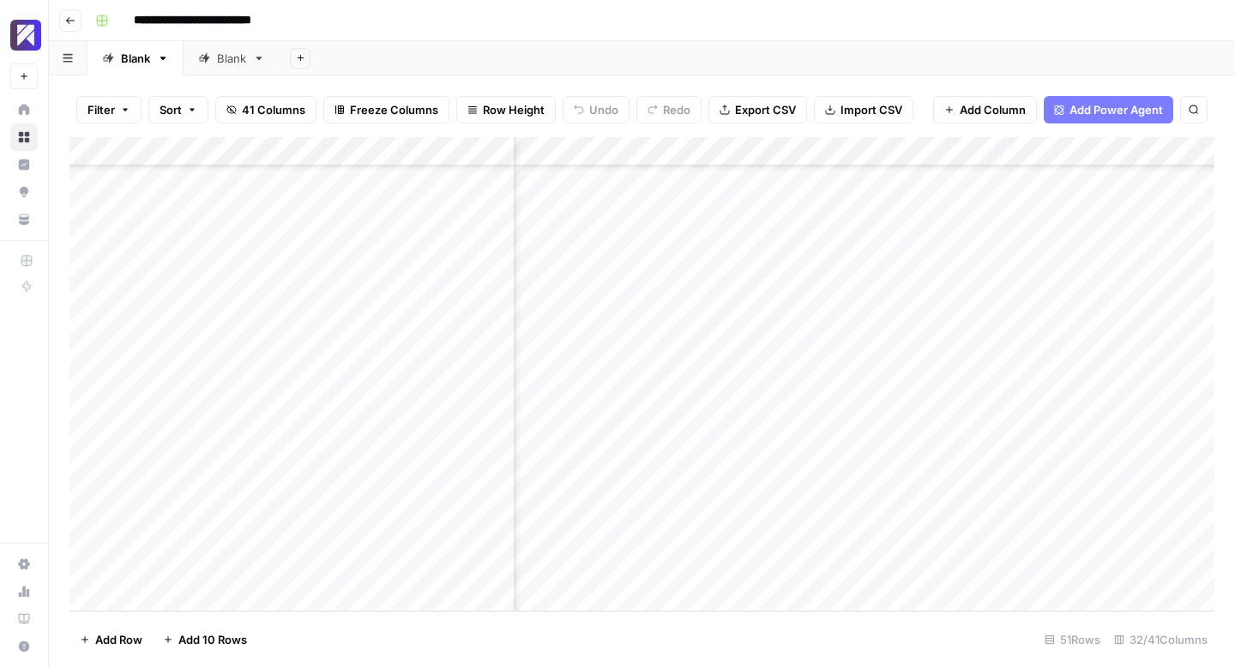
scroll to position [1069, 4960]
click at [973, 390] on div "Add Column" at bounding box center [641, 374] width 1145 height 474
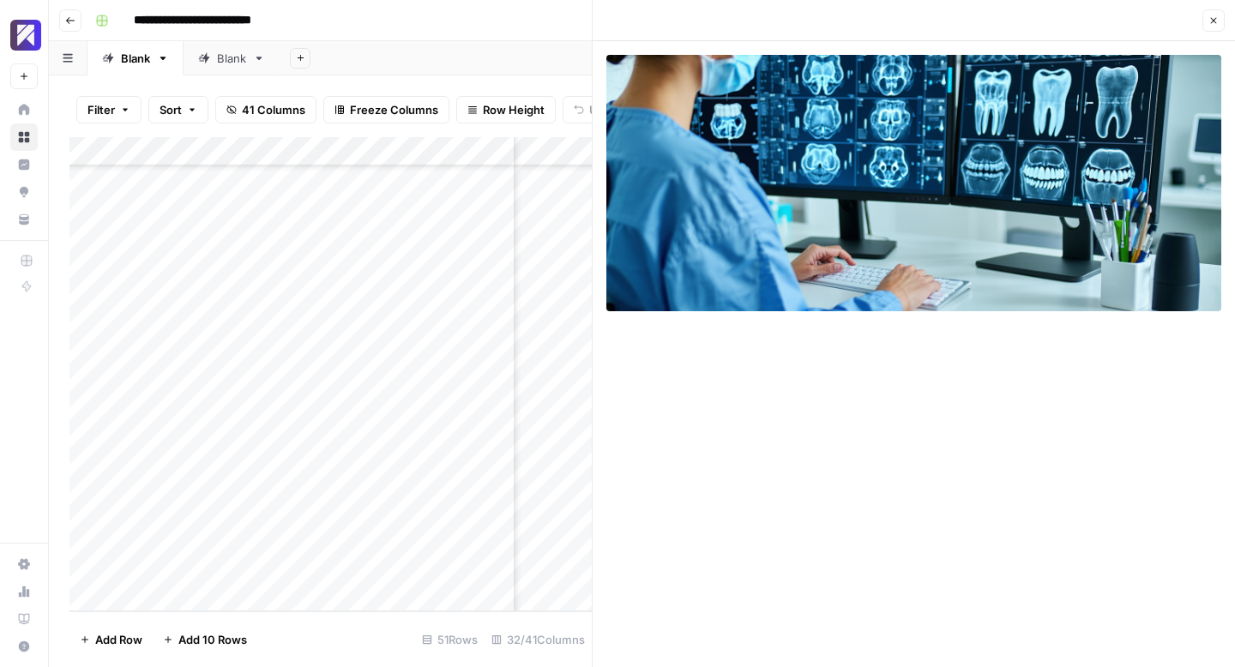
click at [1217, 21] on icon "button" at bounding box center [1213, 20] width 10 height 10
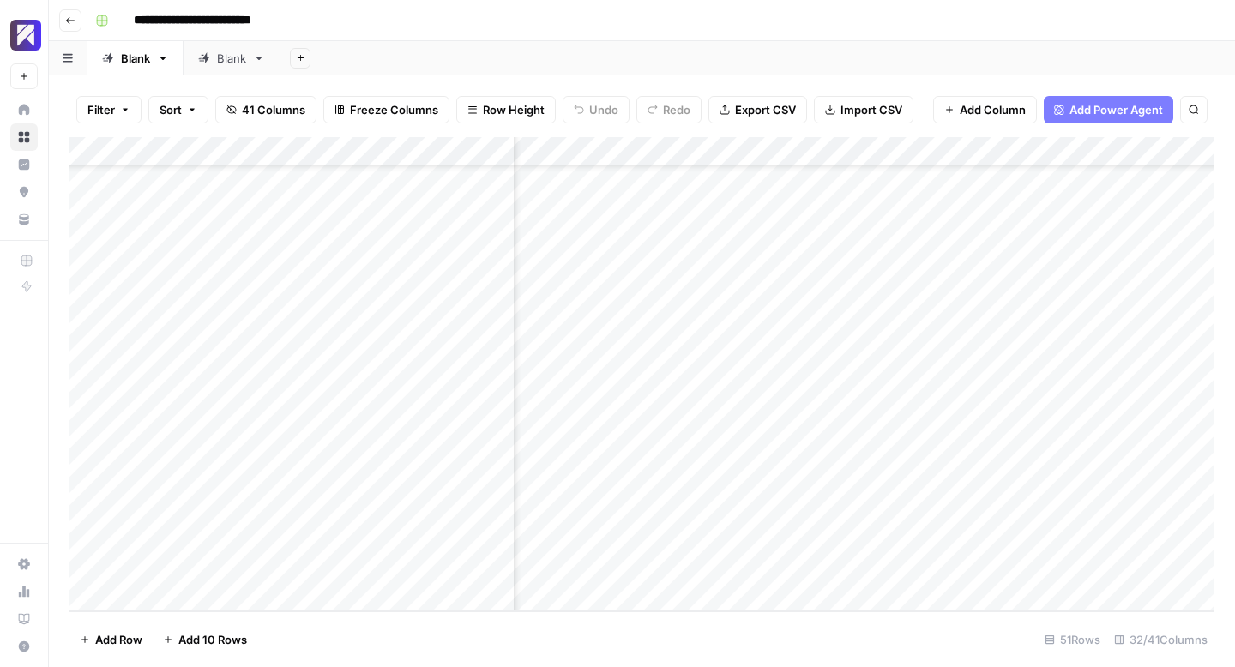
scroll to position [1069, 4409]
click at [691, 421] on div "Add Column" at bounding box center [641, 374] width 1145 height 474
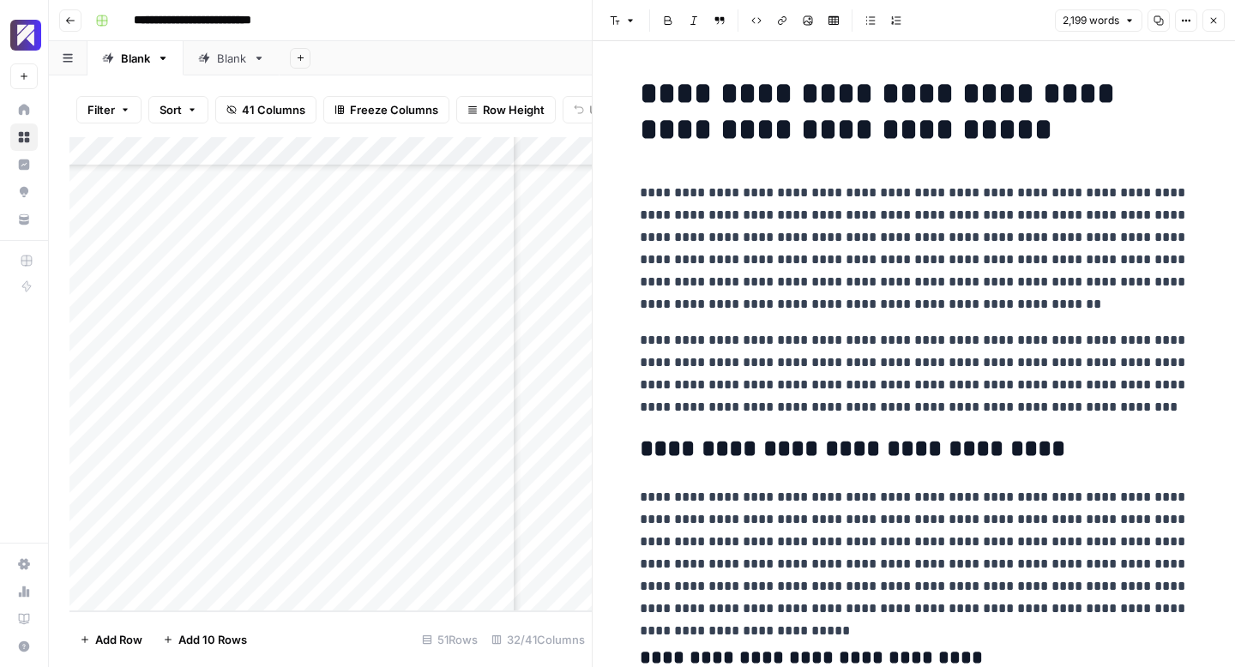
click at [1163, 22] on icon "button" at bounding box center [1158, 20] width 9 height 9
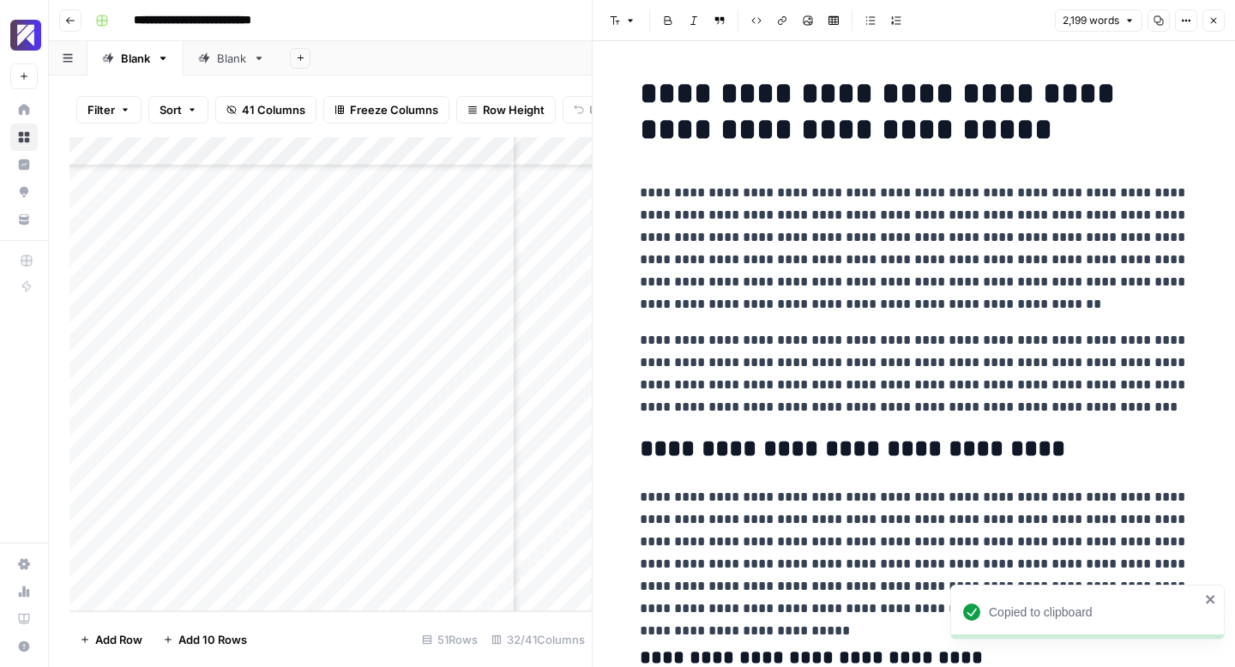
click at [1217, 21] on icon "button" at bounding box center [1213, 20] width 10 height 10
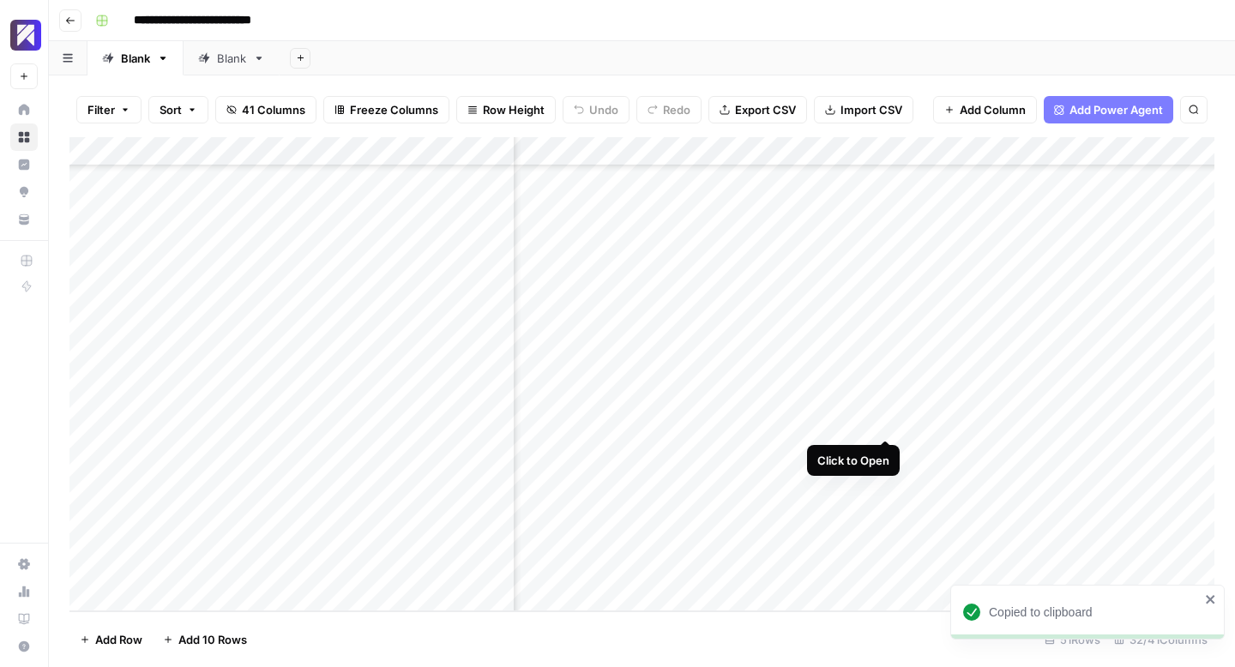
click at [890, 422] on div "Add Column" at bounding box center [641, 374] width 1145 height 474
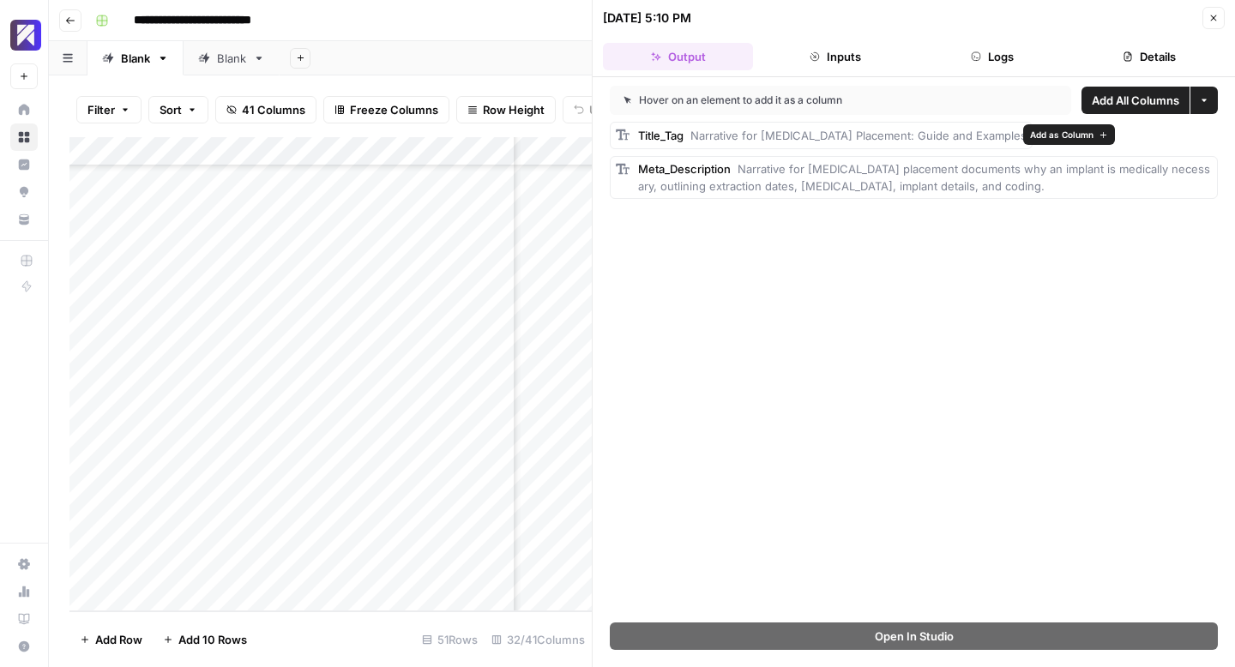
drag, startPoint x: 1001, startPoint y: 188, endPoint x: 633, endPoint y: 134, distance: 371.8
click at [633, 134] on div "Title_Tag Narrative for [MEDICAL_DATA] Placement: Guide and Examples Meta_Descr…" at bounding box center [914, 160] width 608 height 77
click at [1215, 18] on icon "button" at bounding box center [1213, 18] width 10 height 10
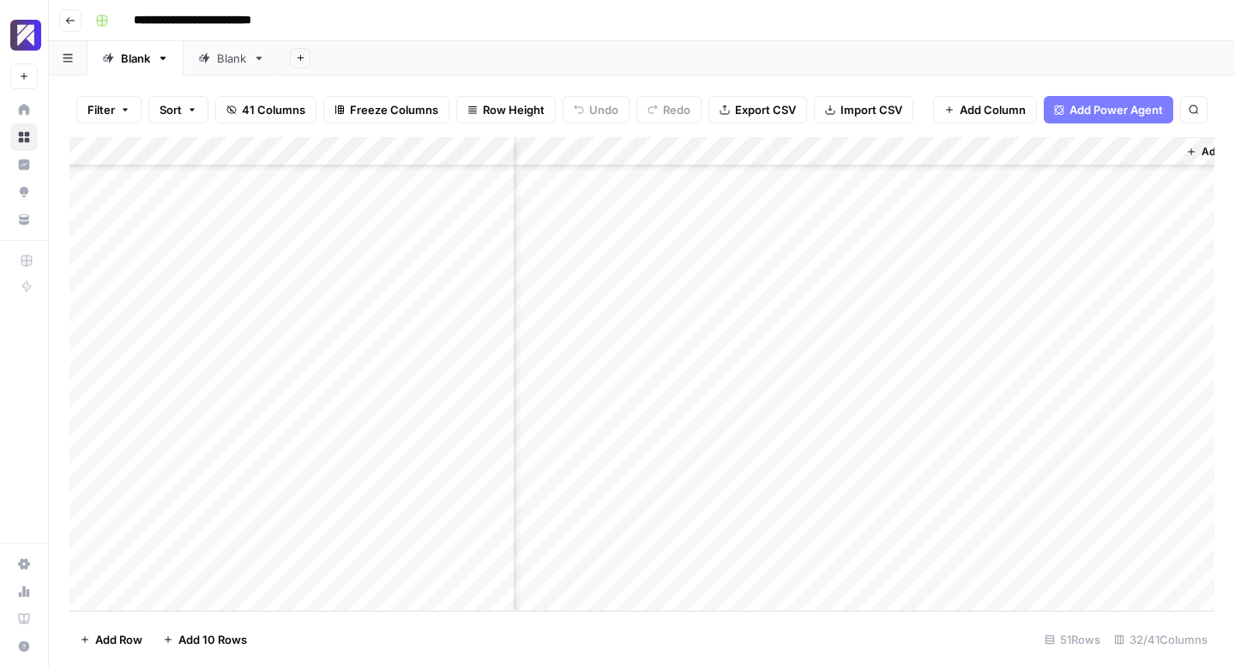
scroll to position [1069, 4980]
click at [950, 420] on div "Add Column" at bounding box center [641, 374] width 1145 height 474
